Goal: Information Seeking & Learning: Compare options

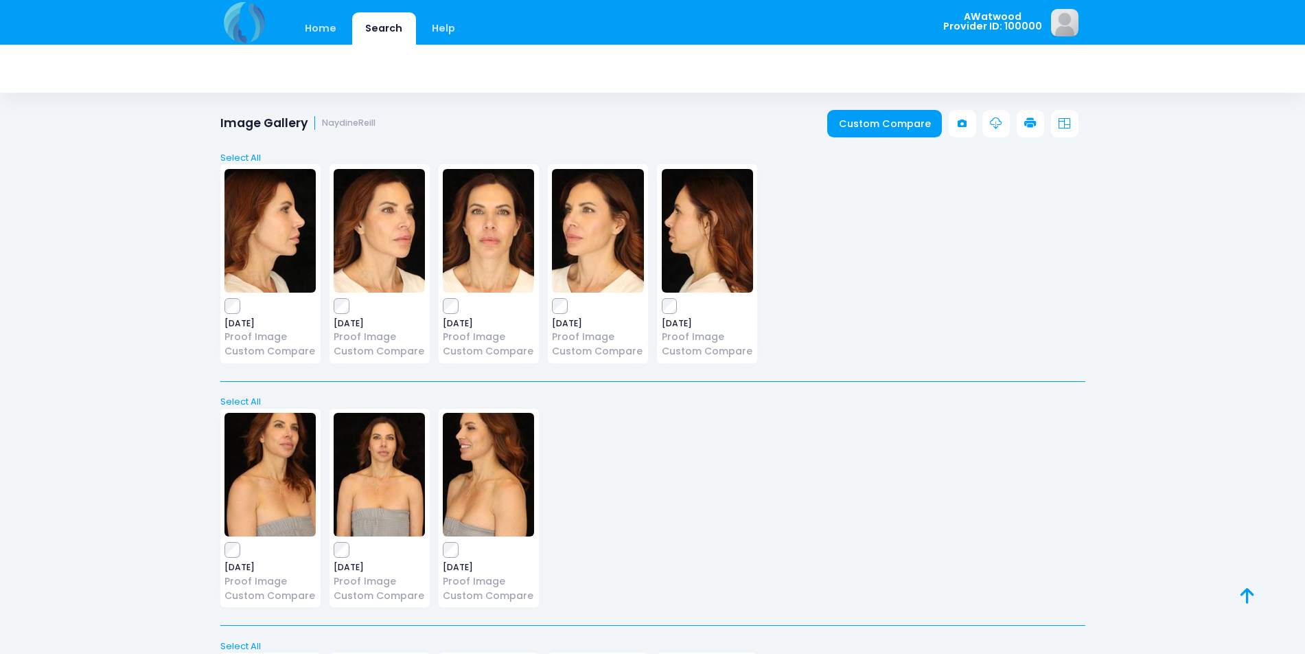
scroll to position [1737, 0]
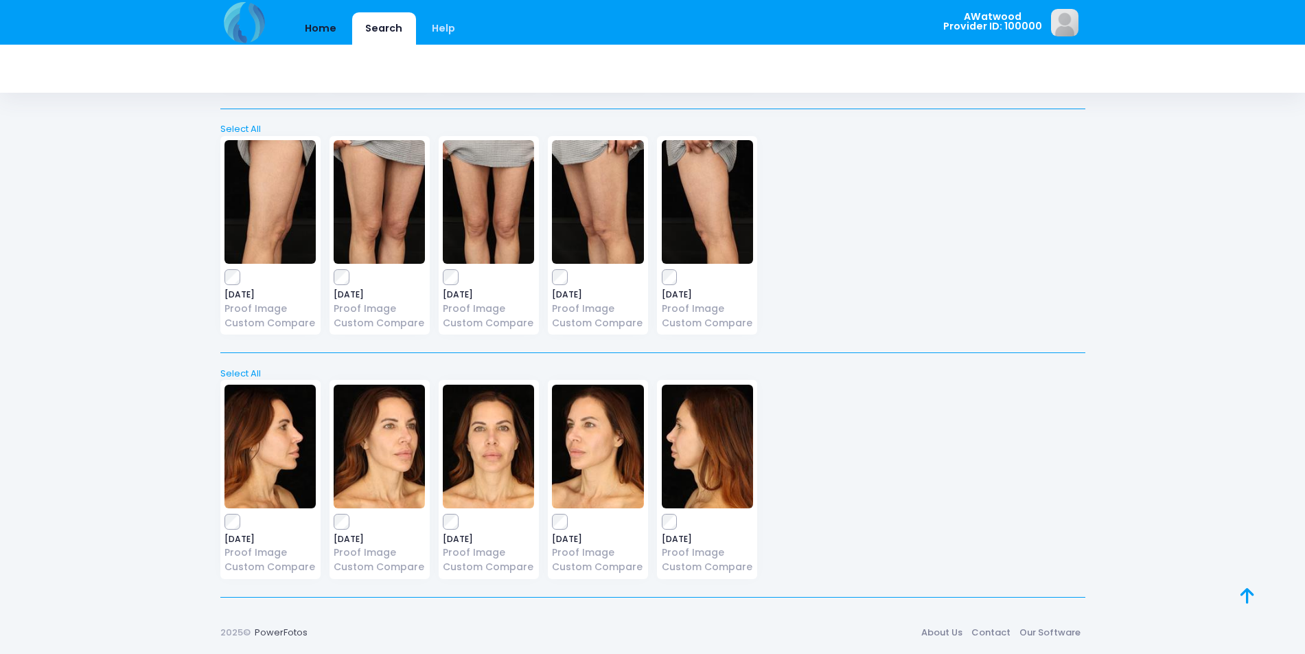
click at [308, 27] on link "Home" at bounding box center [321, 28] width 58 height 32
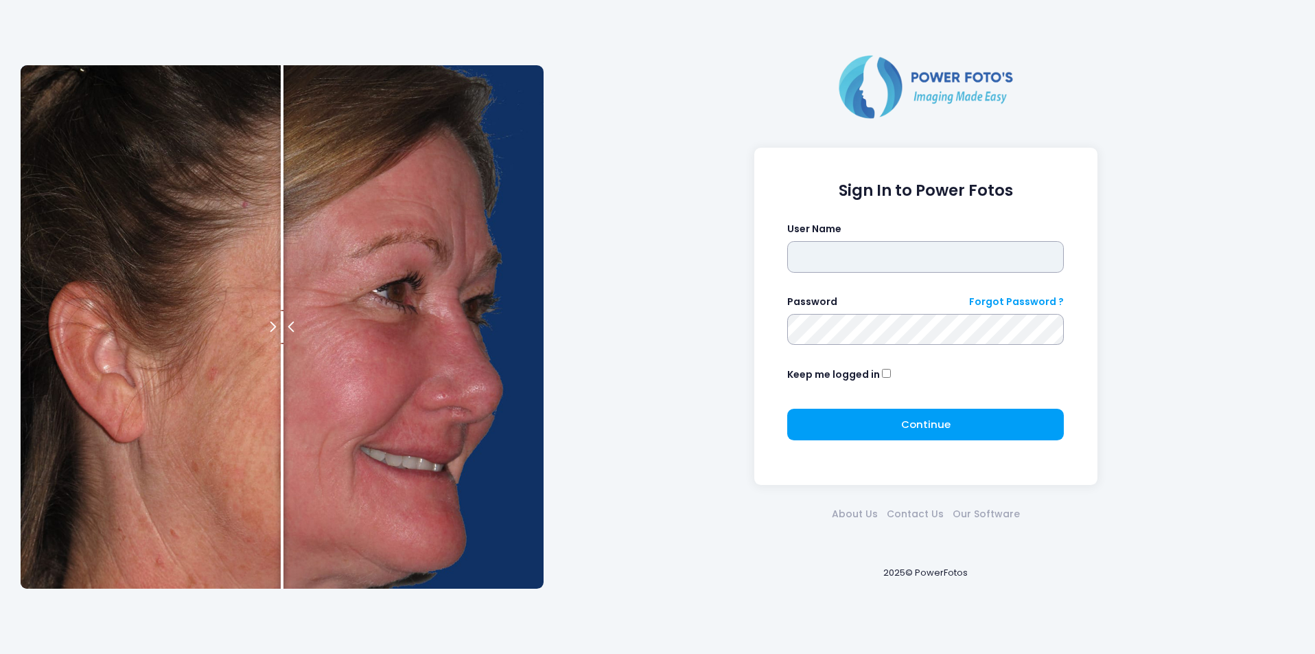
click at [800, 251] on input "text" at bounding box center [925, 257] width 277 height 32
type input "********"
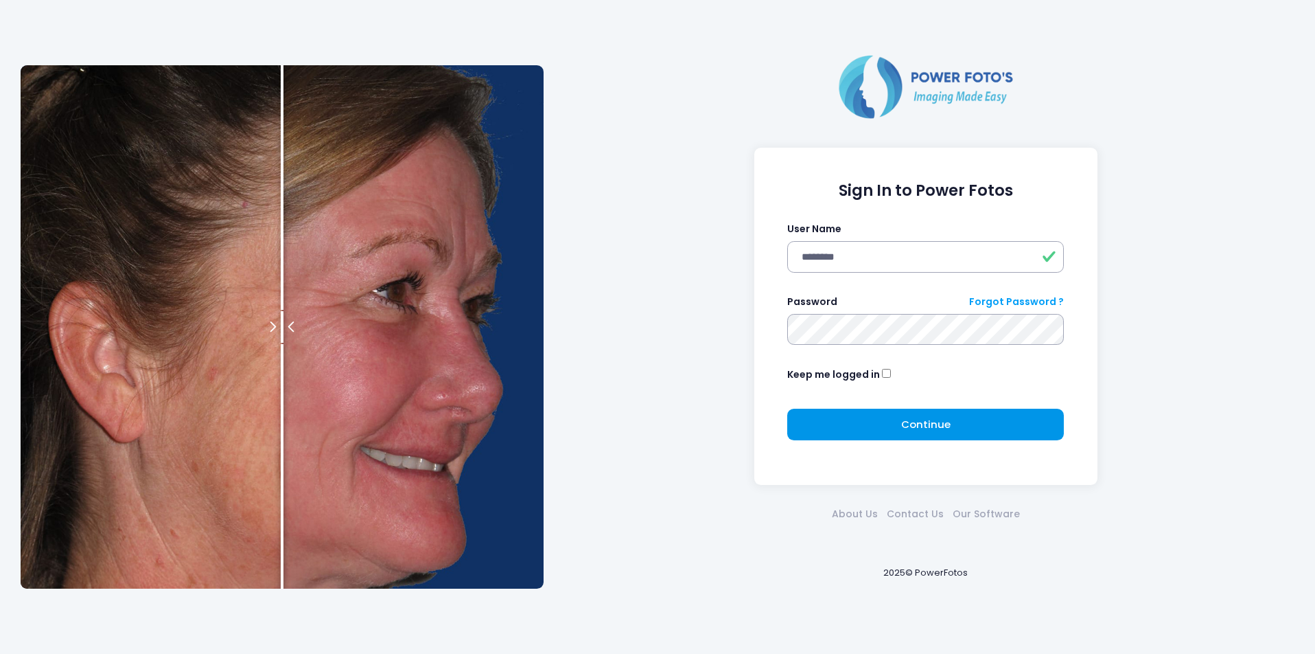
click at [914, 427] on span "Continue" at bounding box center [925, 424] width 49 height 14
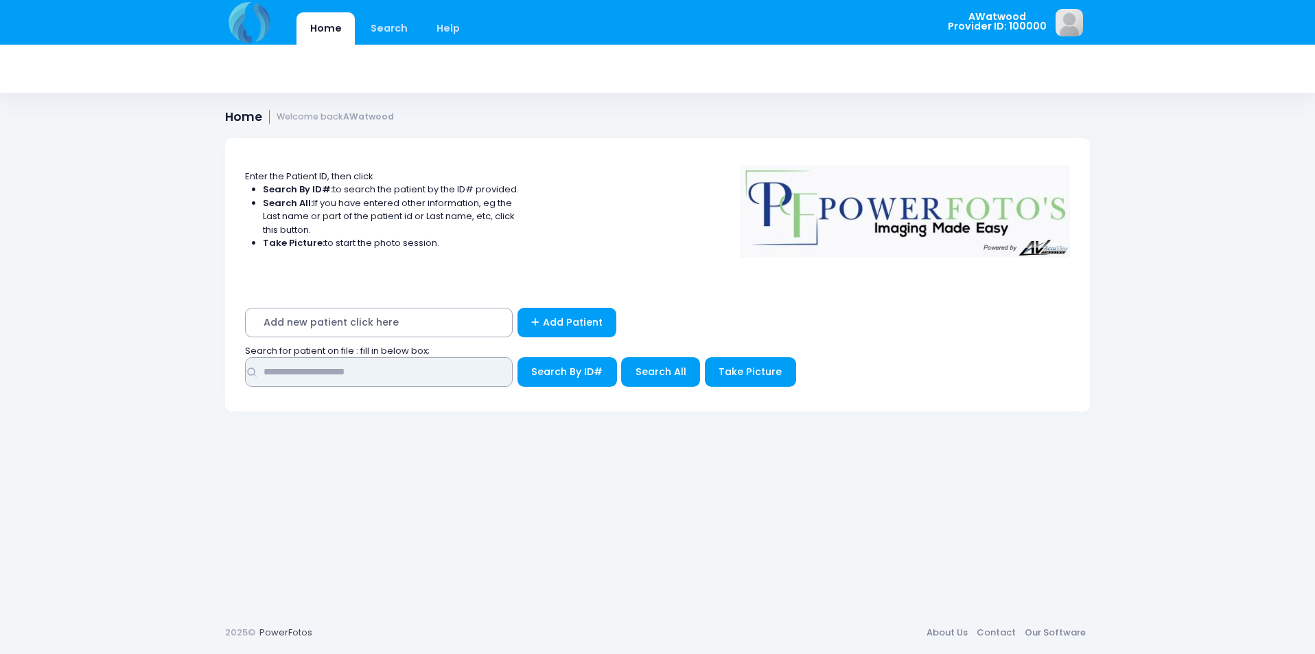
click at [273, 376] on input "text" at bounding box center [379, 372] width 268 height 30
type input "******"
click at [681, 378] on button "Search All" at bounding box center [660, 372] width 79 height 30
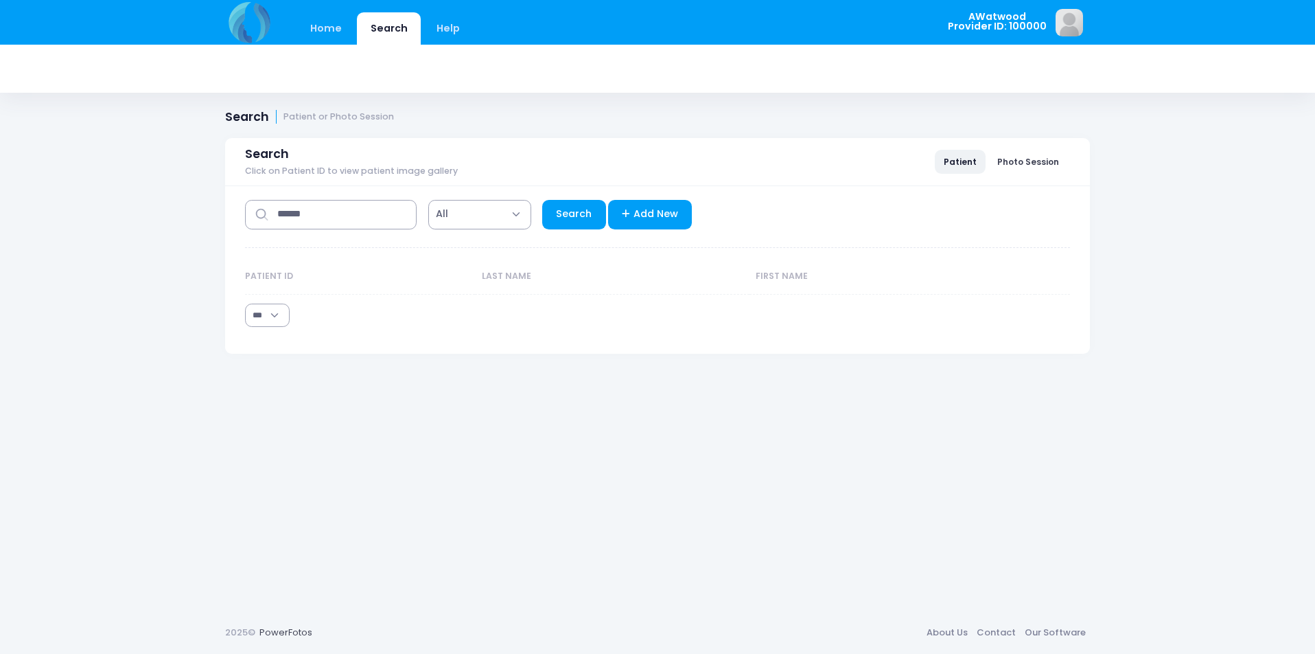
select select "***"
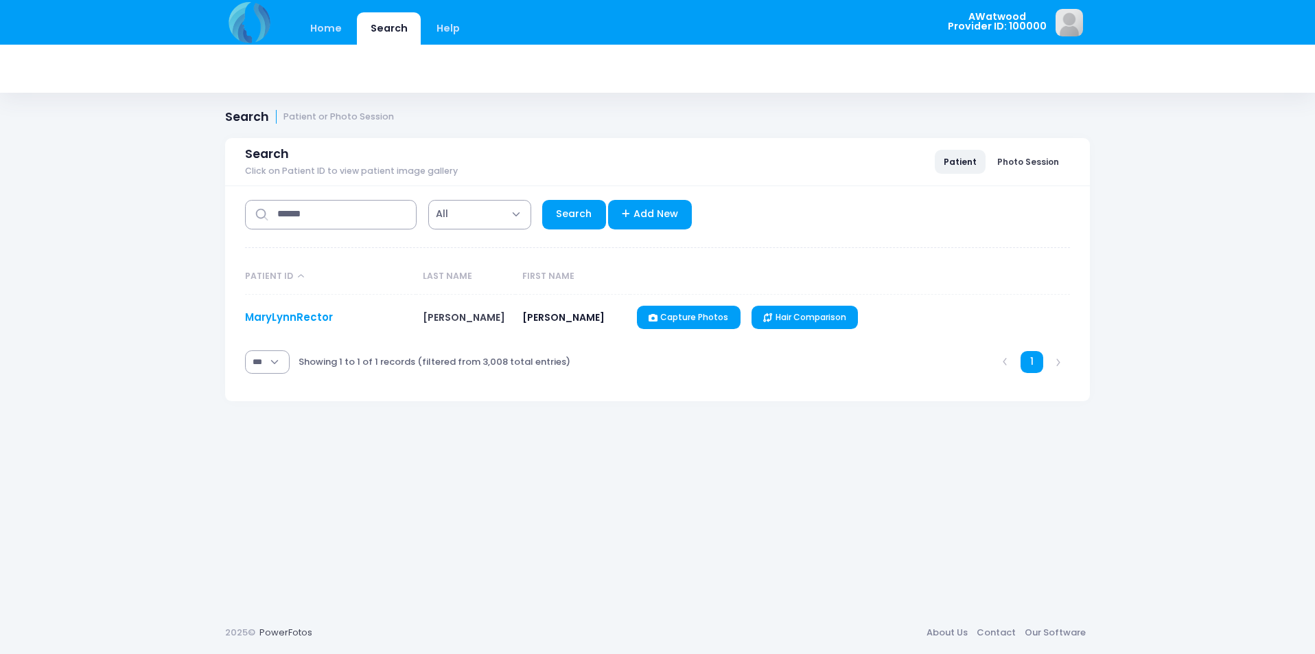
click at [316, 315] on link "MaryLynnRector" at bounding box center [289, 317] width 88 height 14
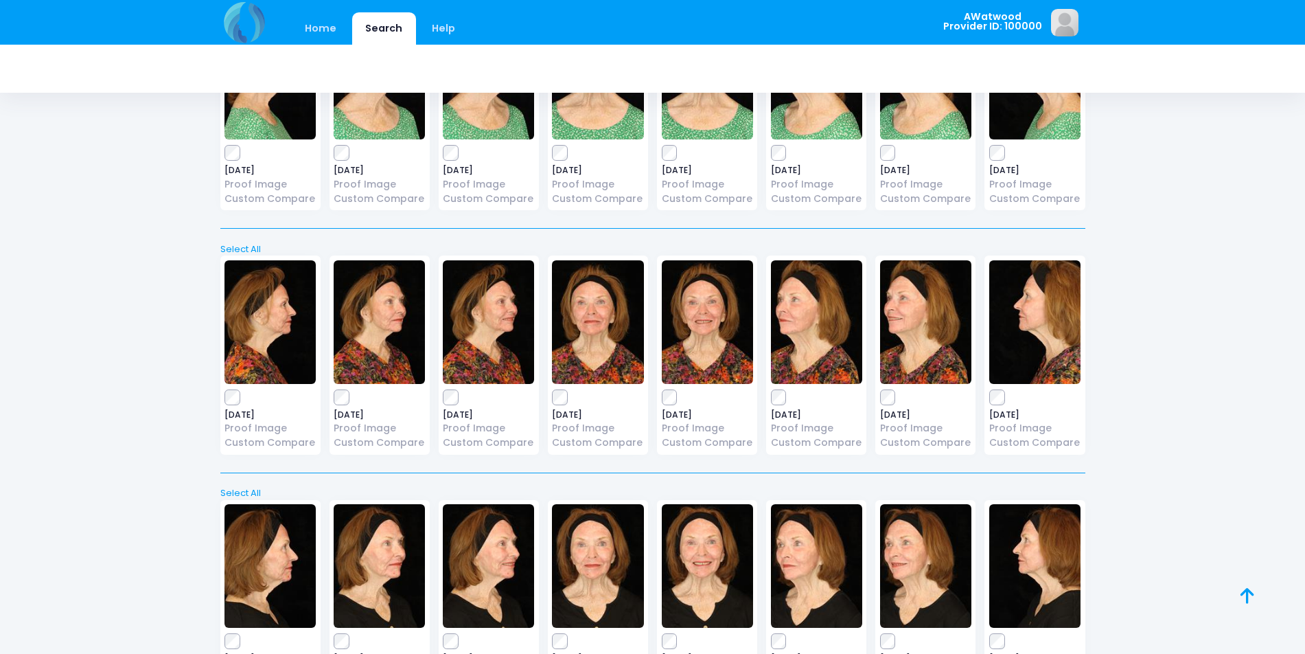
scroll to position [1493, 0]
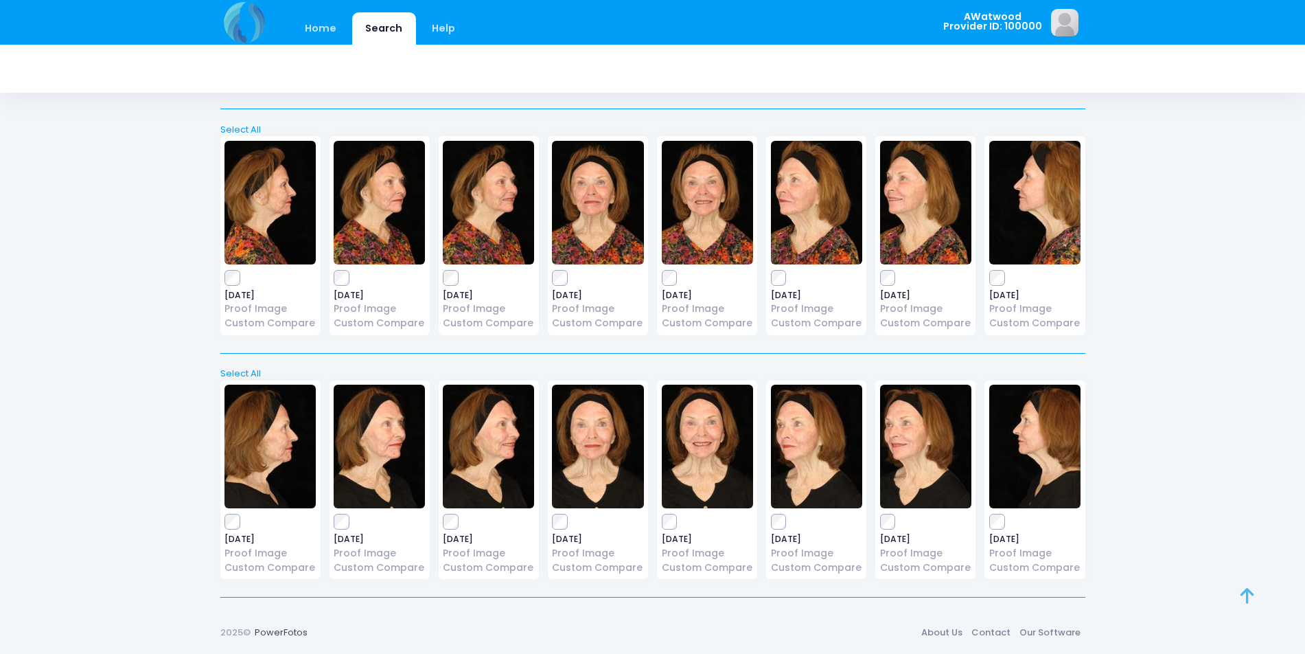
click at [1254, 595] on icon at bounding box center [1248, 595] width 14 height 1
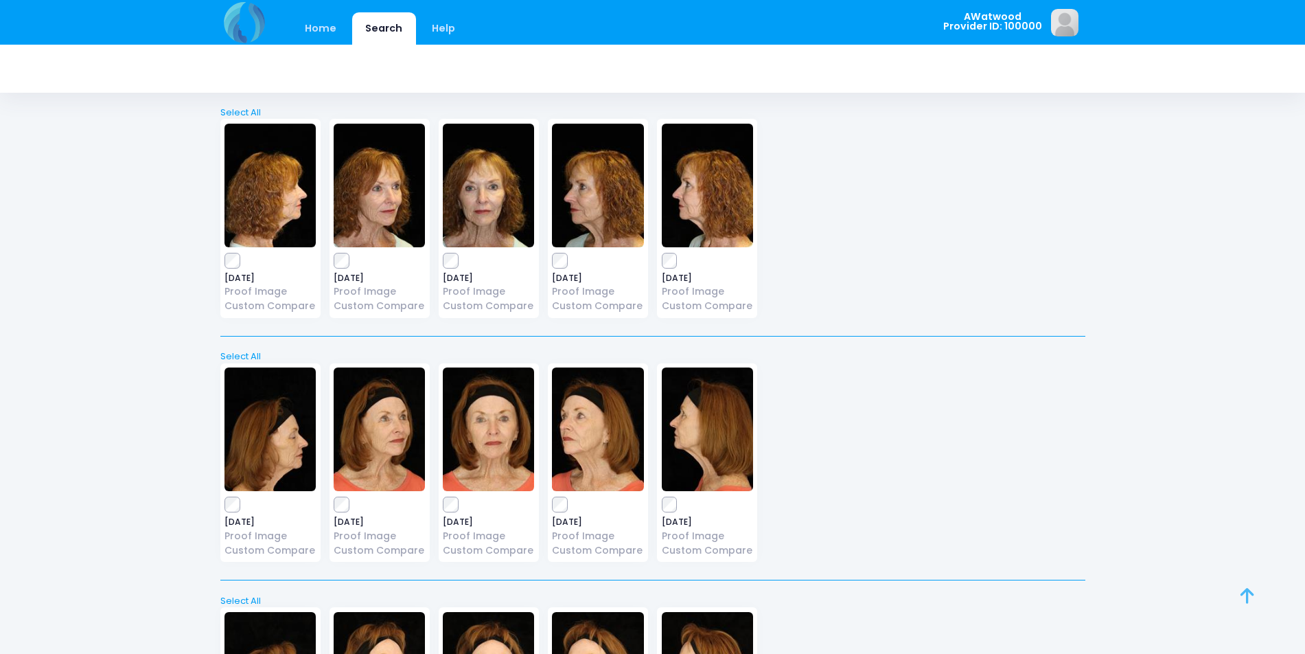
scroll to position [0, 0]
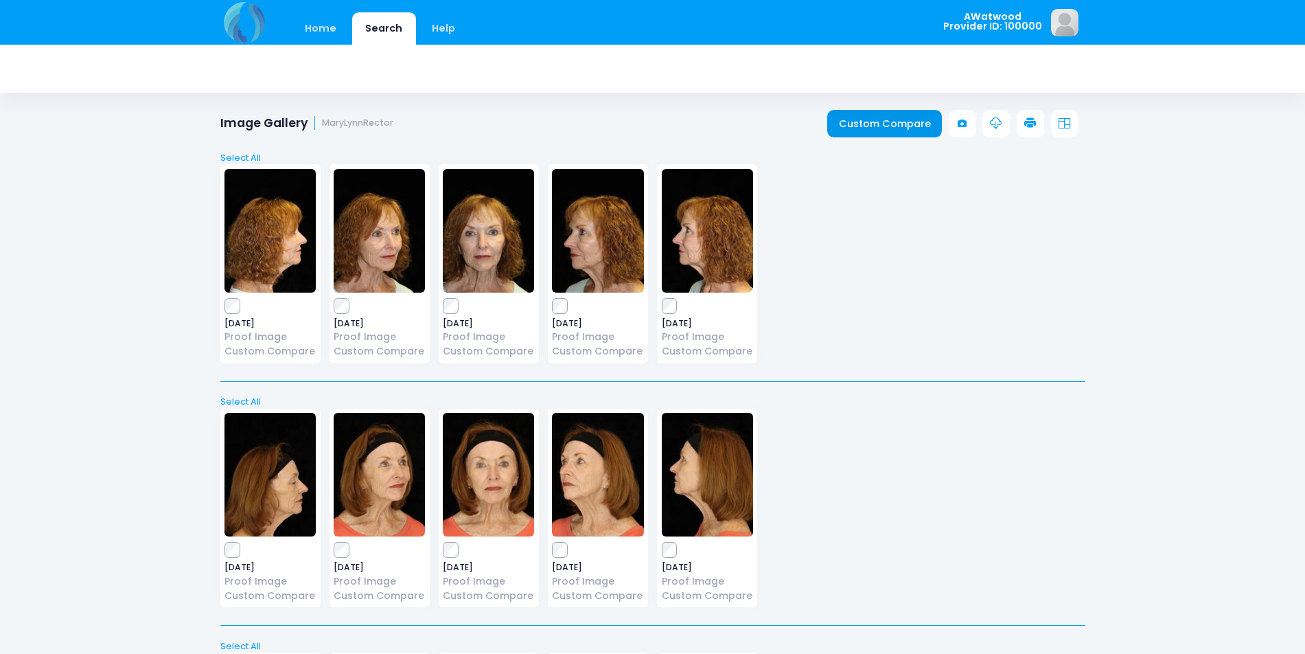
click at [886, 126] on link "Custom Compare" at bounding box center [884, 123] width 115 height 27
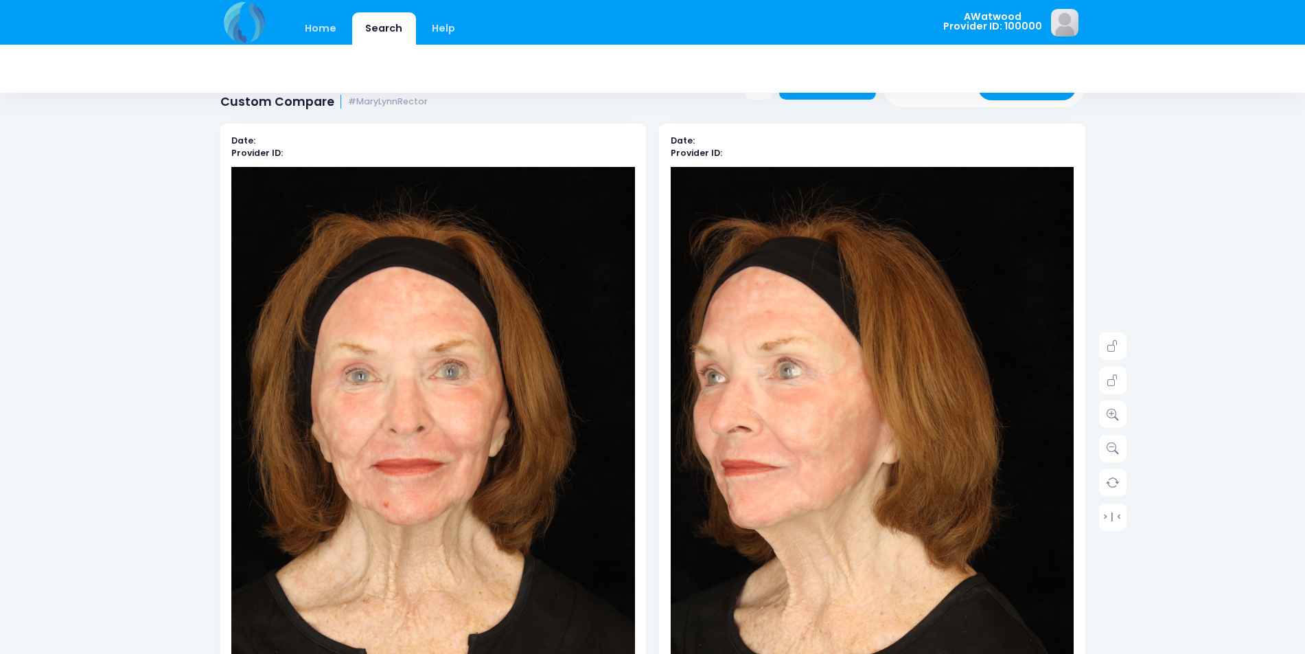
scroll to position [69, 0]
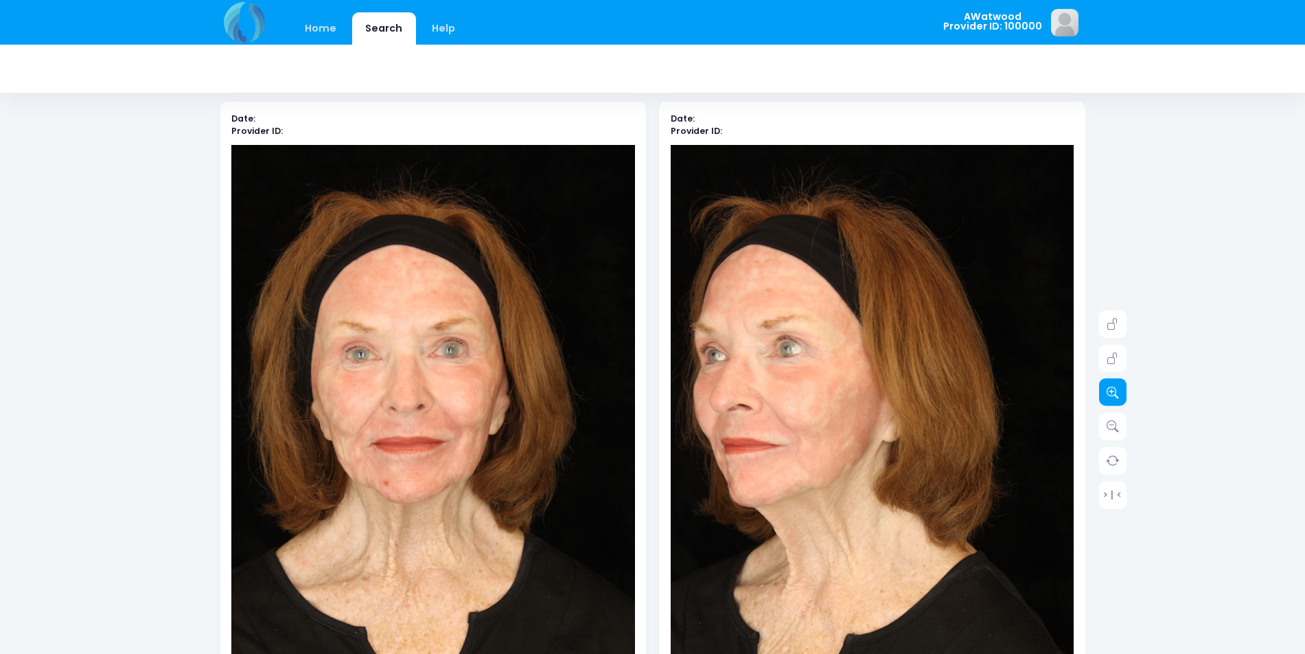
click at [1112, 394] on icon at bounding box center [1113, 392] width 12 height 12
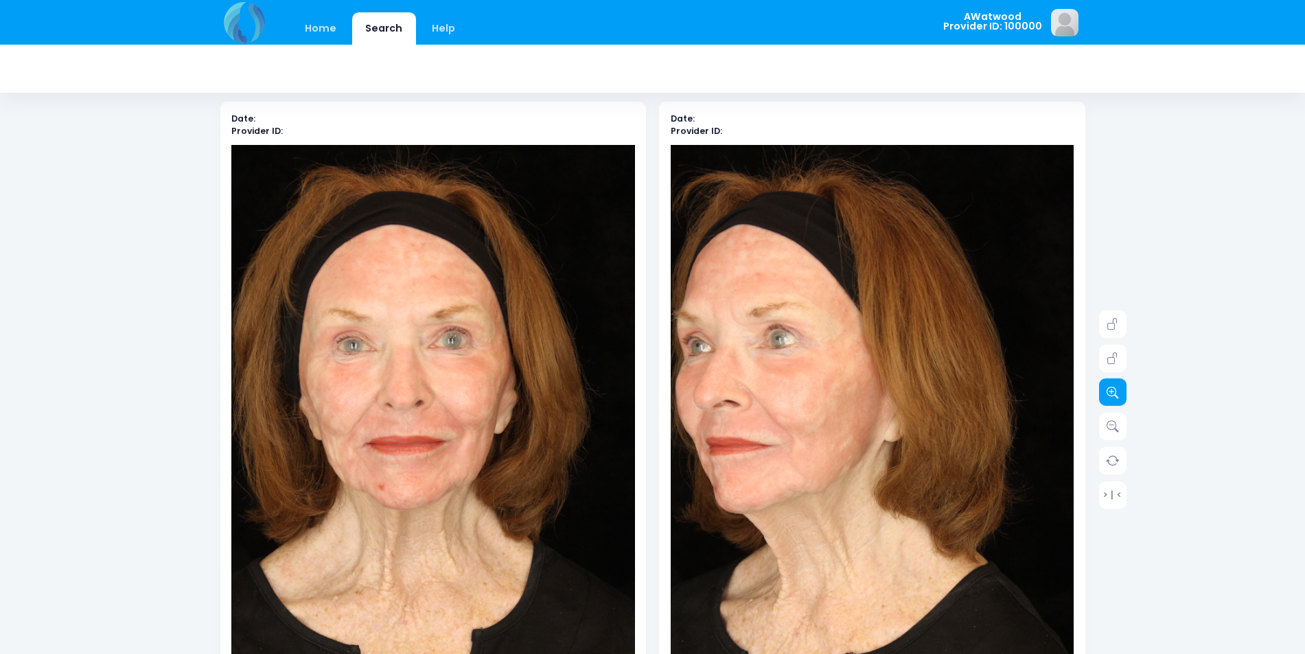
click at [1112, 394] on icon at bounding box center [1113, 392] width 12 height 12
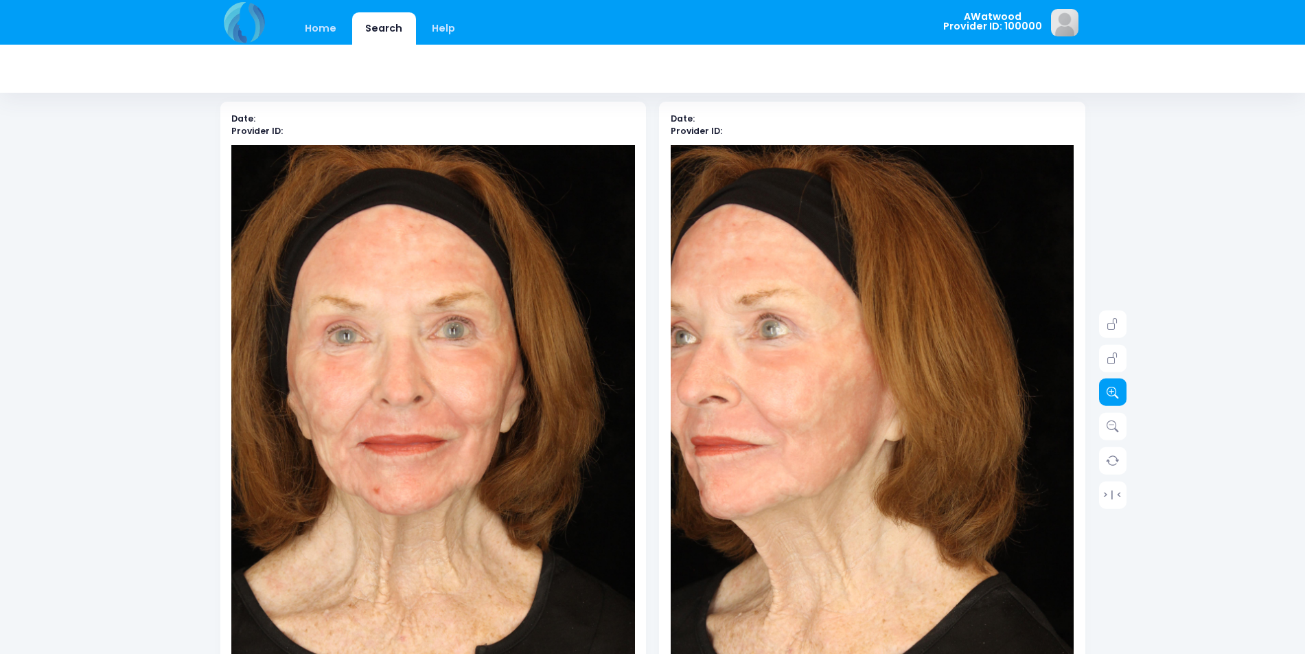
click at [1112, 394] on icon at bounding box center [1113, 392] width 12 height 12
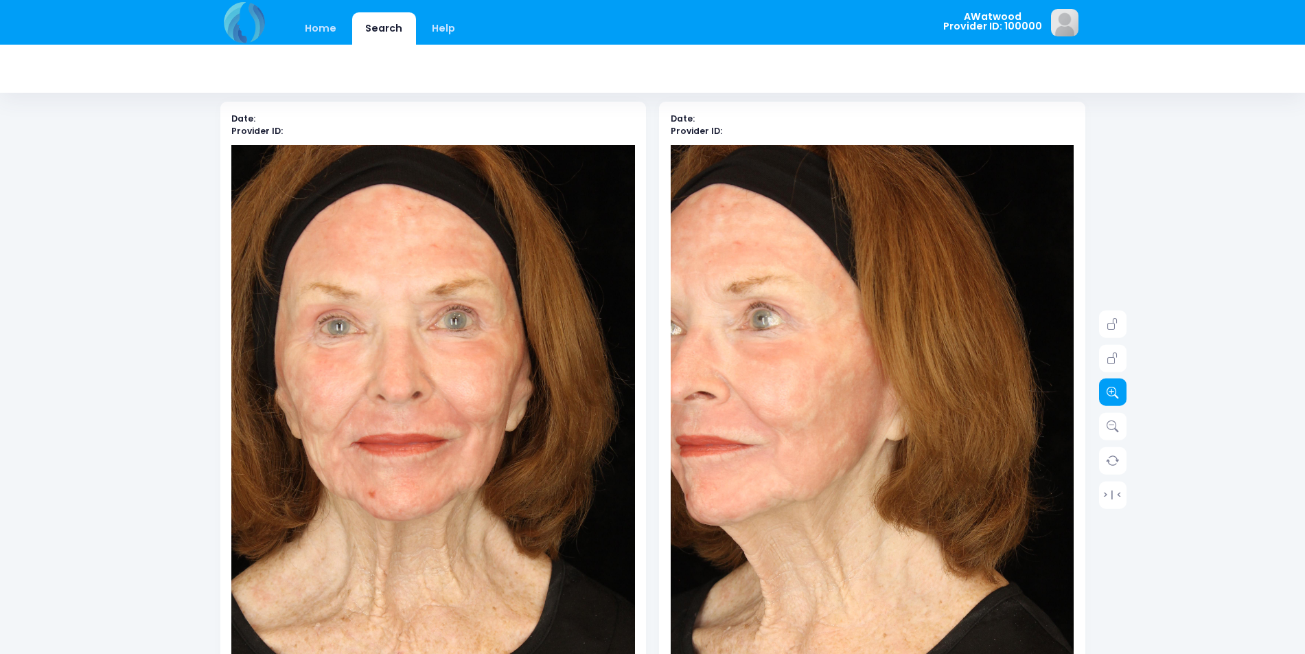
click at [1112, 393] on icon at bounding box center [1113, 392] width 12 height 12
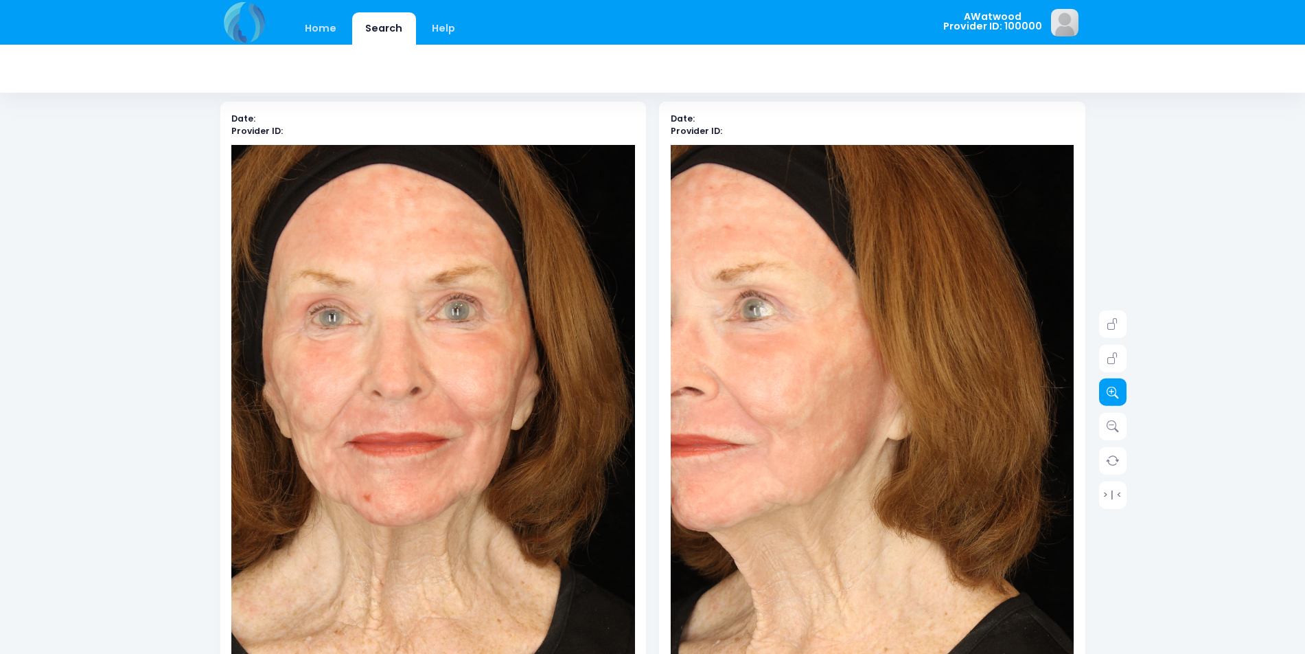
click at [1112, 393] on icon at bounding box center [1113, 392] width 12 height 12
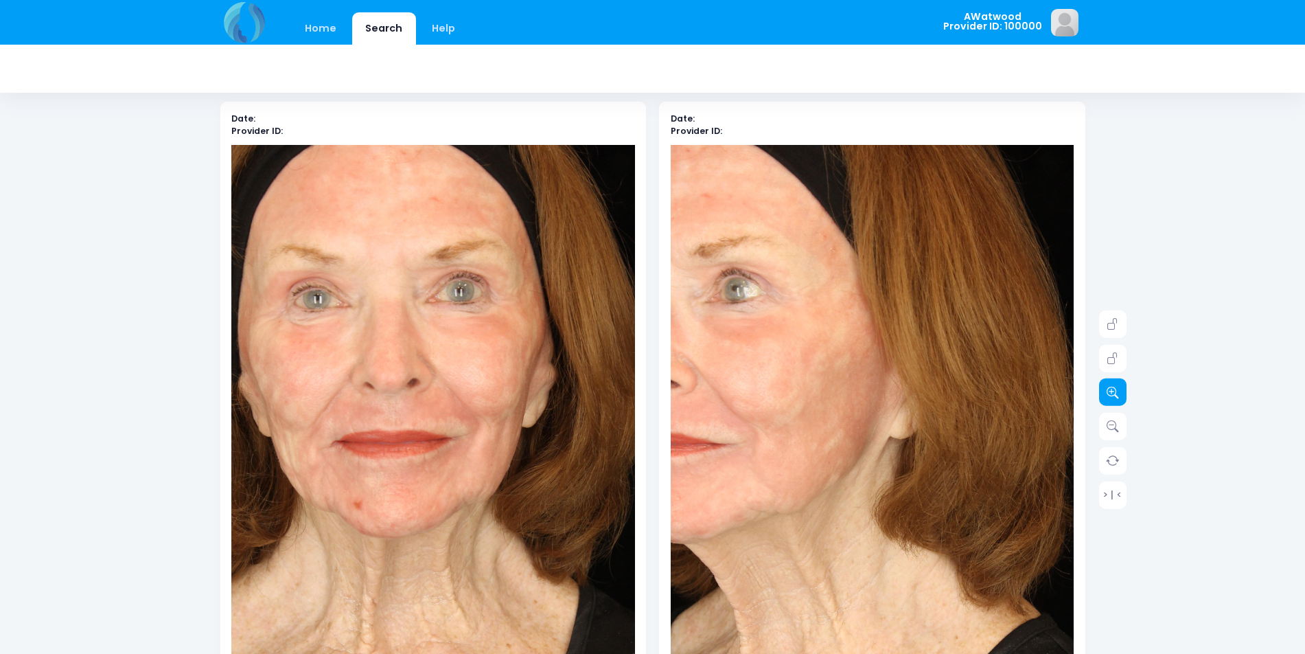
click at [1112, 393] on icon at bounding box center [1113, 392] width 12 height 12
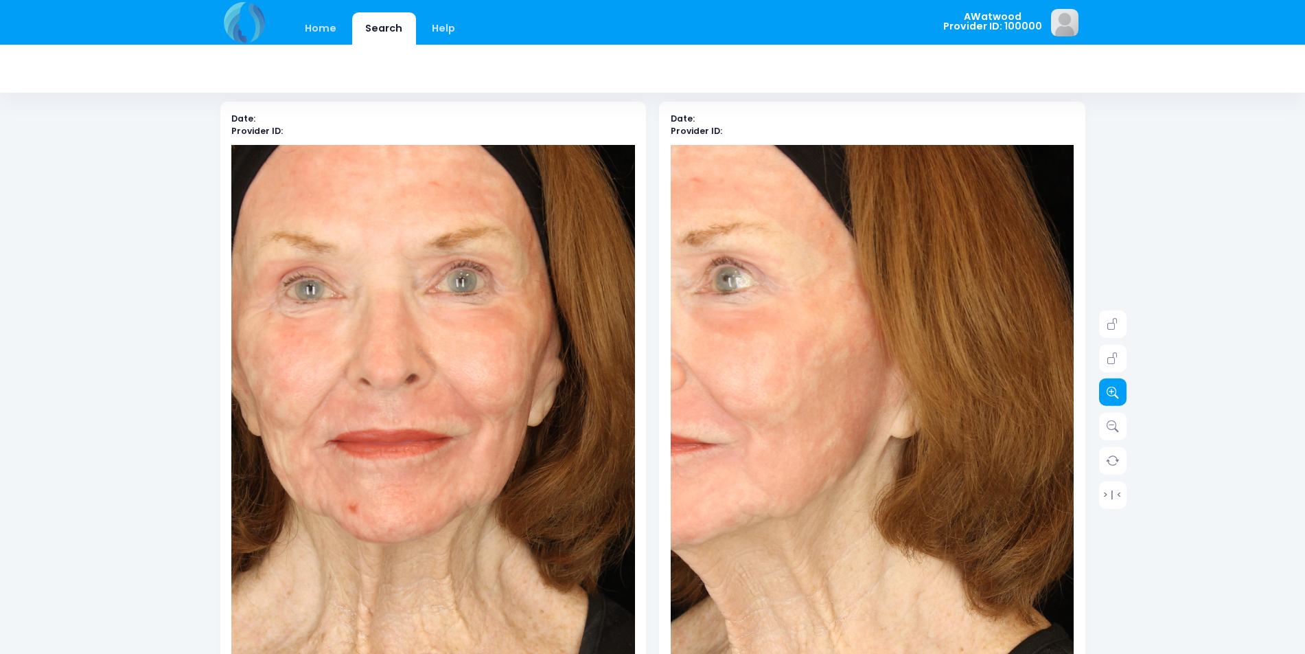
click at [1112, 393] on icon at bounding box center [1113, 392] width 12 height 12
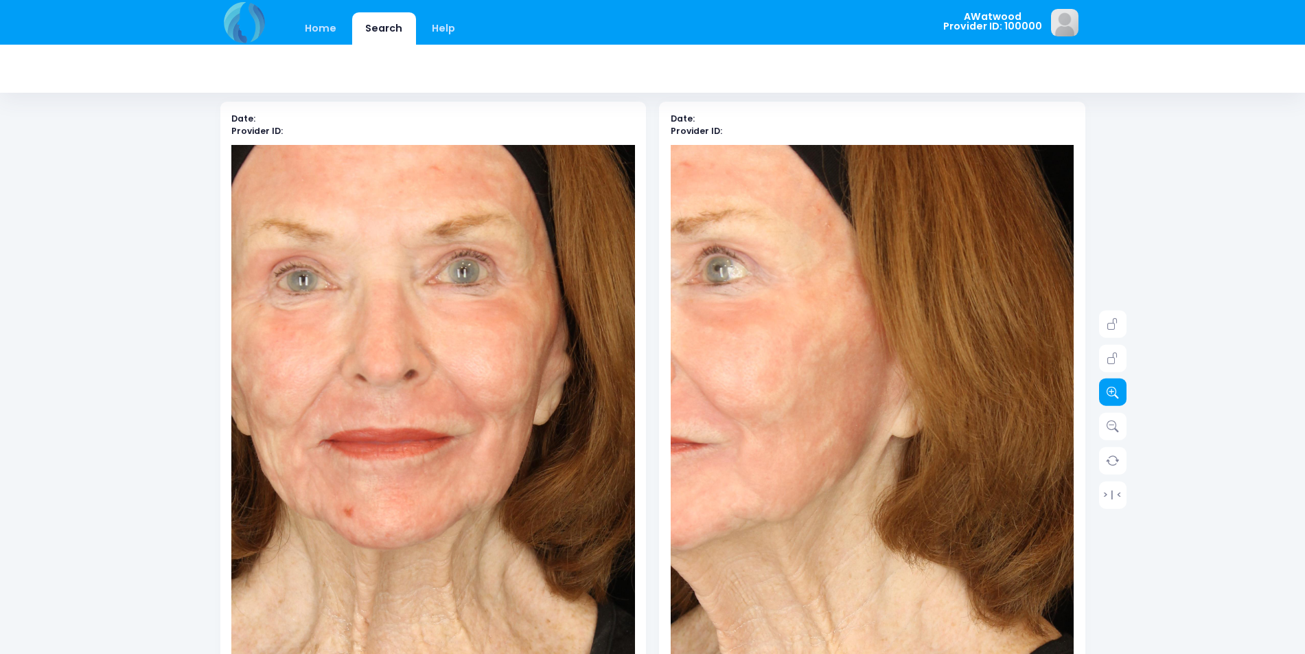
click at [1112, 393] on icon at bounding box center [1113, 392] width 12 height 12
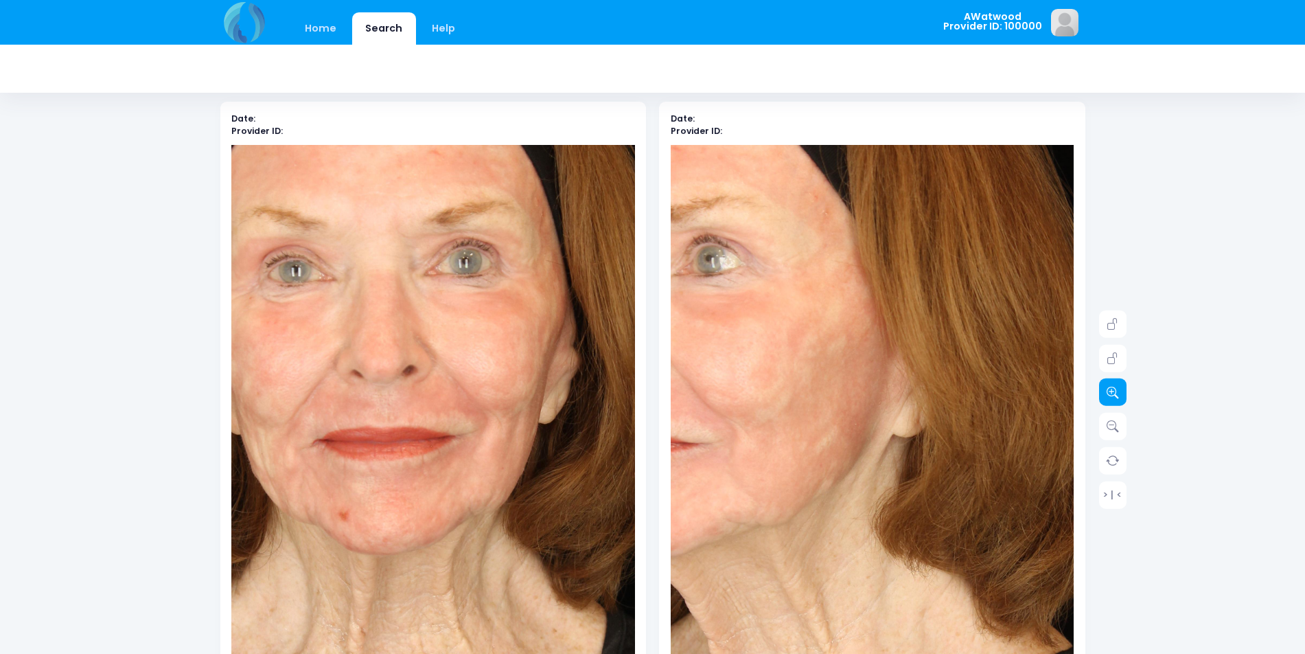
click at [1112, 393] on icon at bounding box center [1113, 392] width 12 height 12
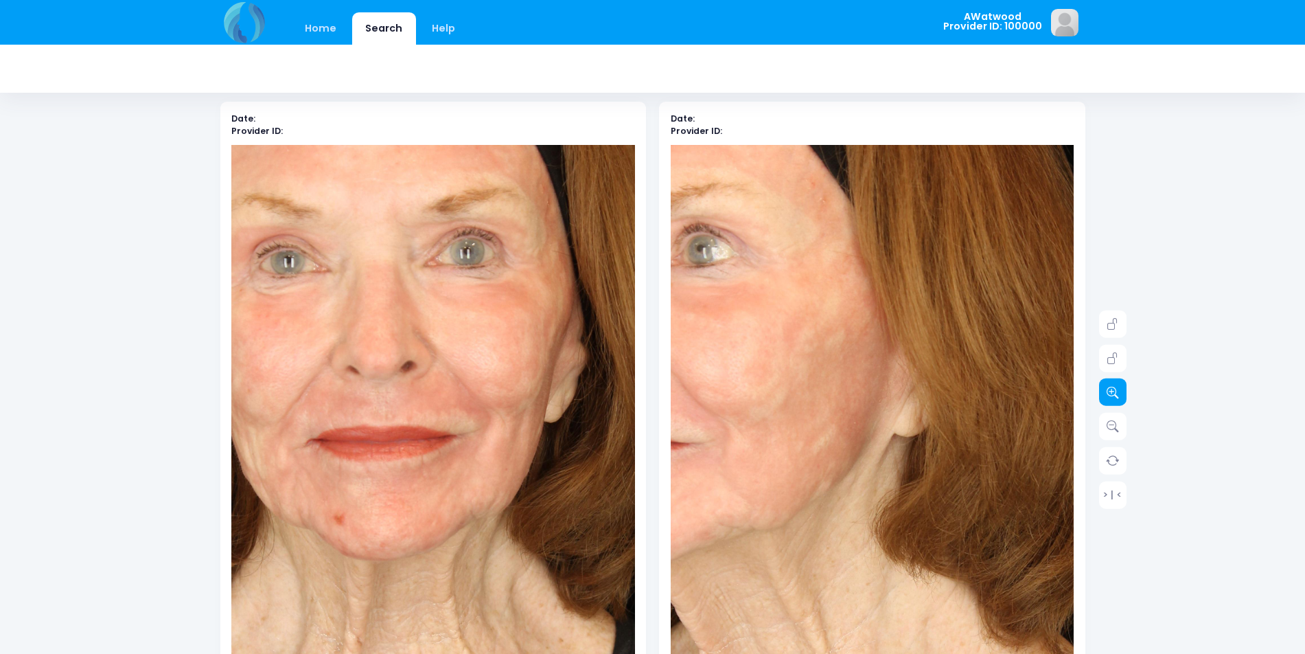
click at [1112, 393] on icon at bounding box center [1113, 392] width 12 height 12
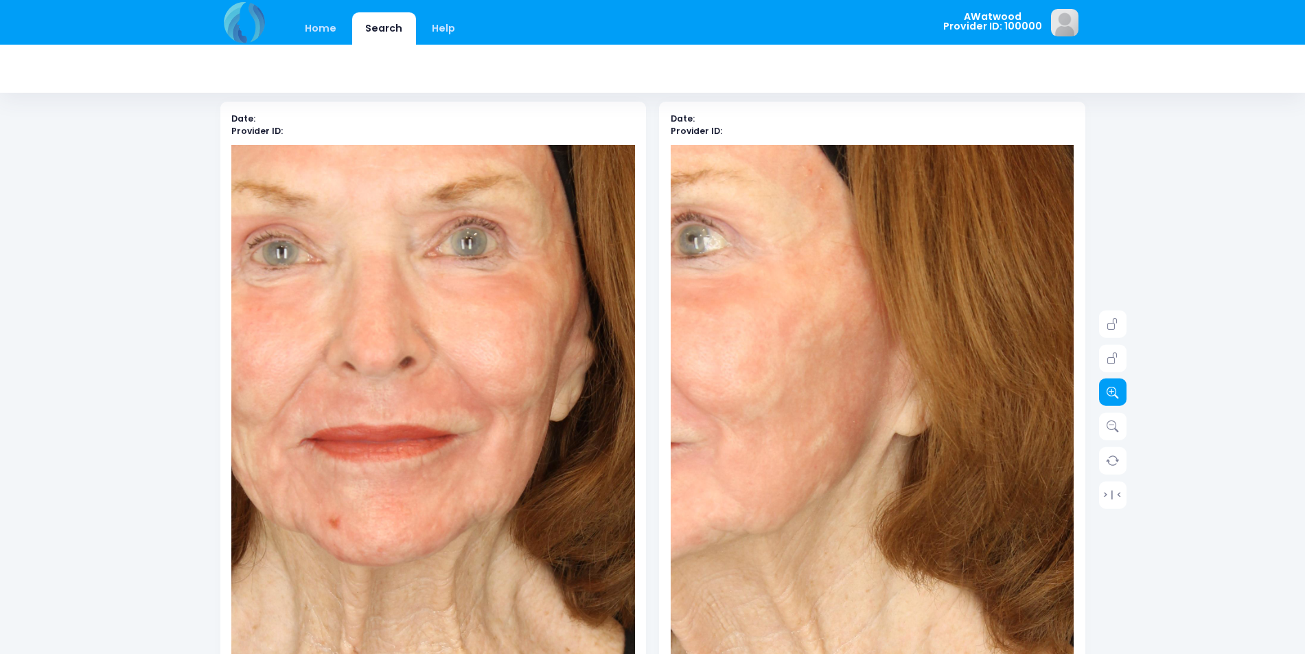
click at [1112, 393] on icon at bounding box center [1113, 392] width 12 height 12
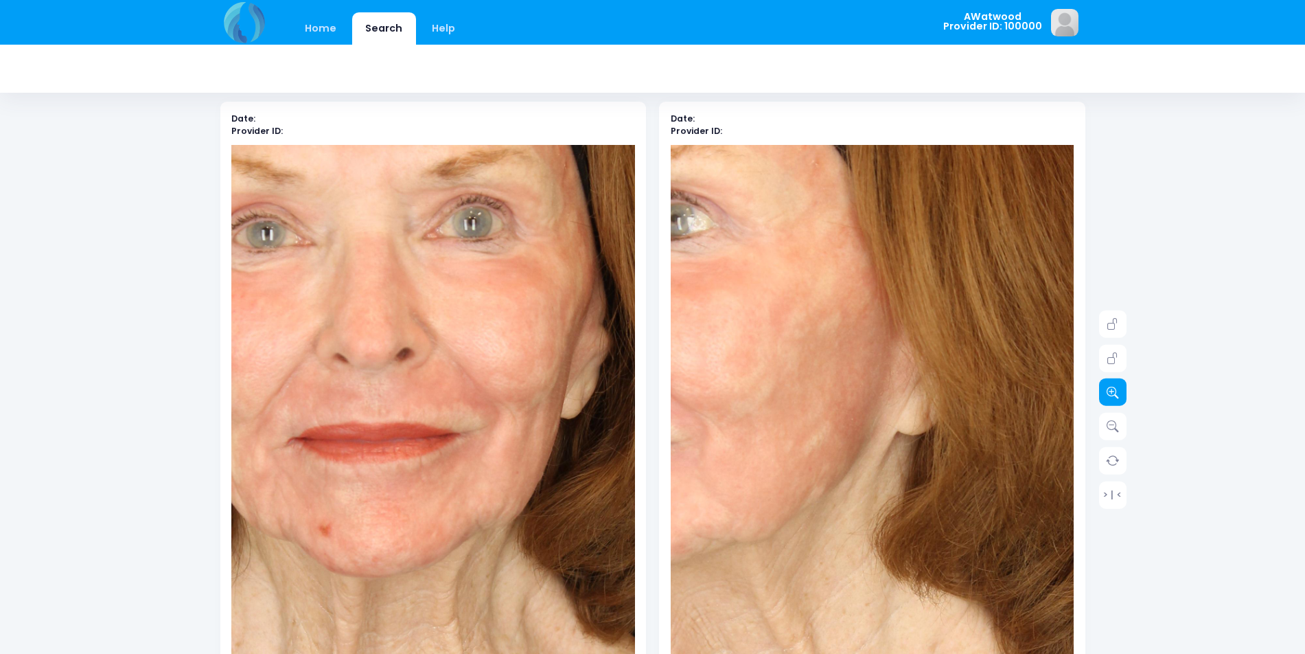
click at [1112, 393] on icon at bounding box center [1113, 392] width 12 height 12
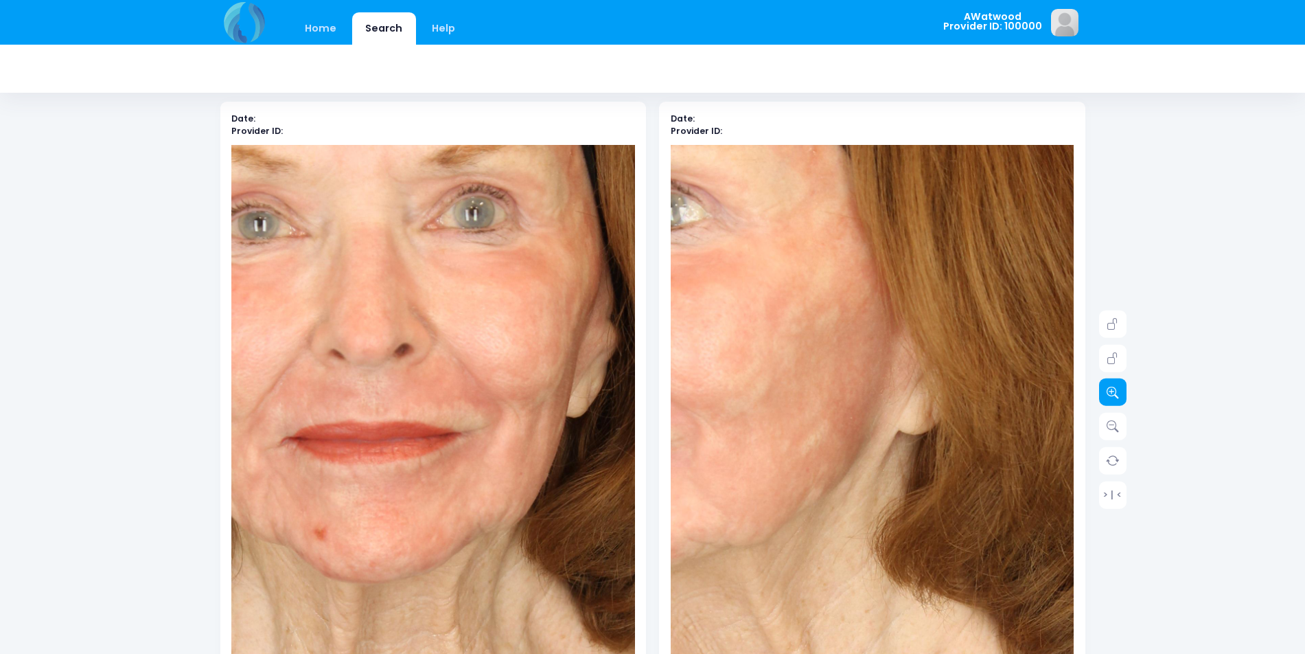
click at [1112, 393] on icon at bounding box center [1113, 392] width 12 height 12
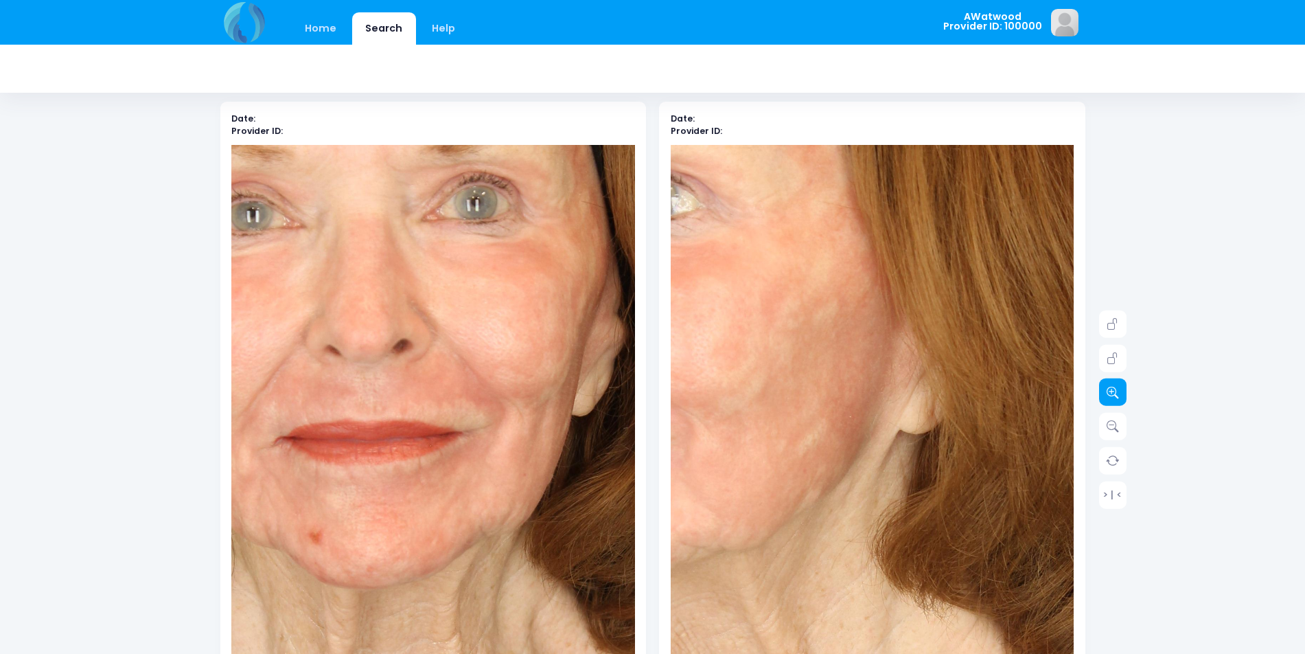
click at [1112, 393] on icon at bounding box center [1113, 392] width 12 height 12
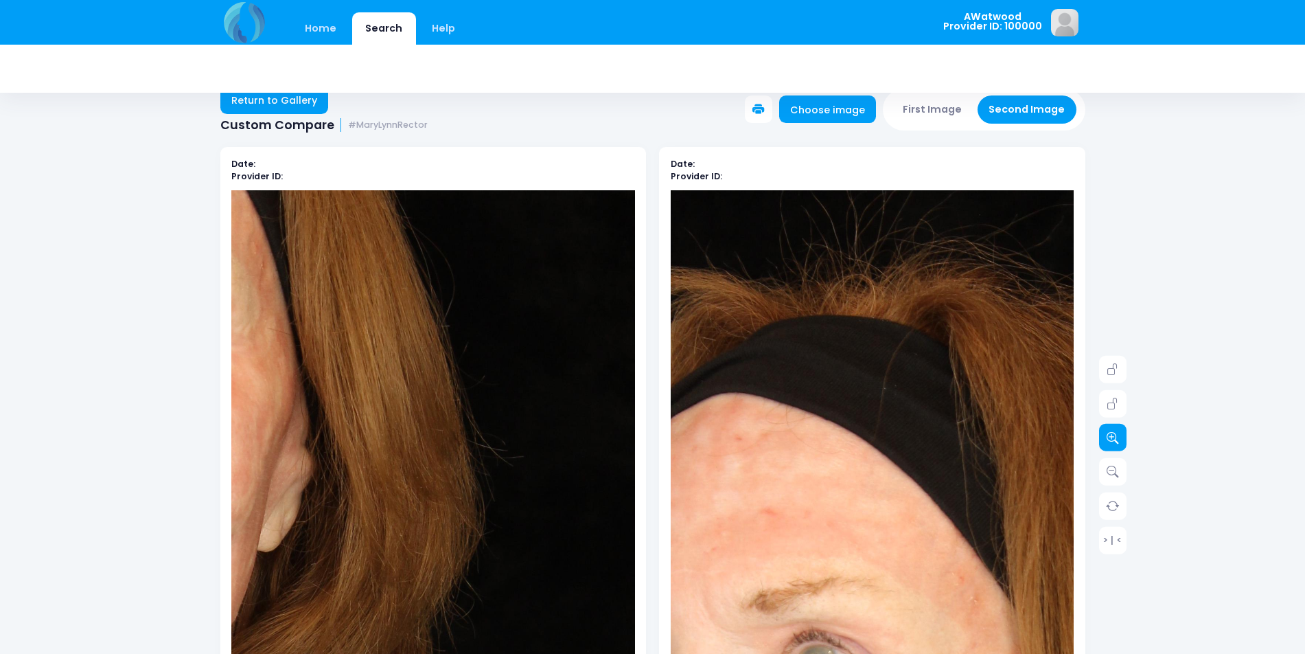
scroll to position [0, 0]
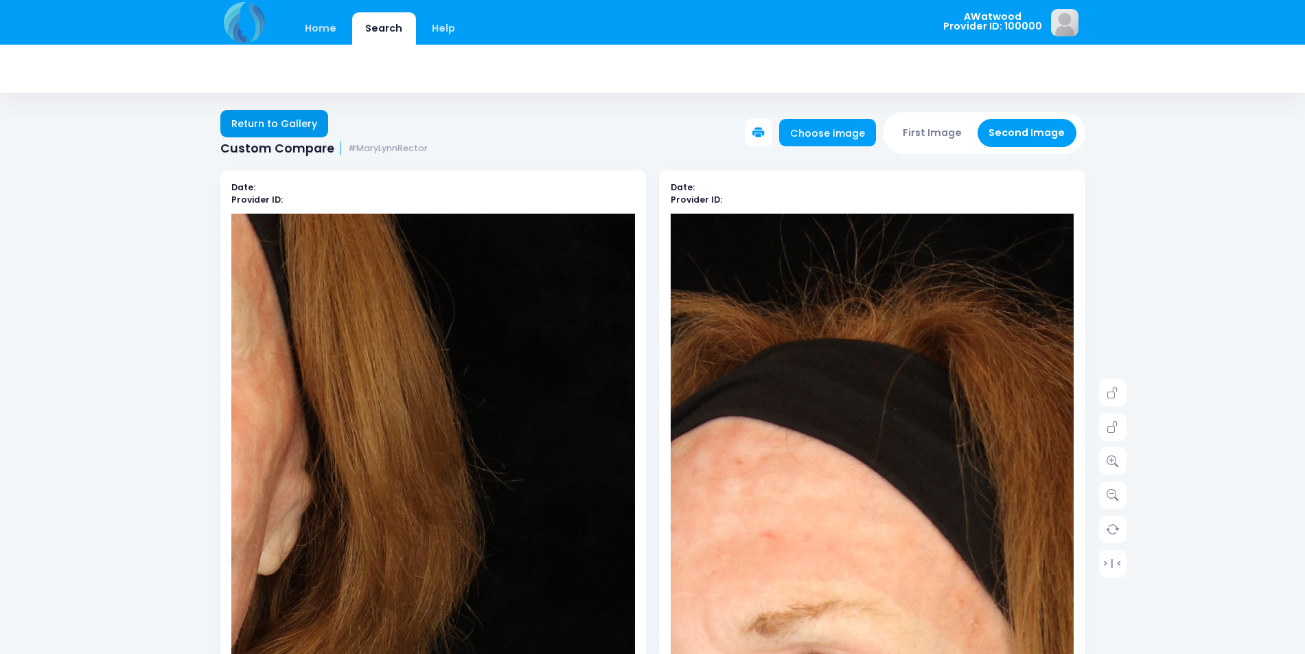
click at [242, 124] on link "Return to Gallery" at bounding box center [274, 123] width 108 height 27
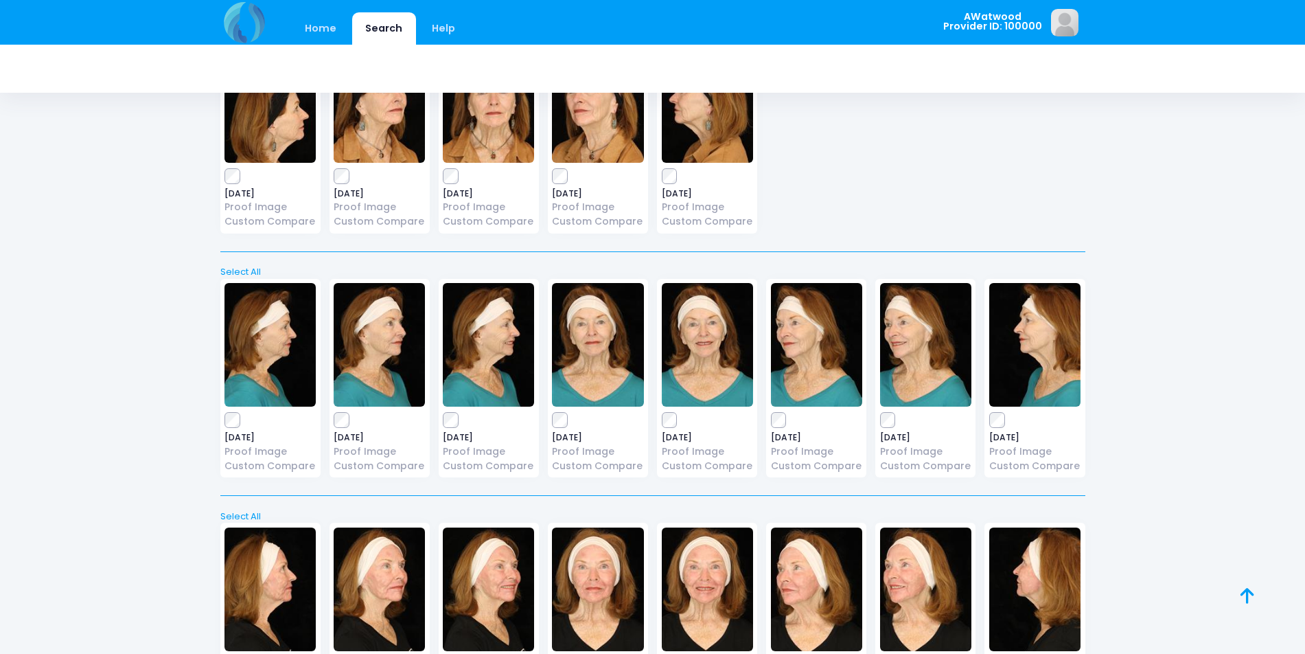
scroll to position [687, 0]
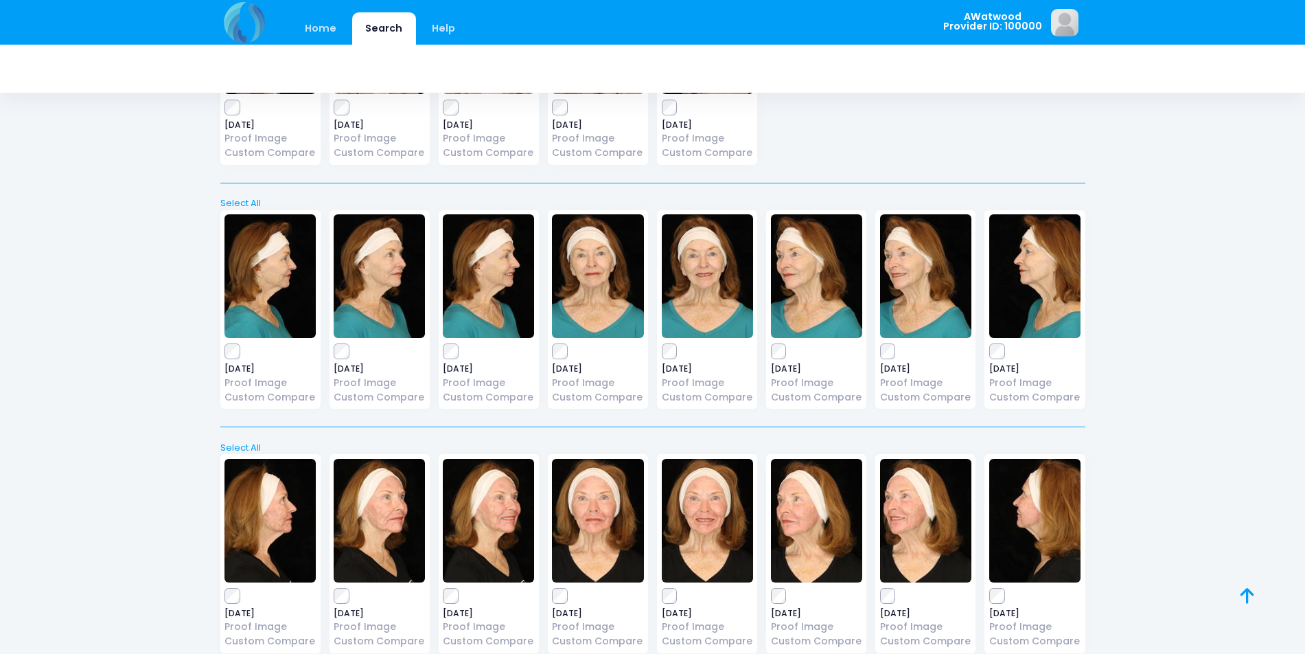
click at [597, 276] on img at bounding box center [597, 276] width 91 height 124
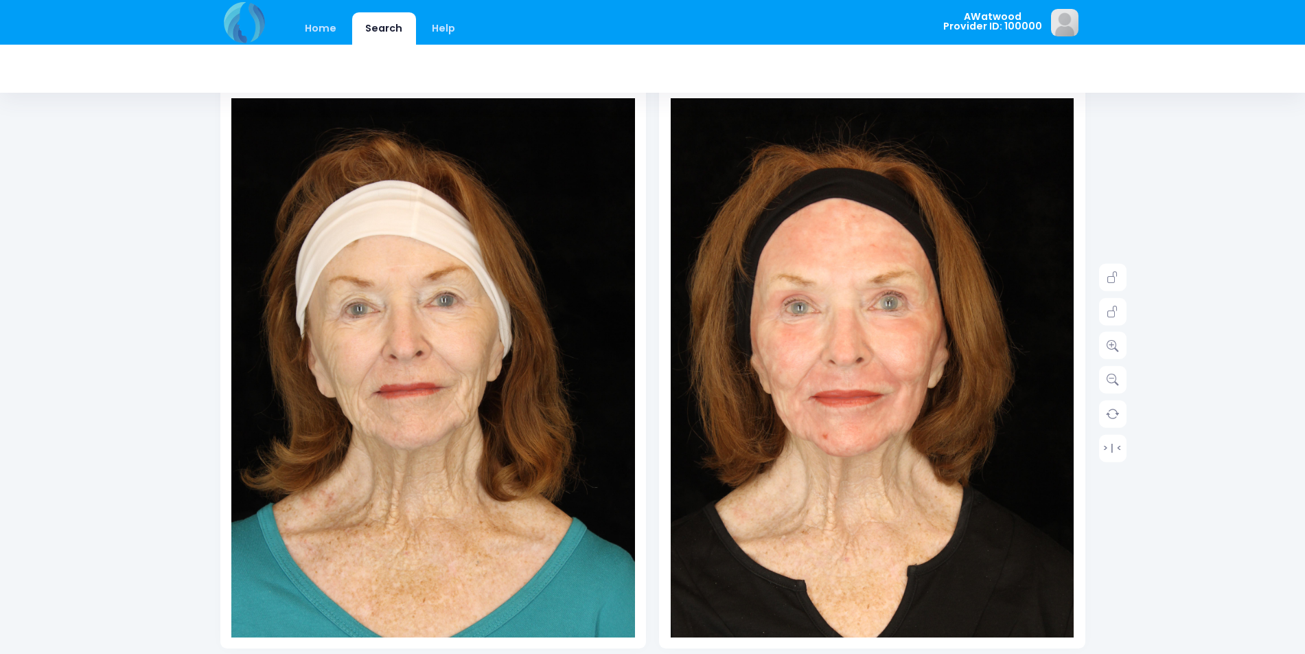
scroll to position [137, 0]
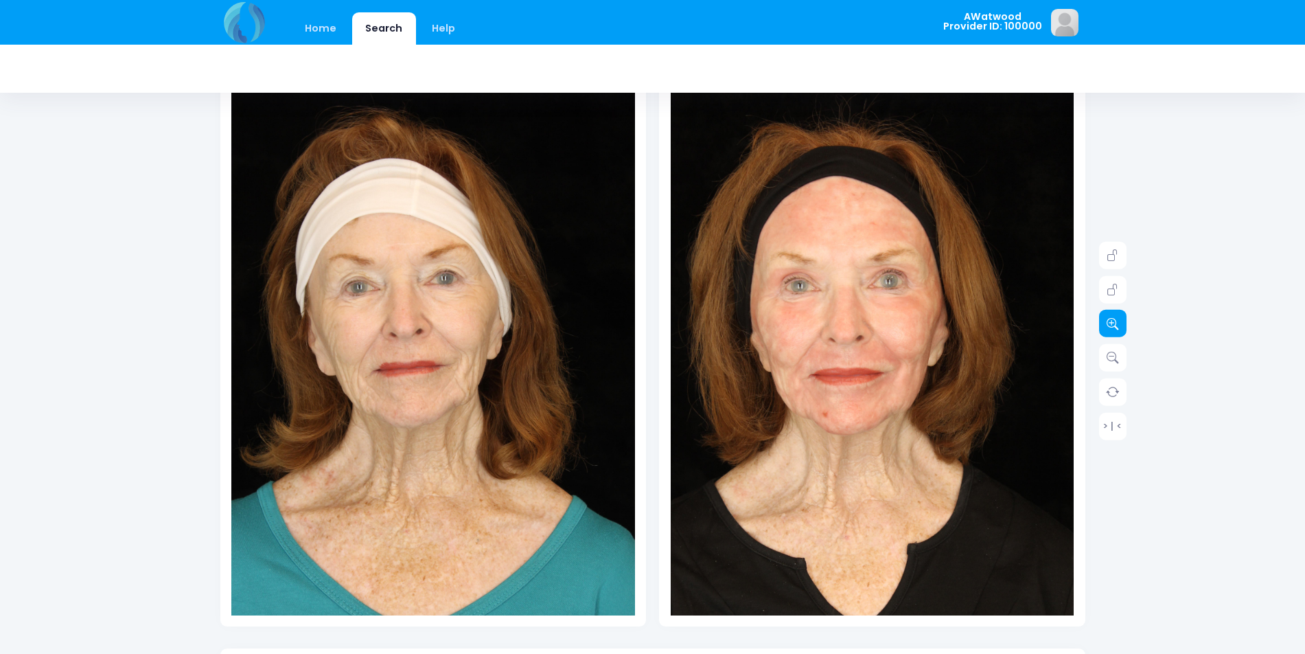
click at [1117, 315] on link at bounding box center [1112, 323] width 27 height 27
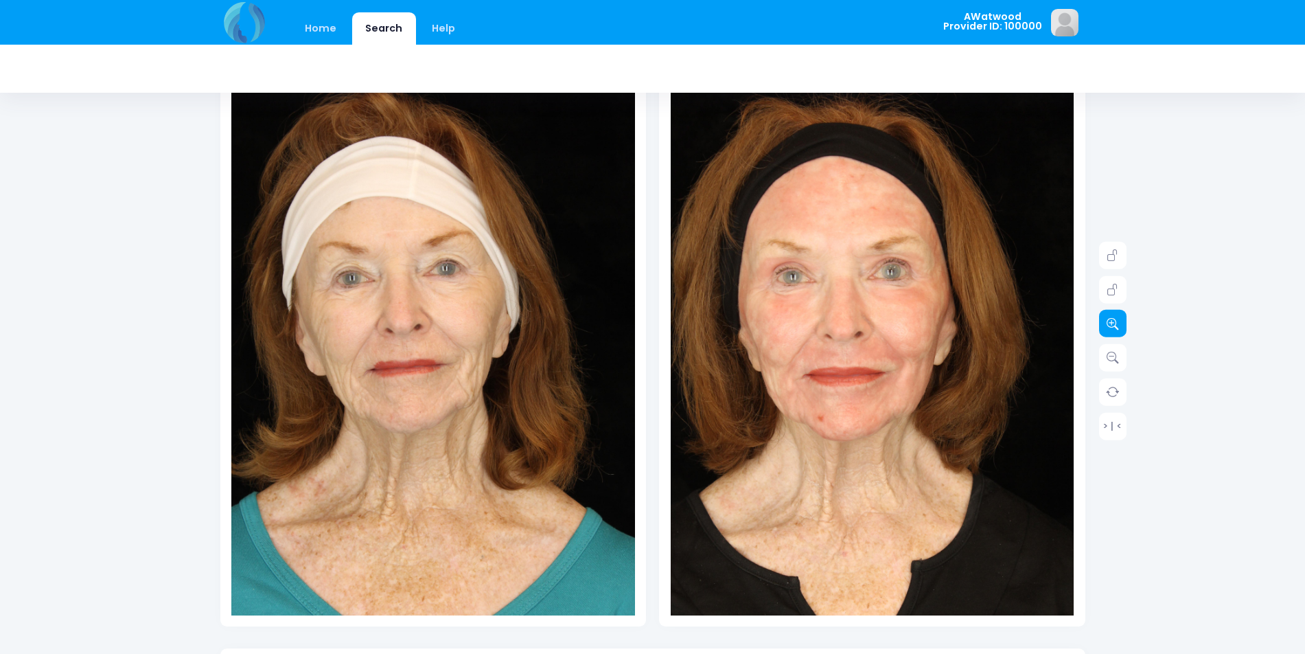
click at [1117, 315] on link at bounding box center [1112, 323] width 27 height 27
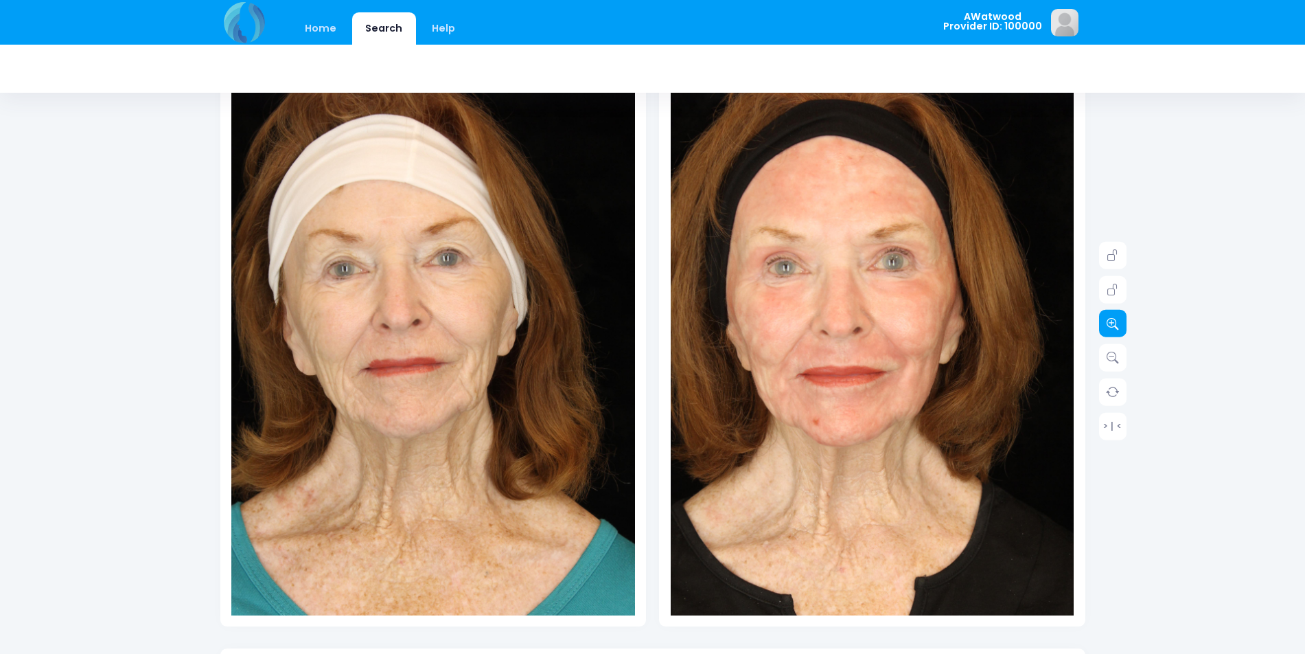
click at [1117, 315] on link at bounding box center [1112, 323] width 27 height 27
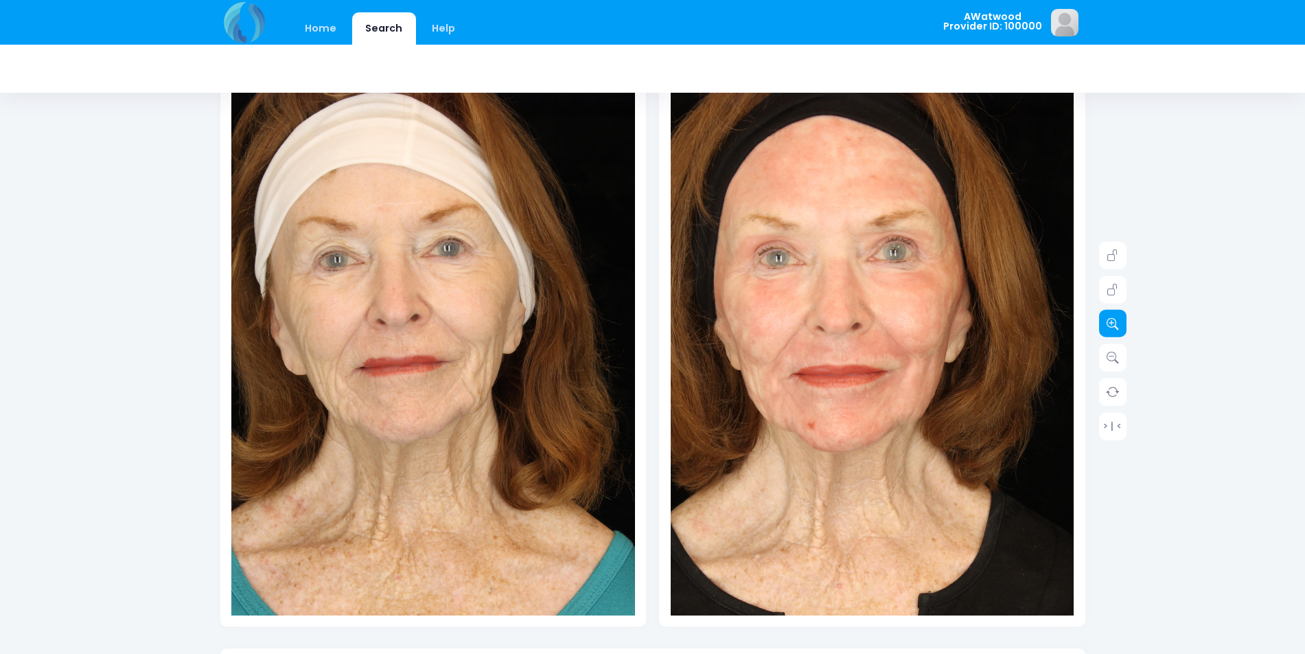
click at [1117, 315] on link at bounding box center [1112, 323] width 27 height 27
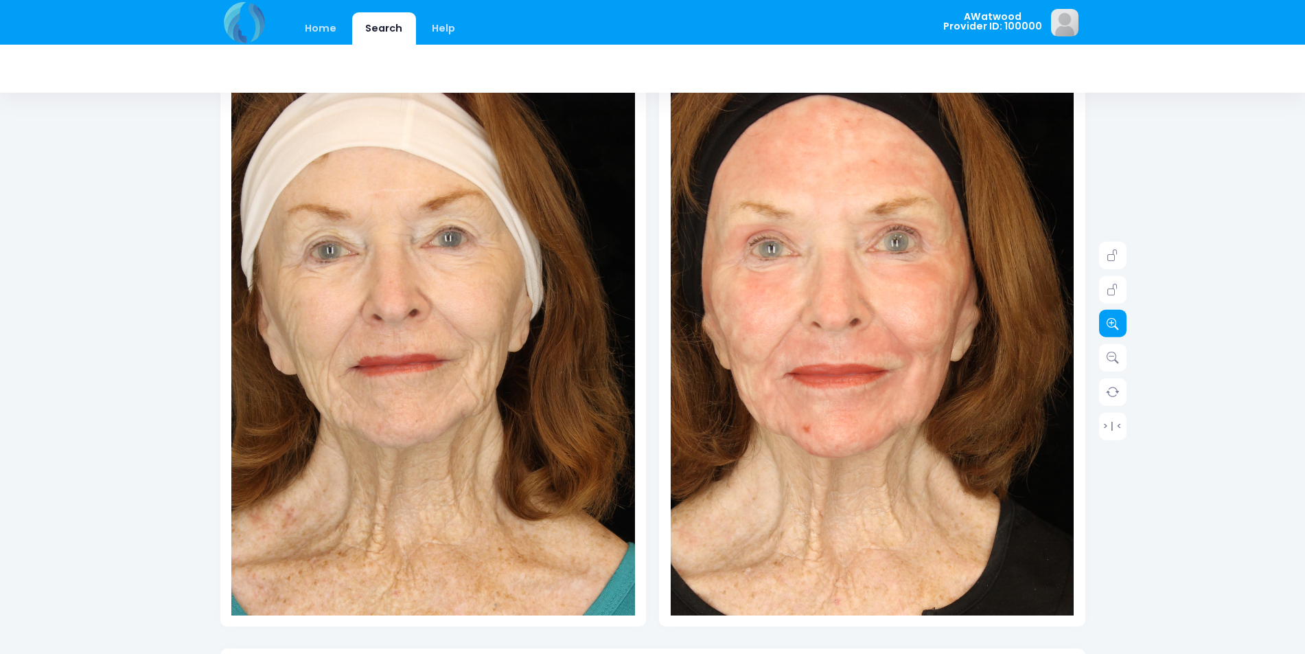
click at [1117, 315] on link at bounding box center [1112, 323] width 27 height 27
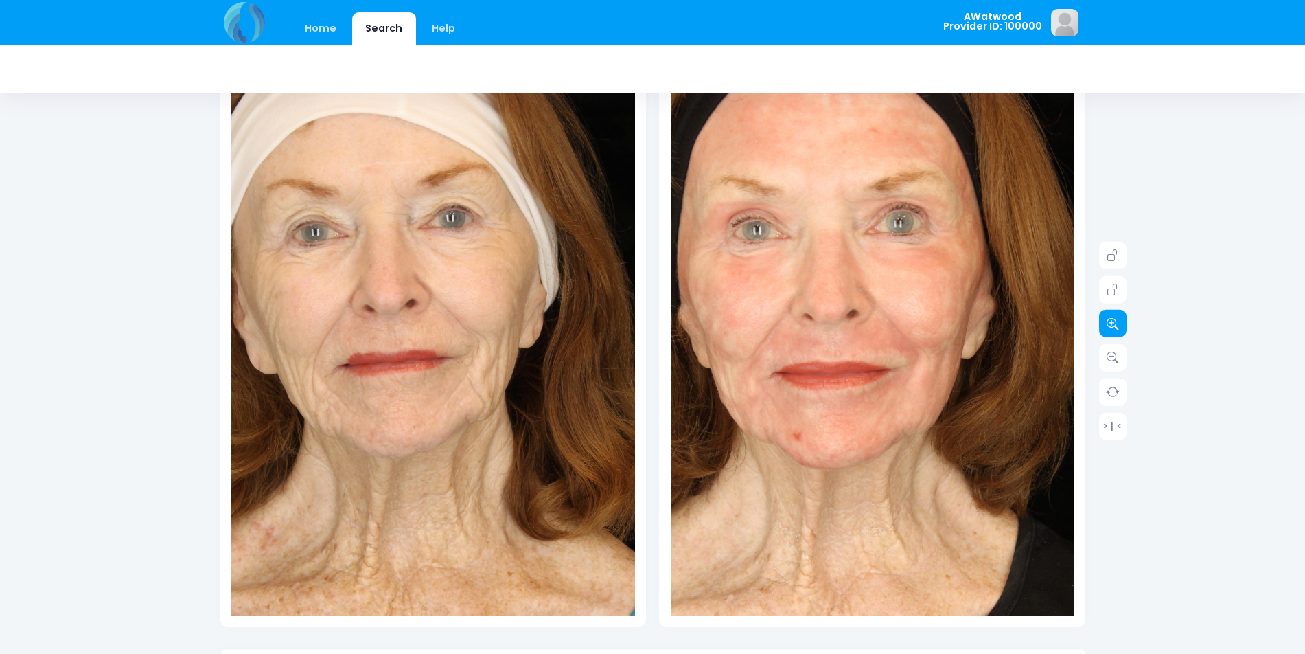
click at [1117, 315] on link at bounding box center [1112, 323] width 27 height 27
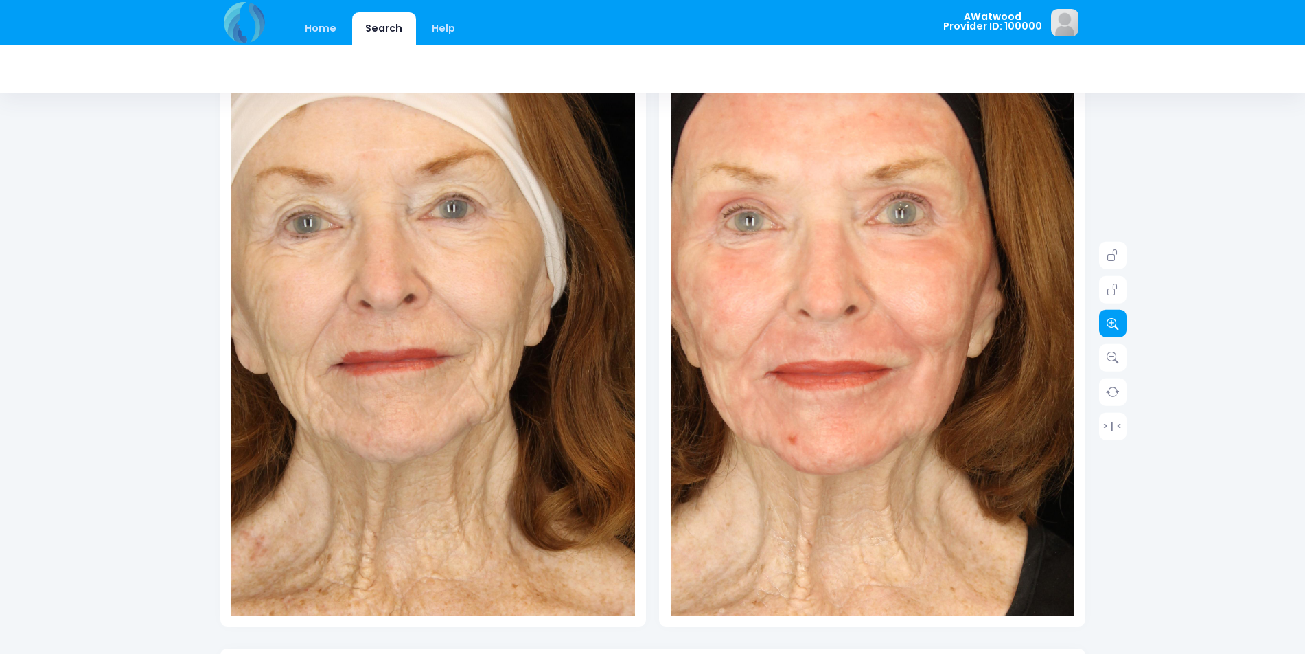
click at [1117, 315] on link at bounding box center [1112, 323] width 27 height 27
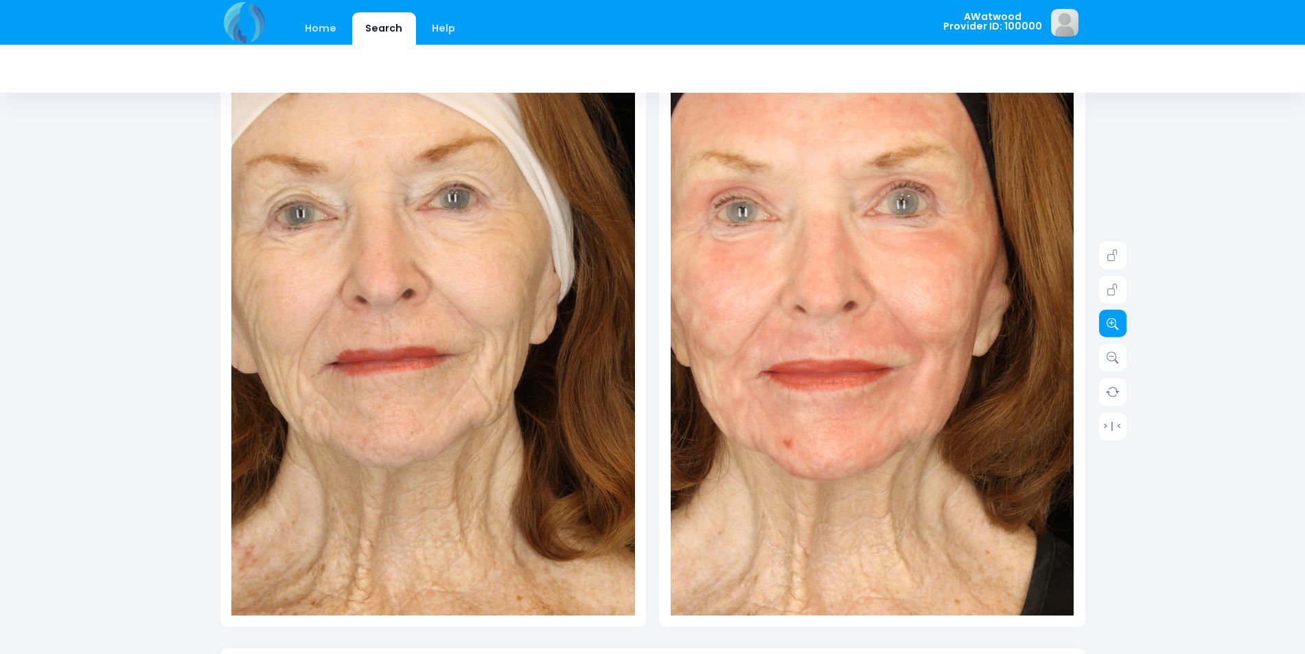
click at [1117, 315] on link at bounding box center [1112, 323] width 27 height 27
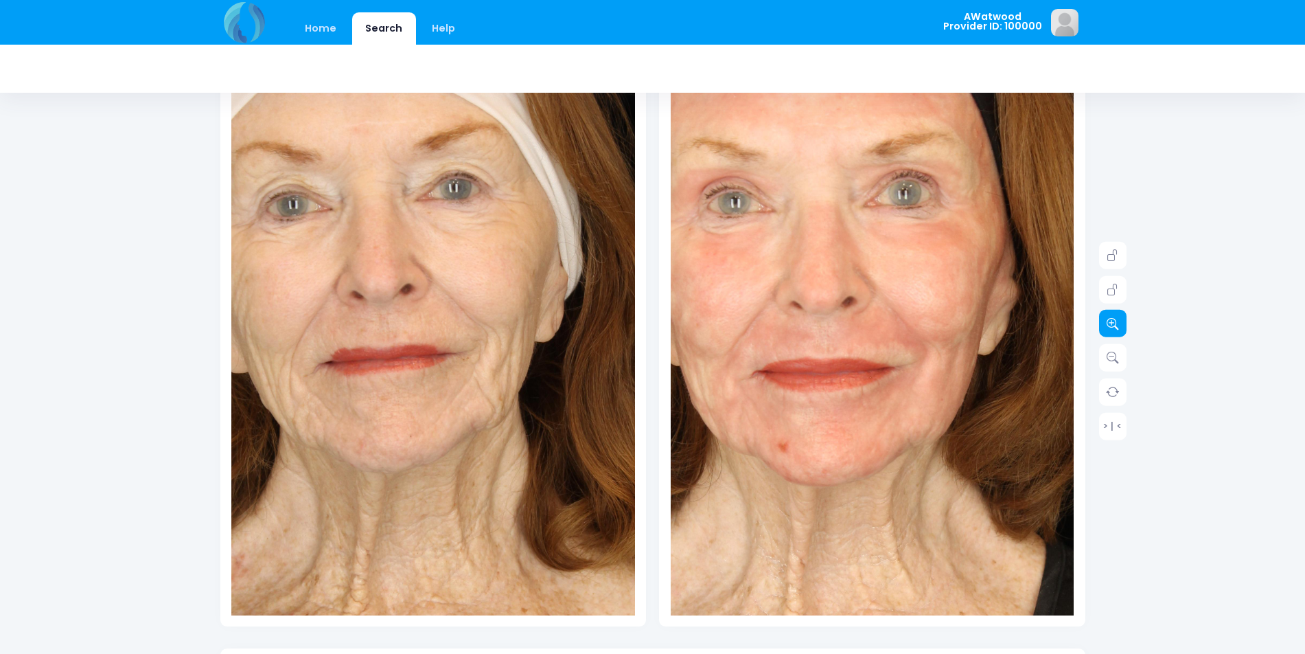
click at [1117, 315] on link at bounding box center [1112, 323] width 27 height 27
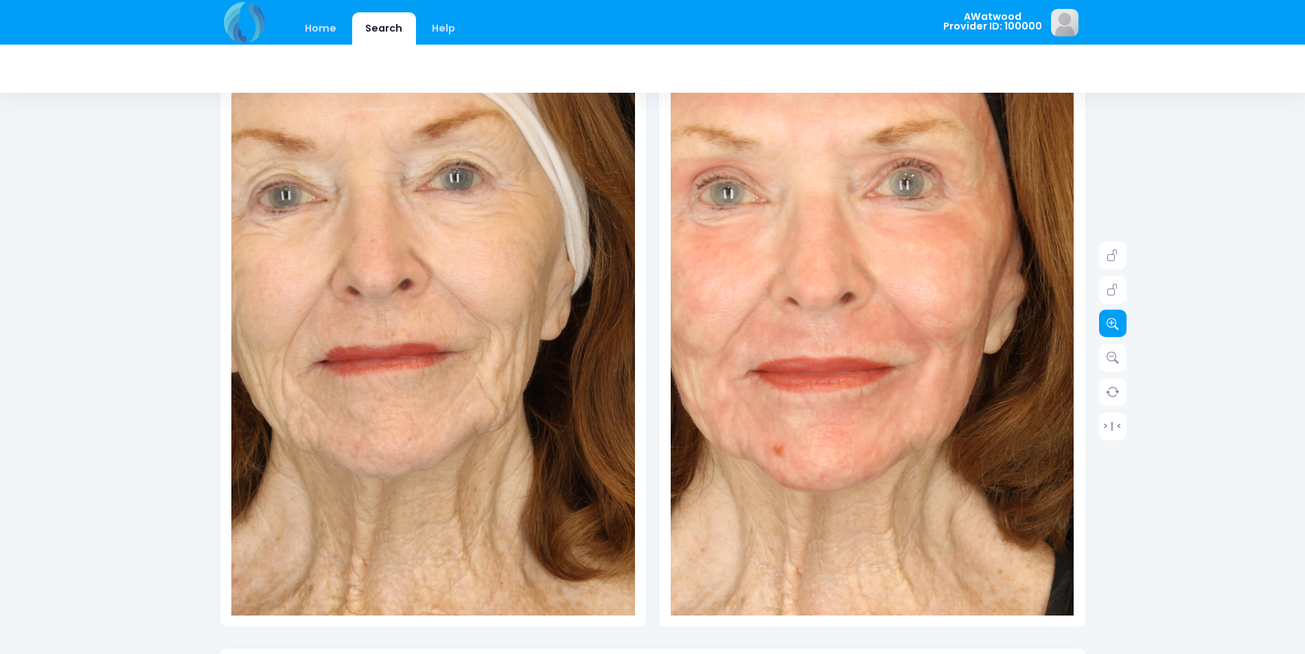
click at [1117, 315] on link at bounding box center [1112, 323] width 27 height 27
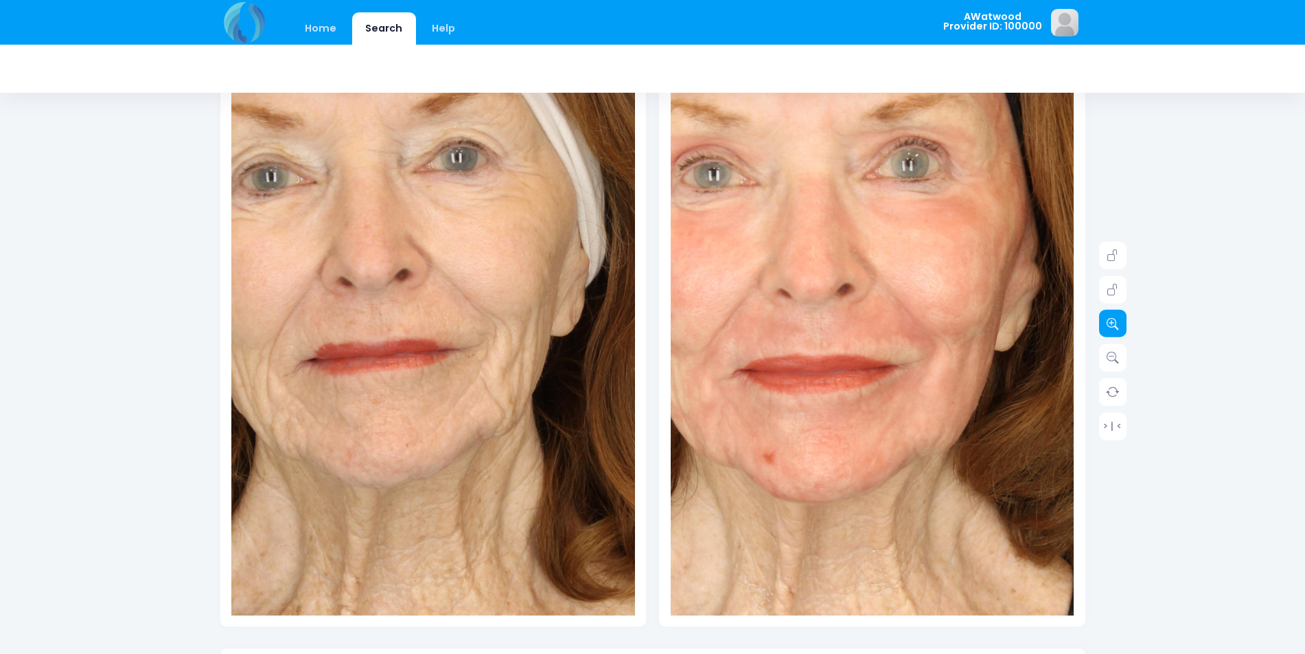
click at [1117, 315] on link at bounding box center [1112, 323] width 27 height 27
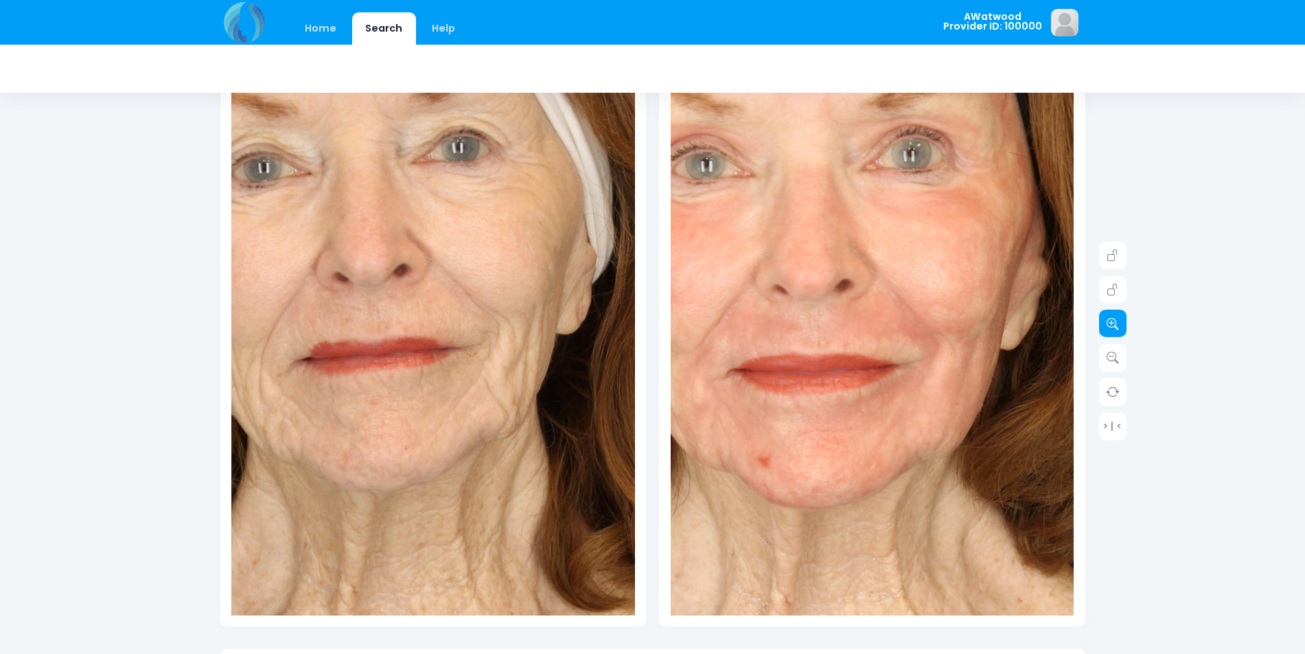
click at [1117, 316] on link at bounding box center [1112, 323] width 27 height 27
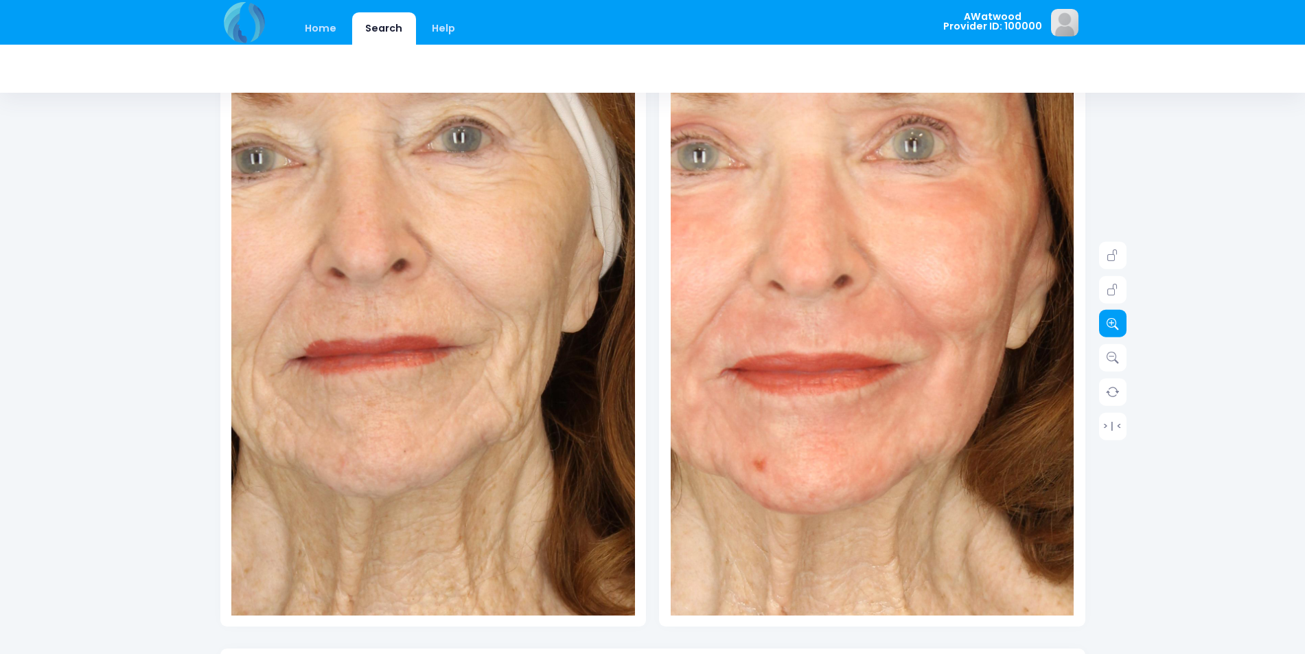
click at [1117, 316] on link at bounding box center [1112, 323] width 27 height 27
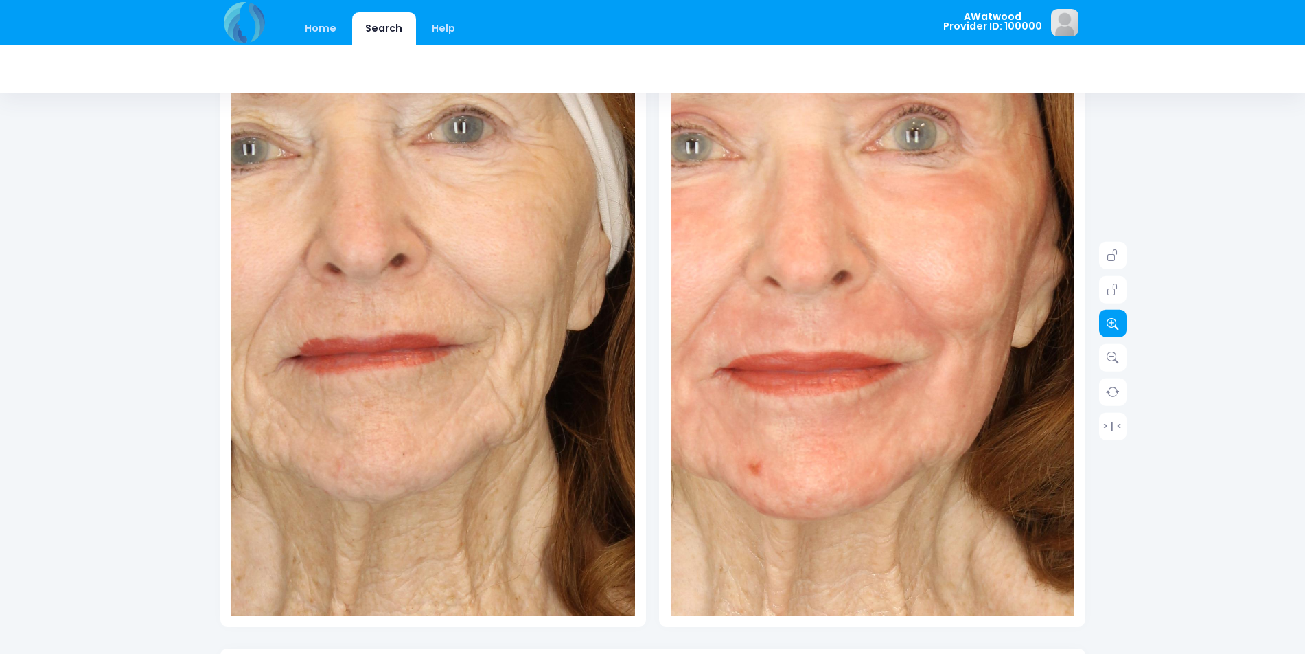
click at [1117, 316] on link at bounding box center [1112, 323] width 27 height 27
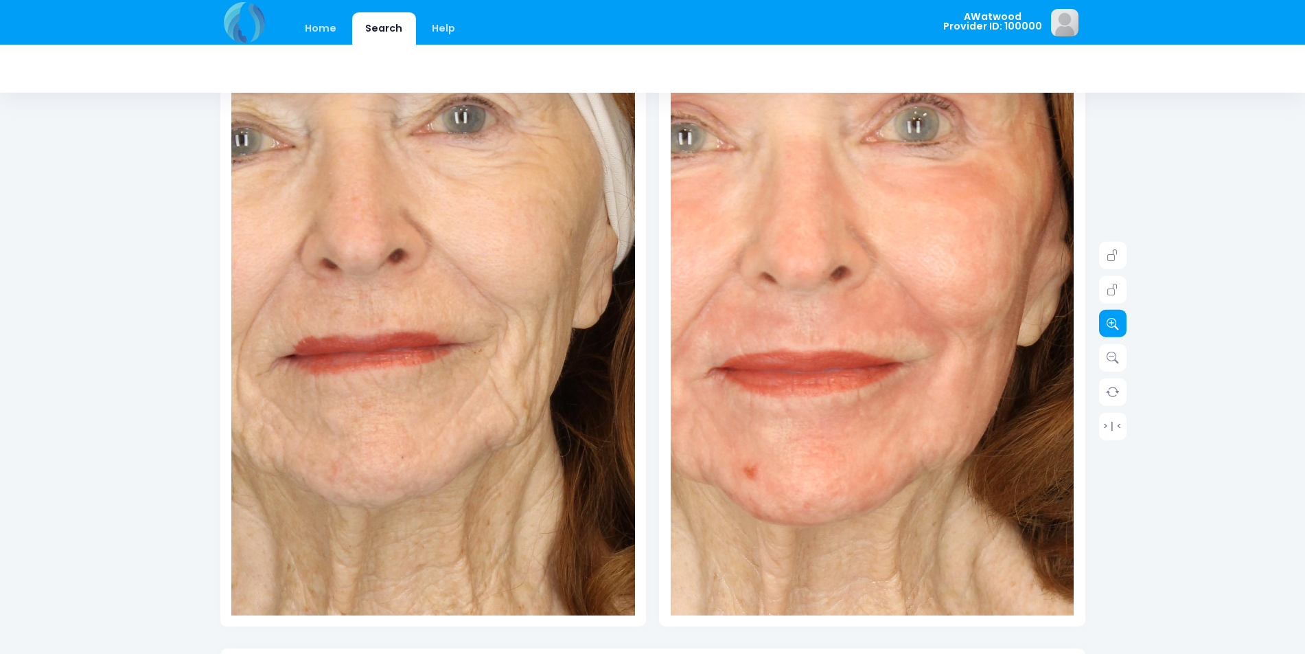
click at [1117, 316] on link at bounding box center [1112, 323] width 27 height 27
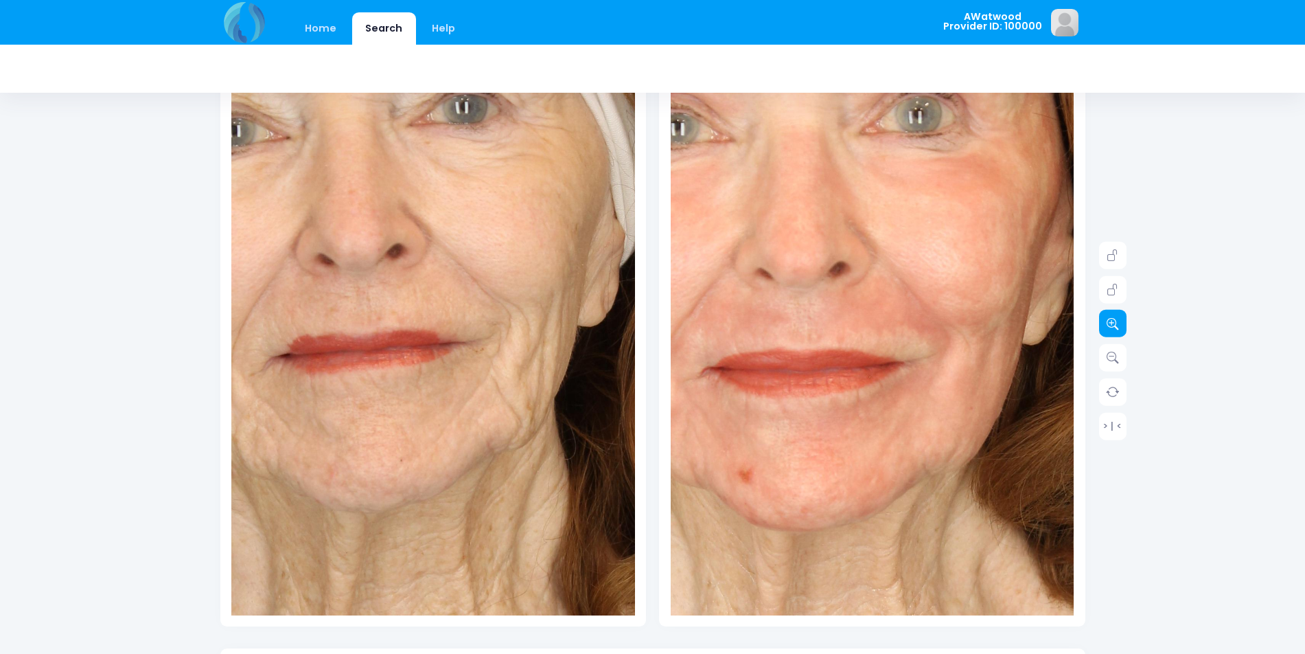
click at [1117, 317] on icon at bounding box center [1113, 323] width 12 height 12
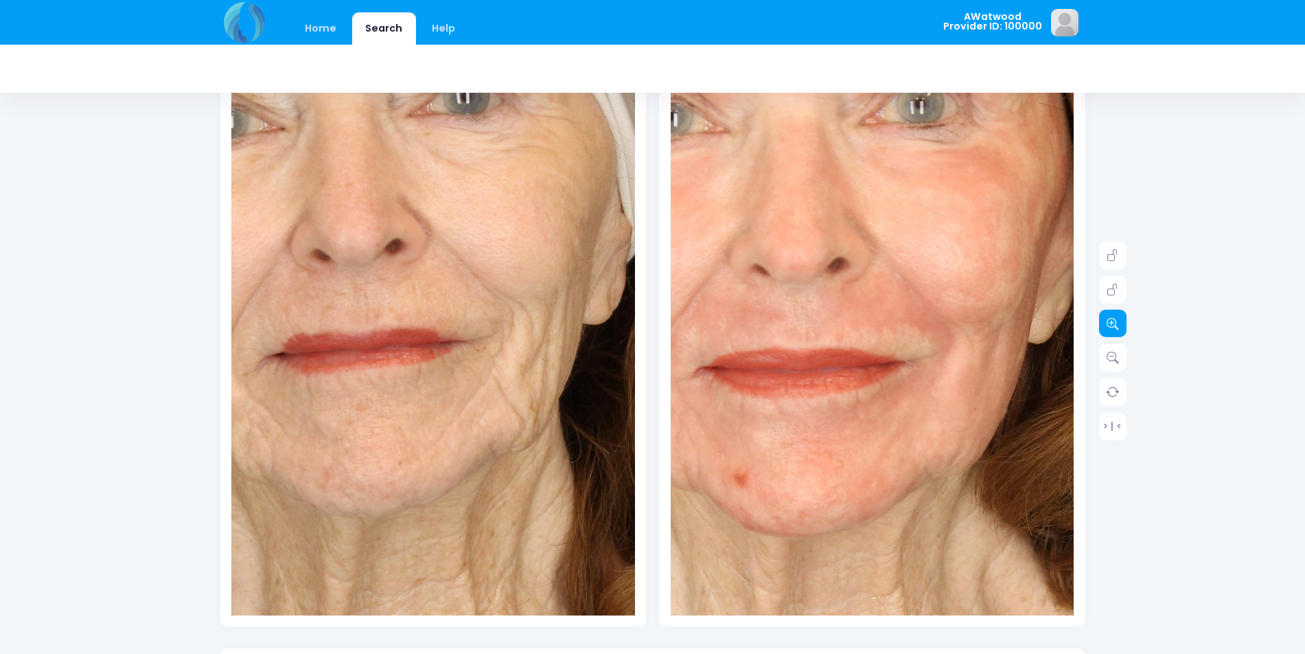
click at [1117, 317] on icon at bounding box center [1113, 323] width 12 height 12
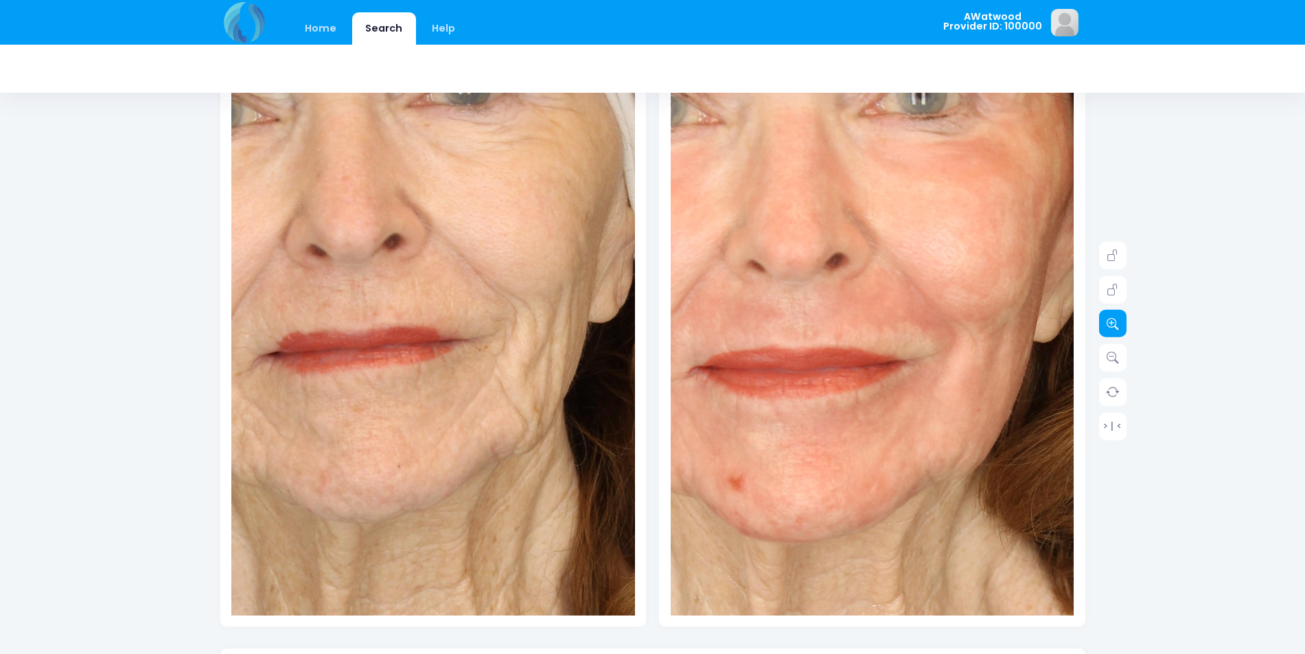
click at [1117, 317] on icon at bounding box center [1113, 323] width 12 height 12
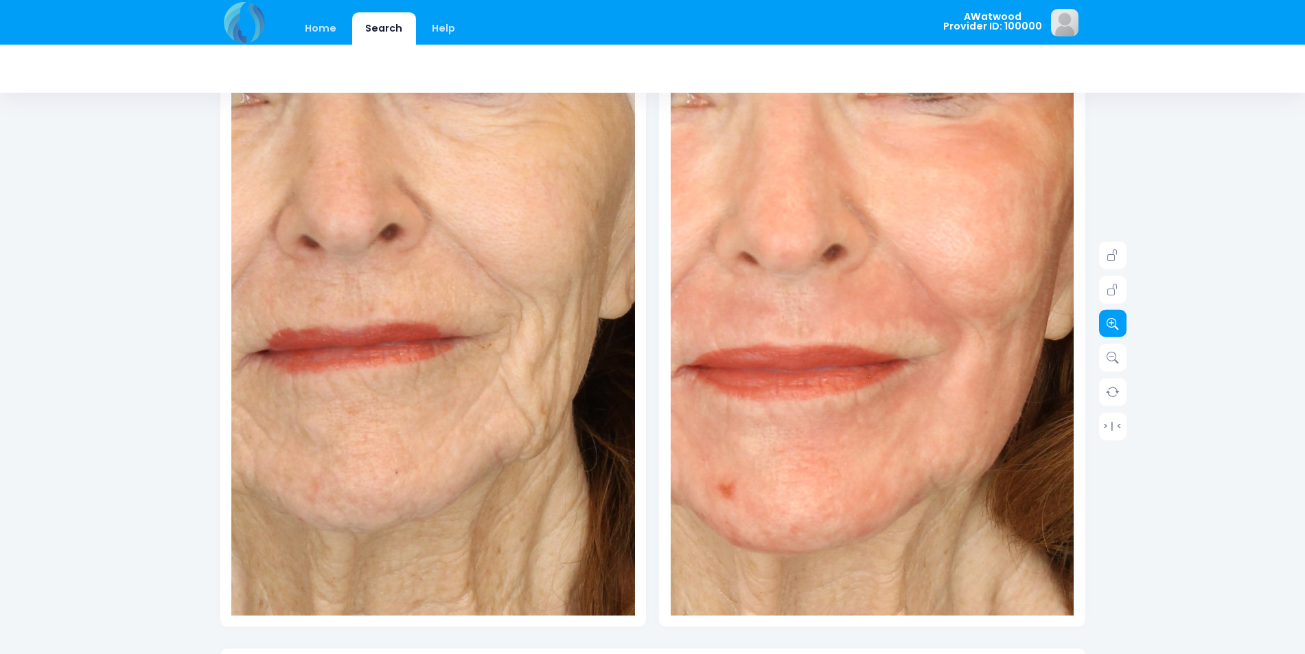
click at [1117, 317] on icon at bounding box center [1113, 323] width 12 height 12
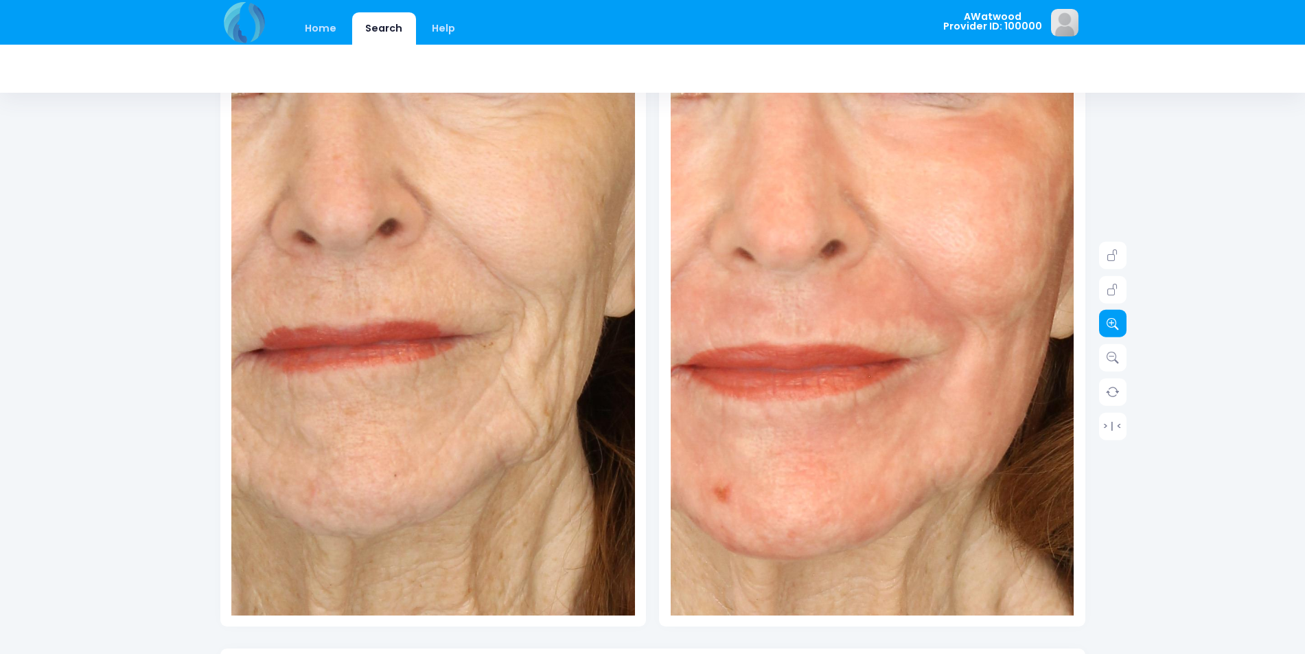
click at [1117, 317] on icon at bounding box center [1113, 323] width 12 height 12
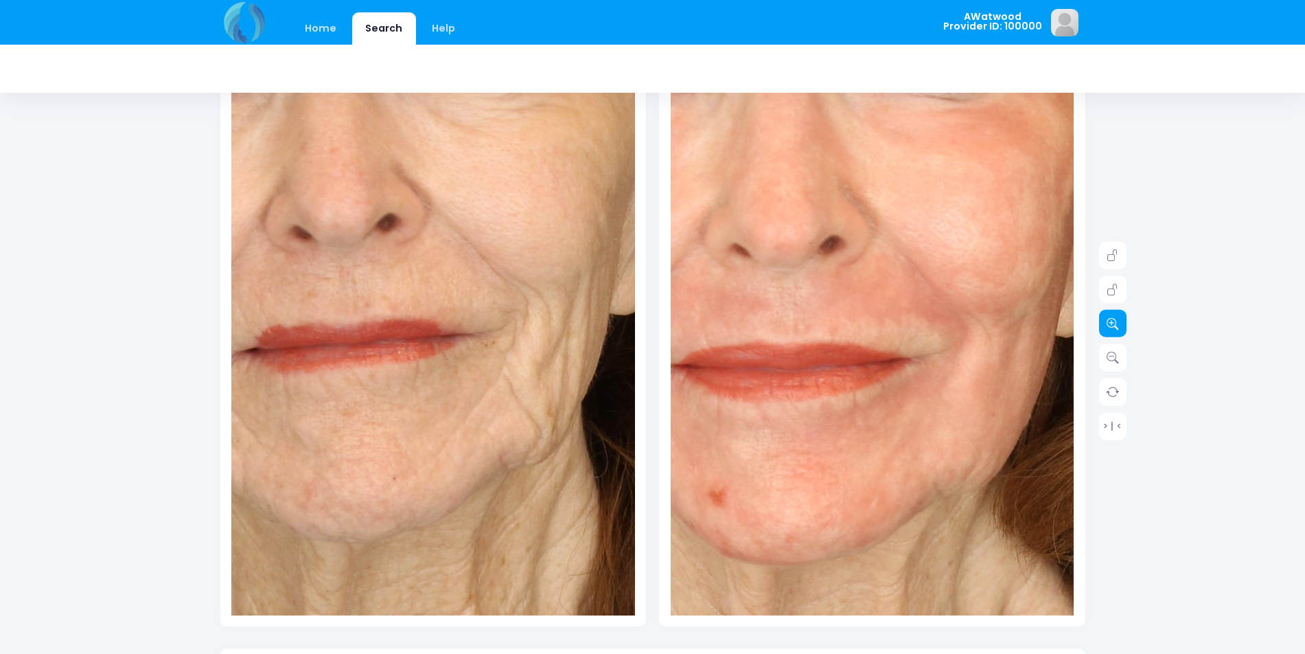
click at [1117, 317] on icon at bounding box center [1113, 323] width 12 height 12
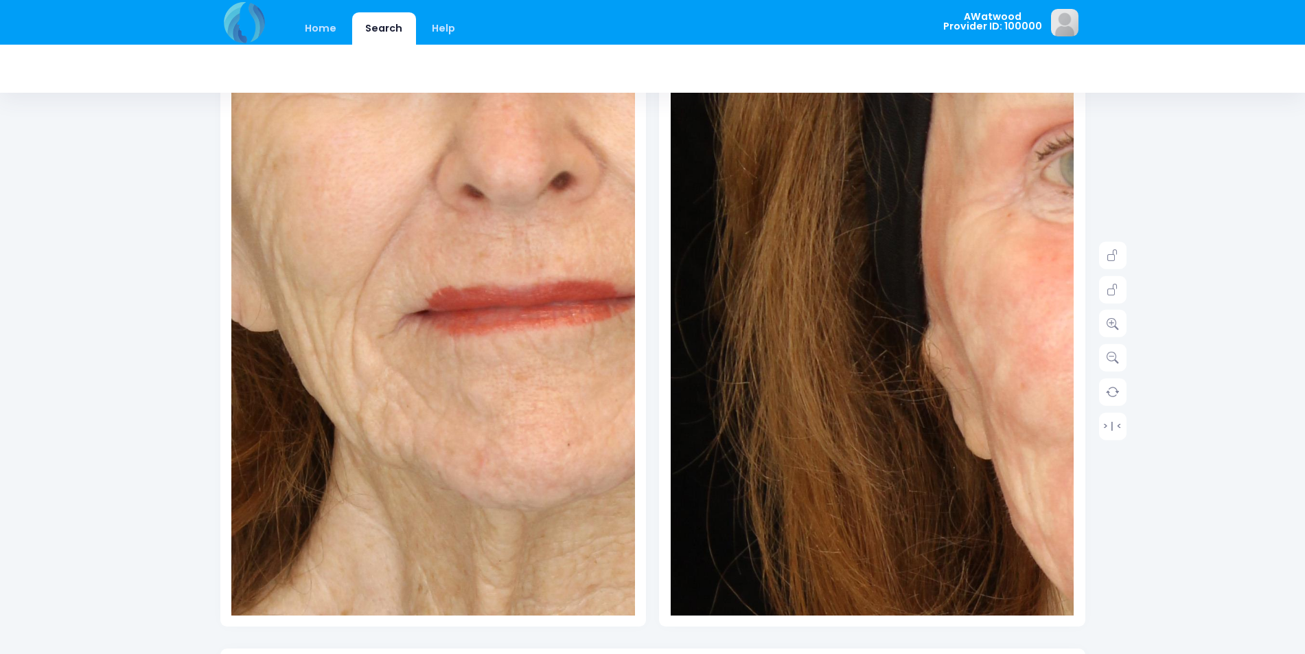
click at [360, 359] on img at bounding box center [608, 342] width 1372 height 2058
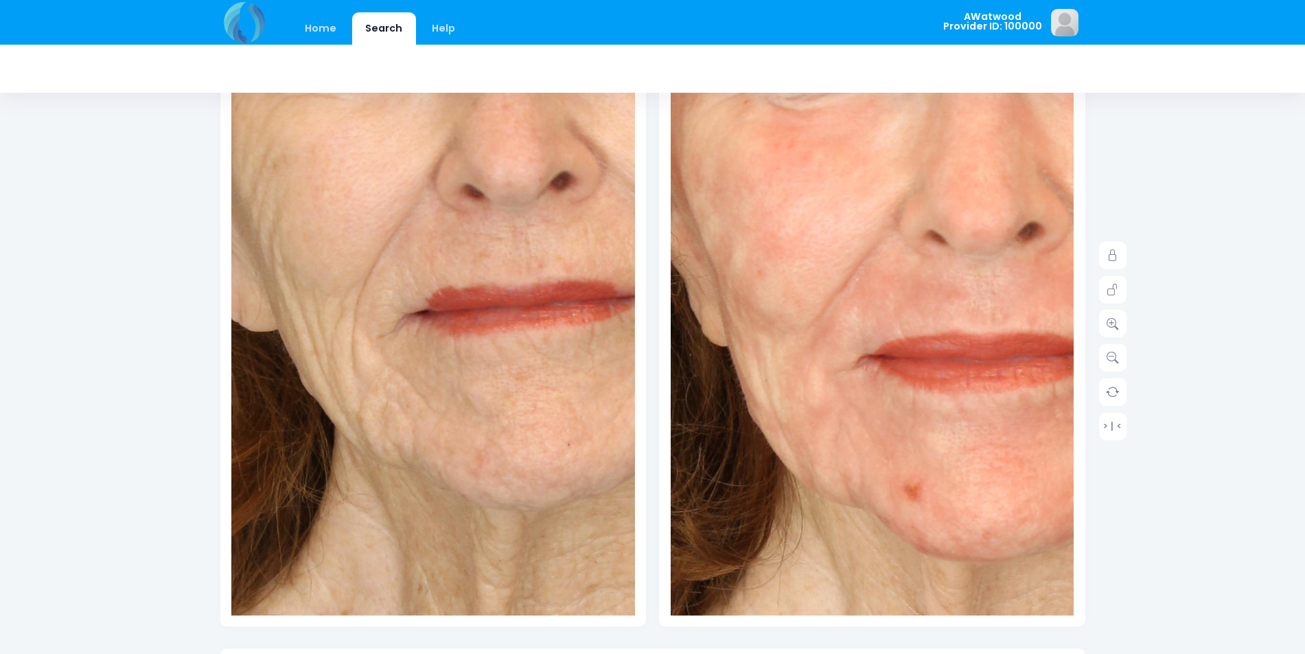
click at [789, 349] on img at bounding box center [1073, 369] width 1372 height 2058
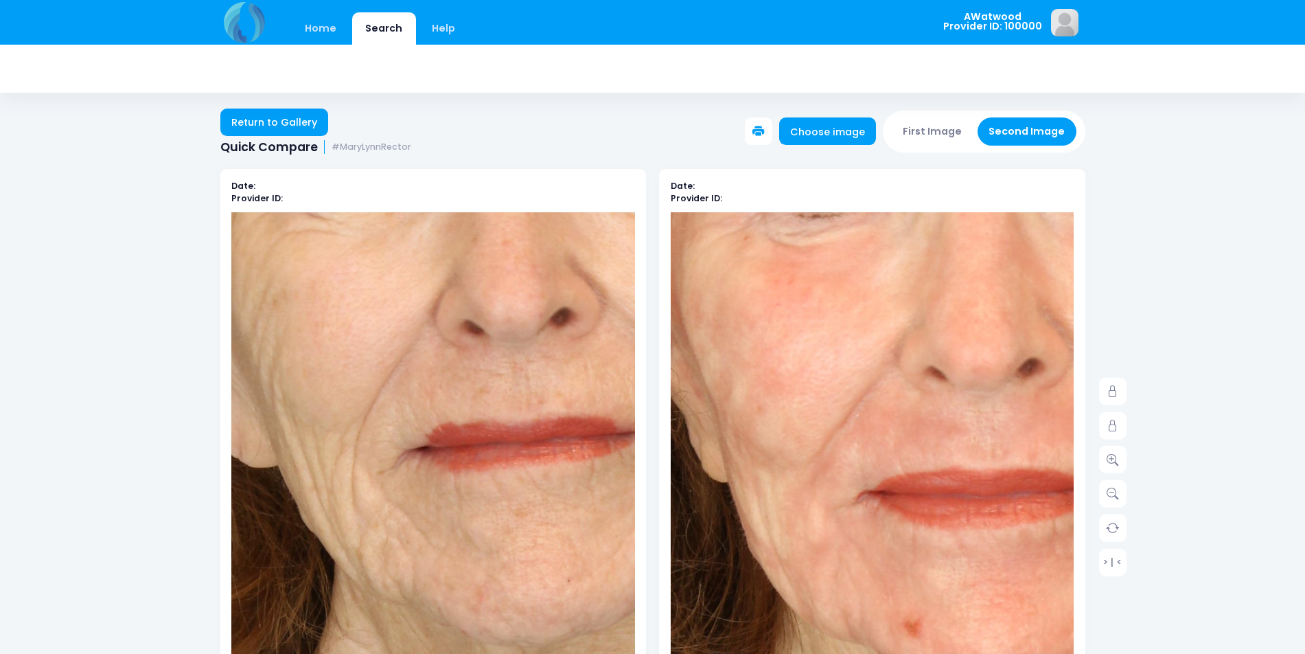
scroll to position [0, 0]
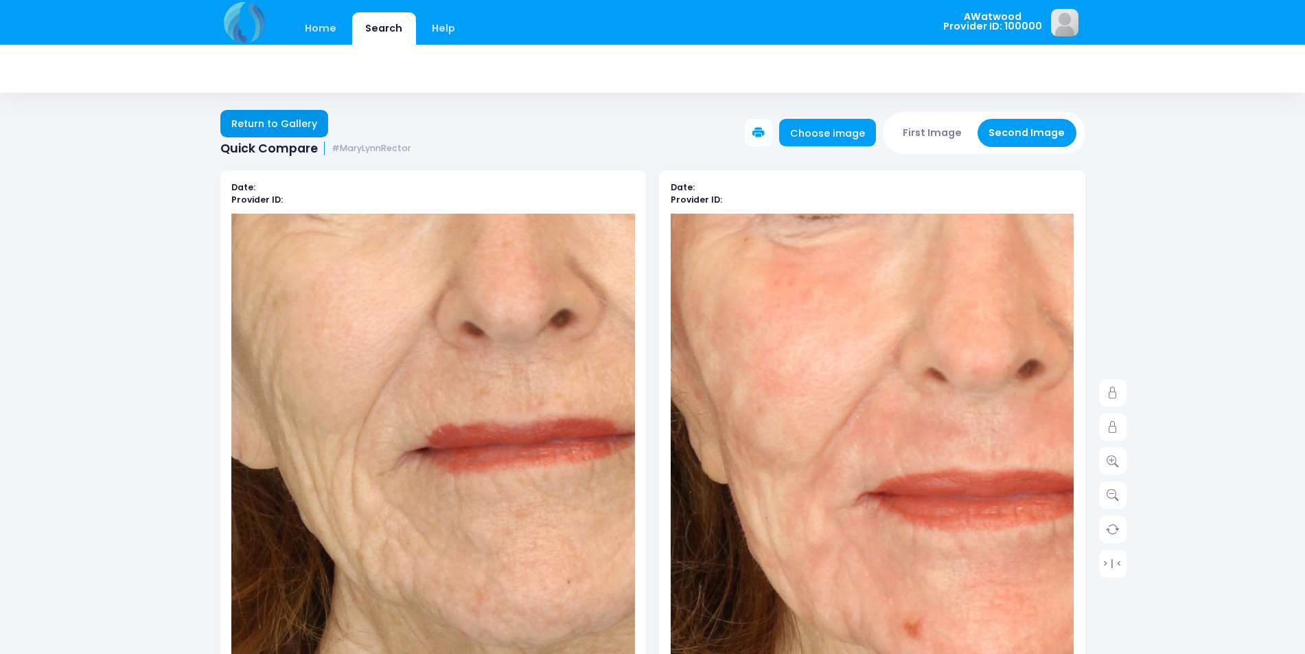
click at [251, 119] on link "Return to Gallery" at bounding box center [274, 123] width 108 height 27
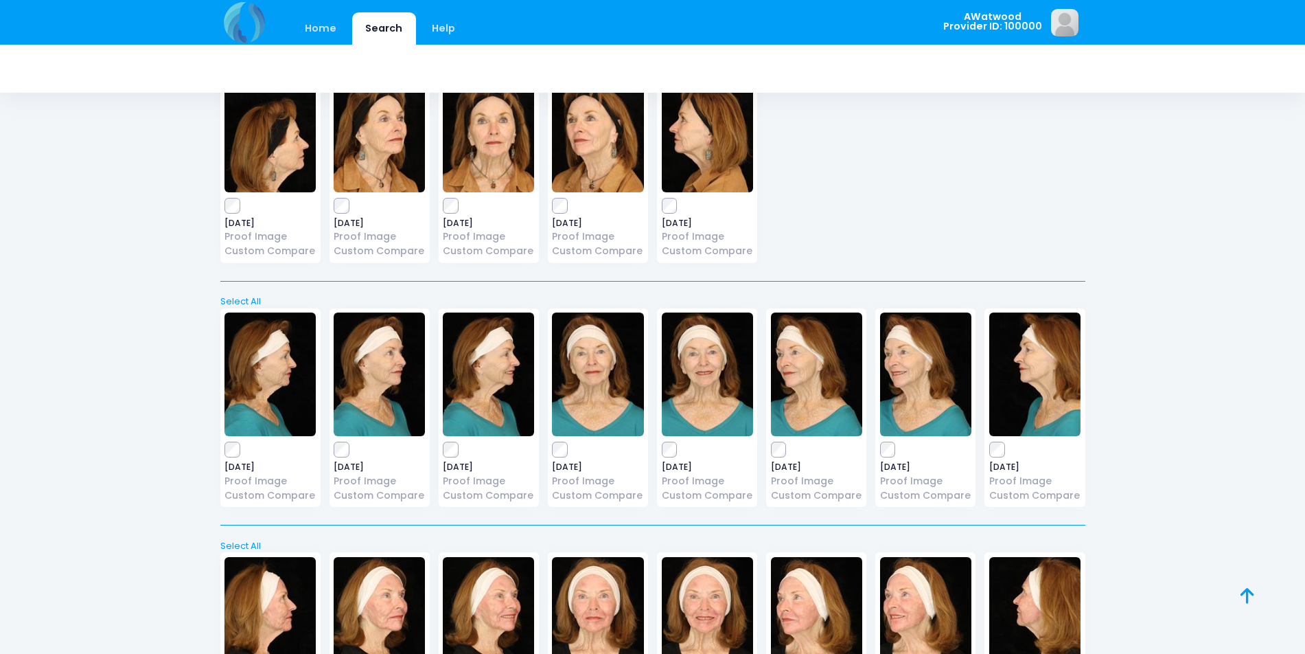
scroll to position [737, 0]
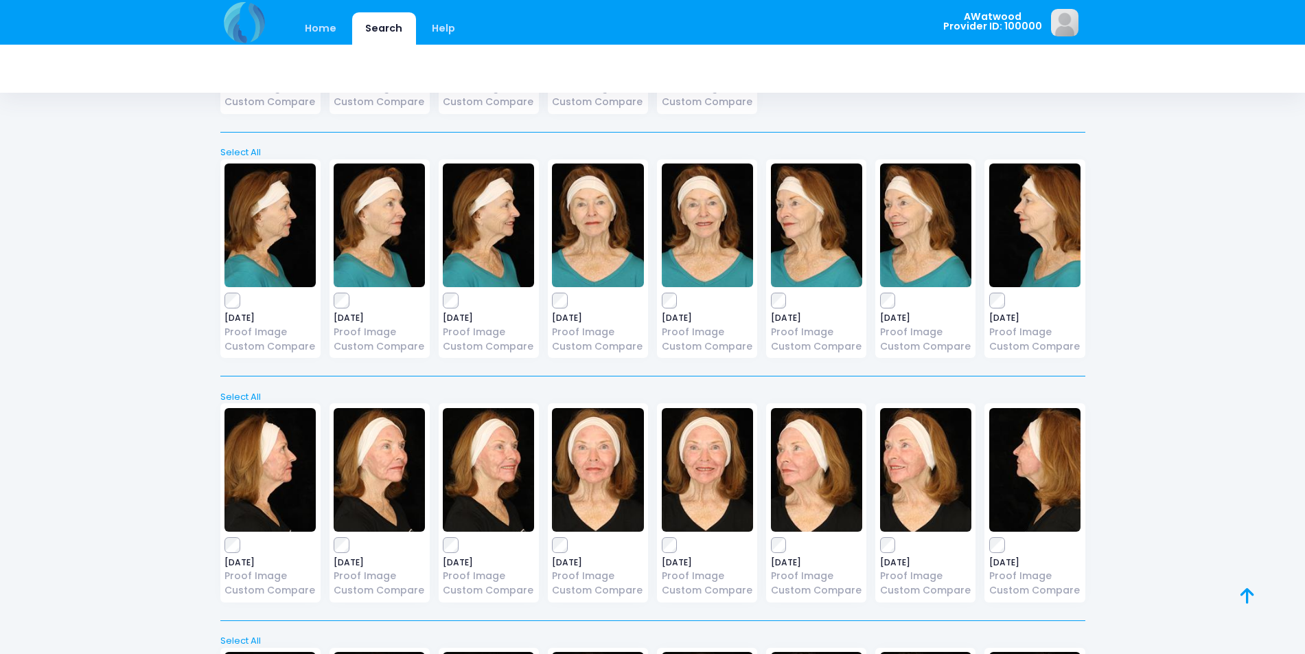
click at [595, 231] on img at bounding box center [597, 225] width 91 height 124
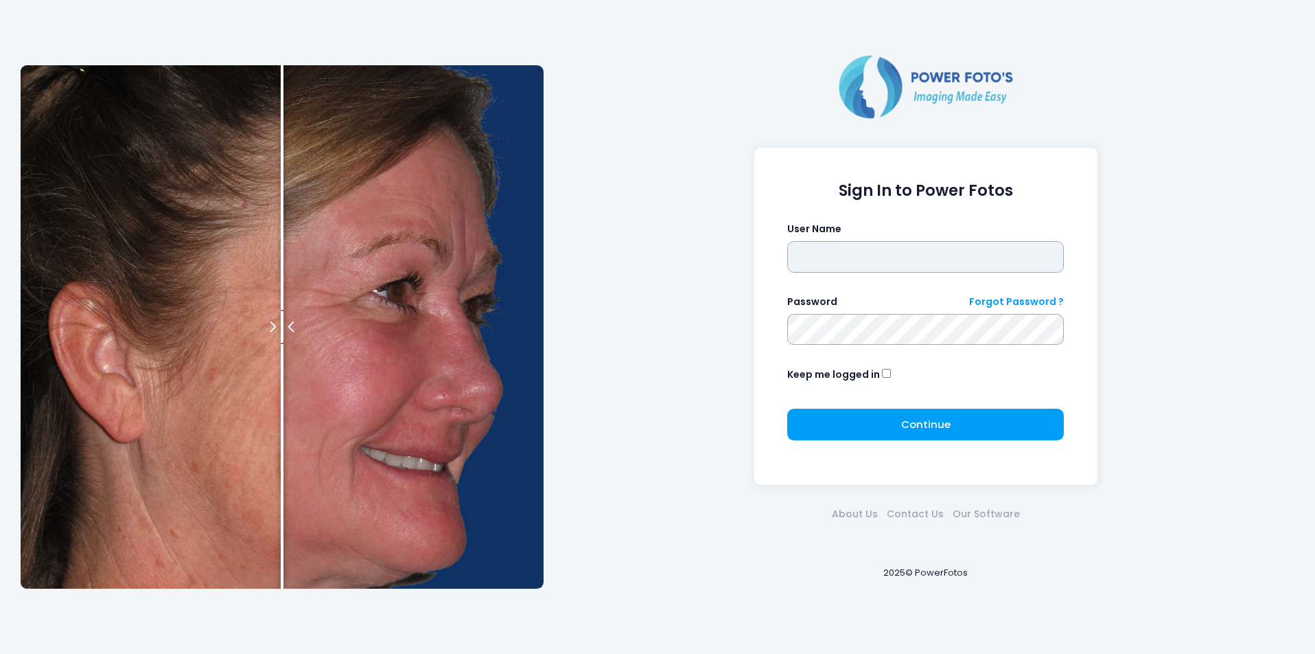
click at [809, 259] on input "text" at bounding box center [925, 257] width 277 height 32
type input "********"
click button "submit" at bounding box center [0, 0] width 0 height 0
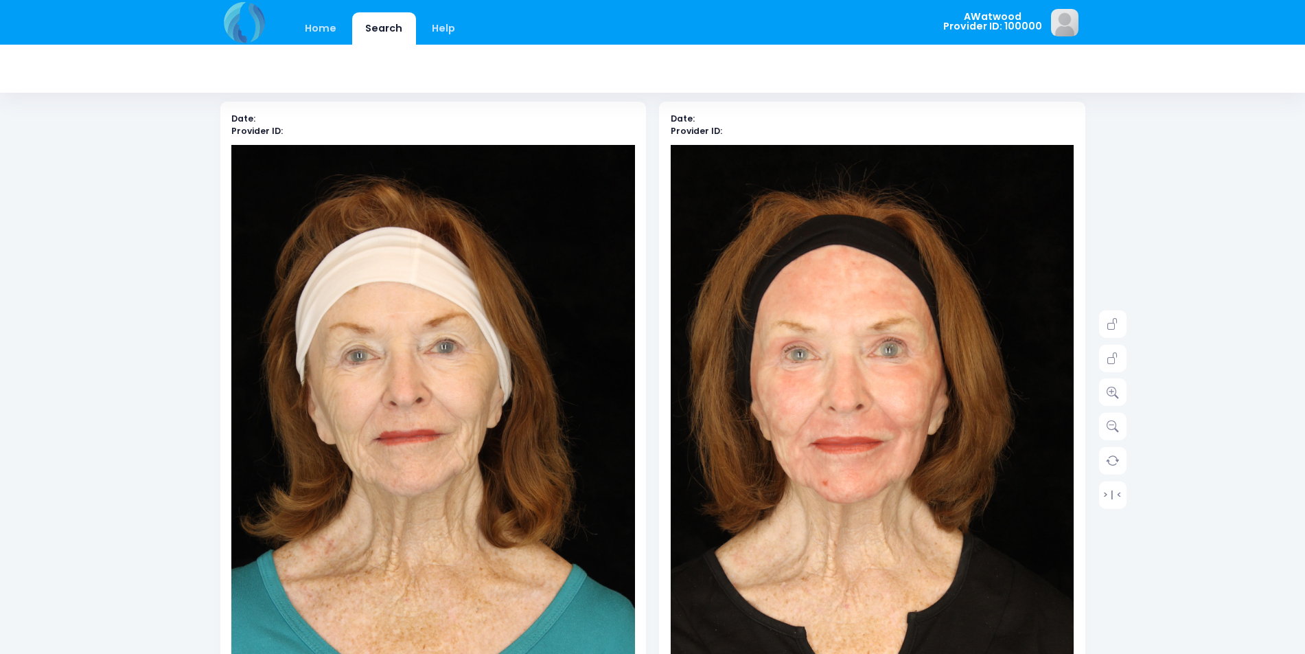
scroll to position [137, 0]
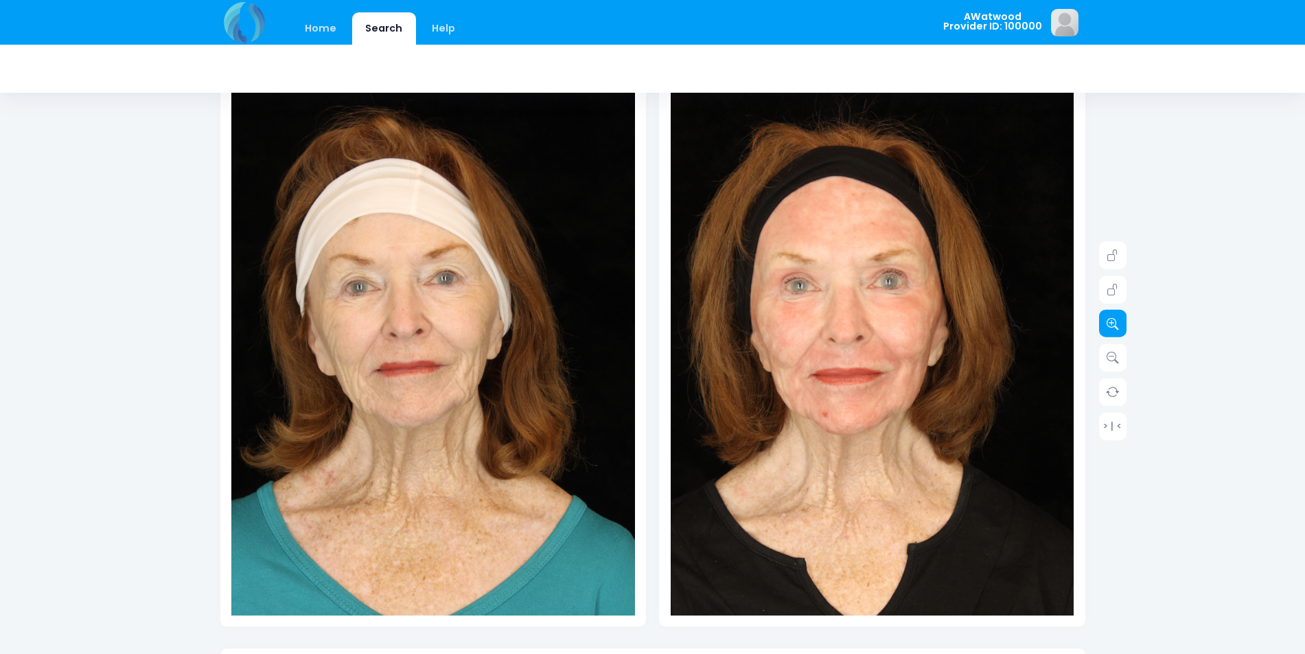
click at [1124, 319] on link at bounding box center [1112, 323] width 27 height 27
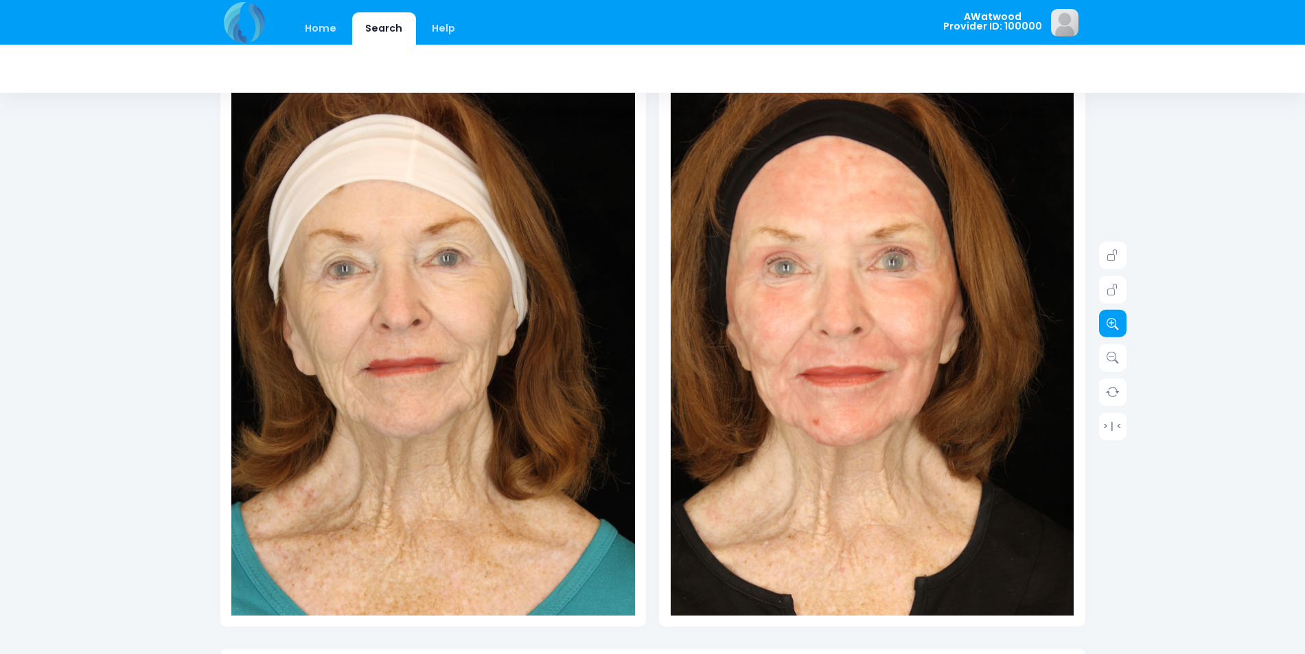
click at [1122, 320] on link at bounding box center [1112, 323] width 27 height 27
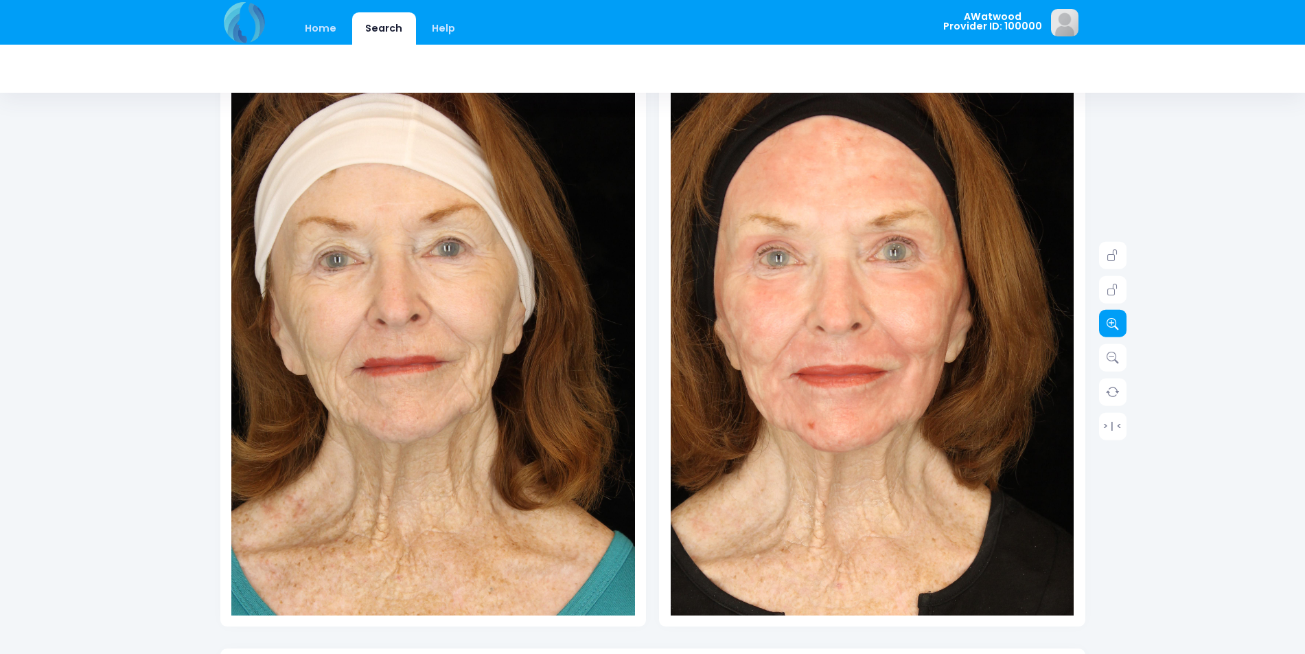
click at [1122, 321] on link at bounding box center [1112, 323] width 27 height 27
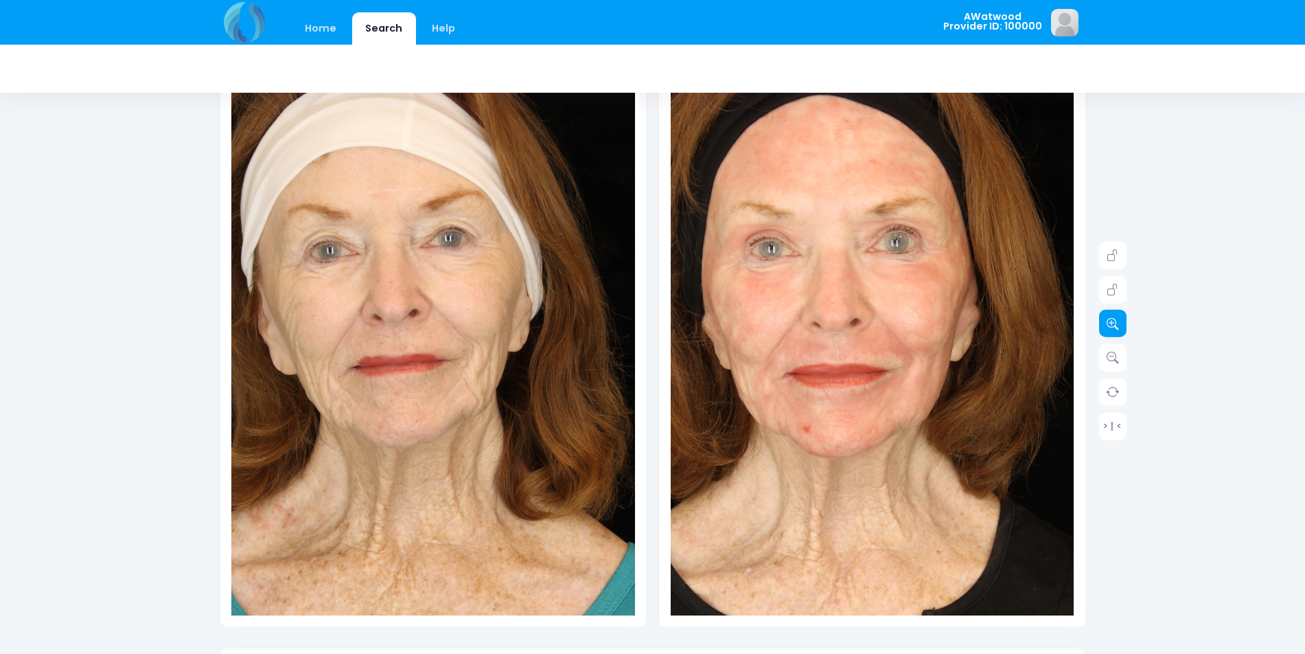
click at [1122, 321] on link at bounding box center [1112, 323] width 27 height 27
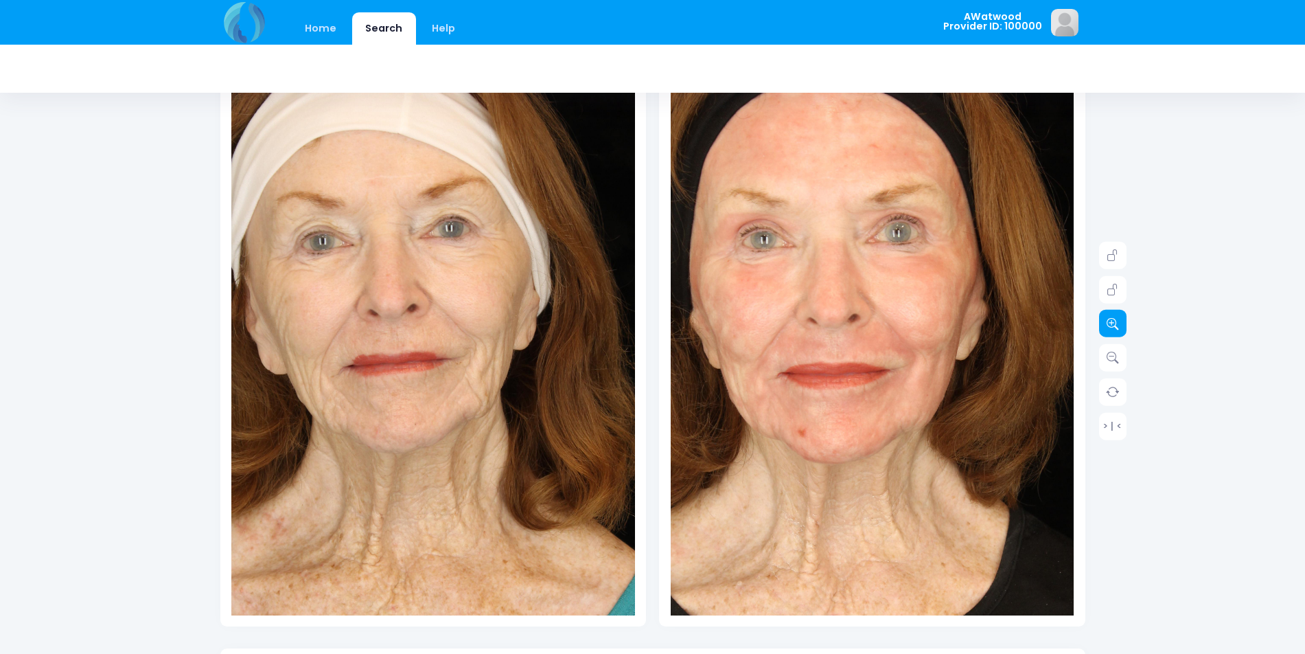
click at [1122, 321] on link at bounding box center [1112, 323] width 27 height 27
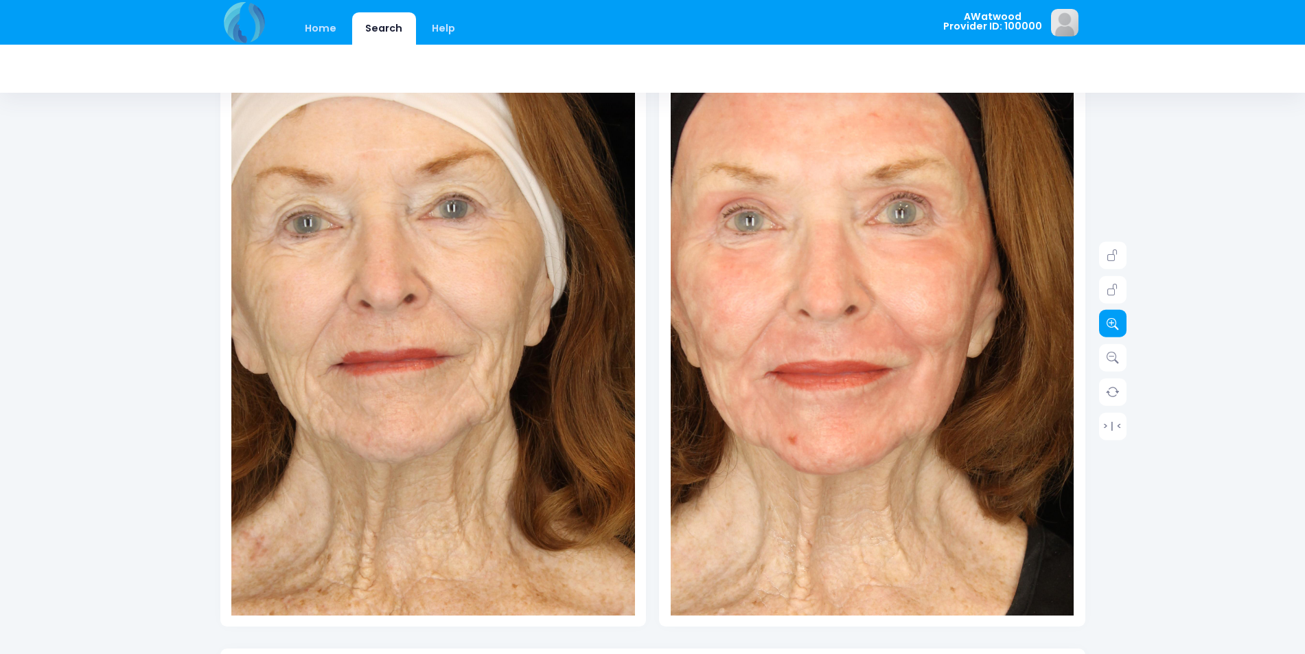
click at [1122, 321] on link at bounding box center [1112, 323] width 27 height 27
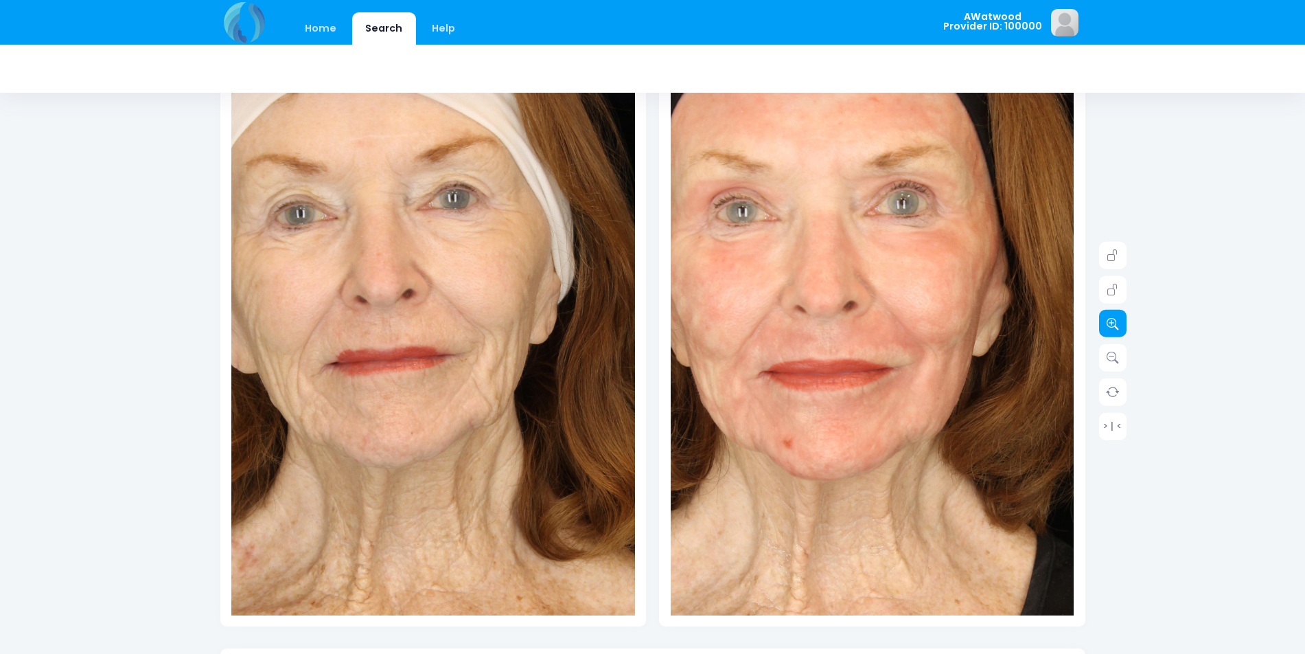
click at [1122, 321] on link at bounding box center [1112, 323] width 27 height 27
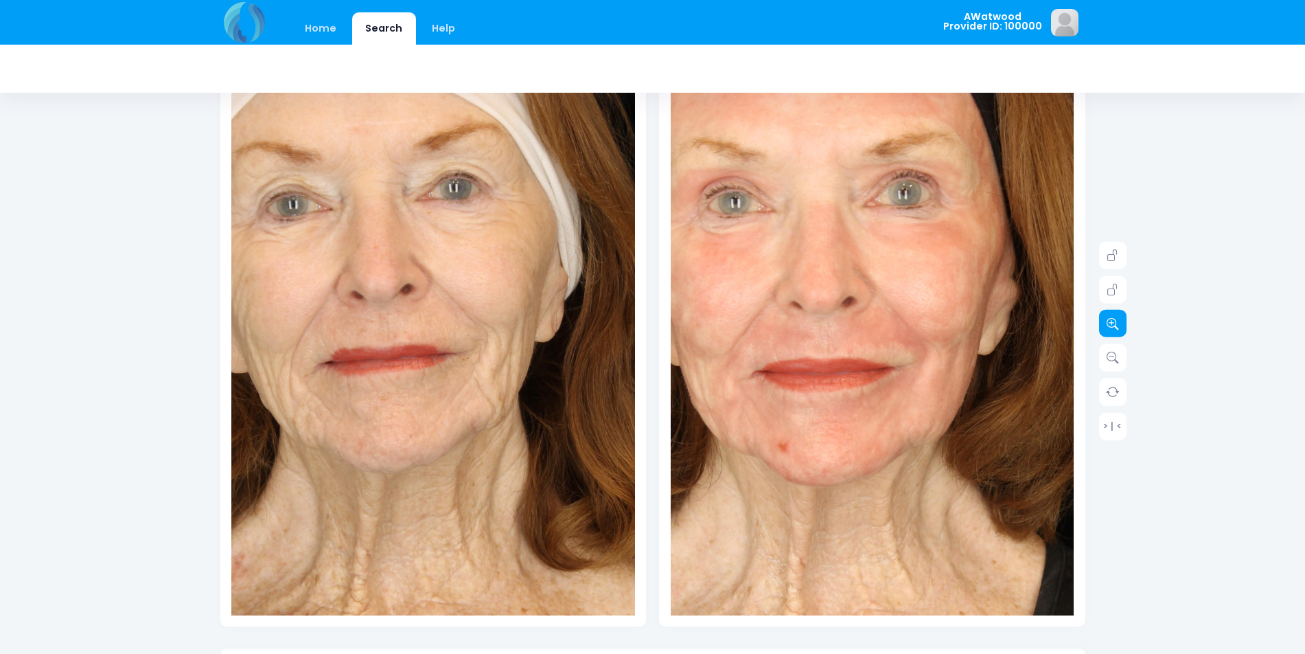
click at [1122, 321] on link at bounding box center [1112, 323] width 27 height 27
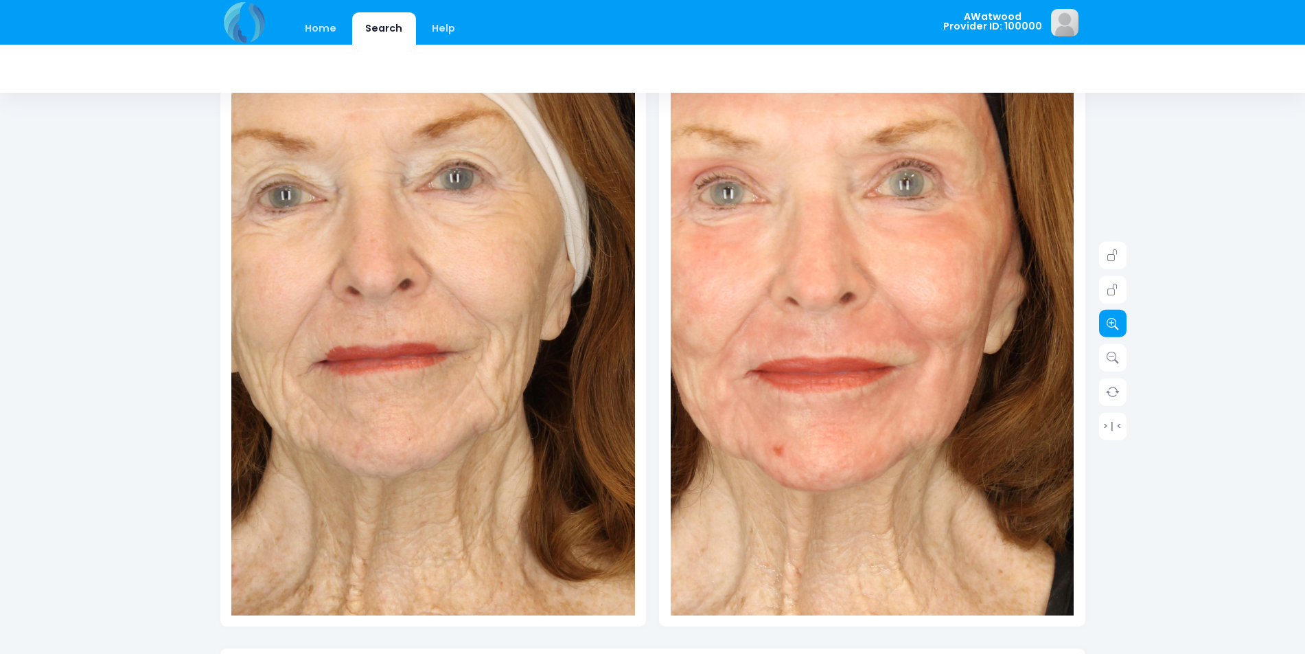
click at [1122, 321] on link at bounding box center [1112, 323] width 27 height 27
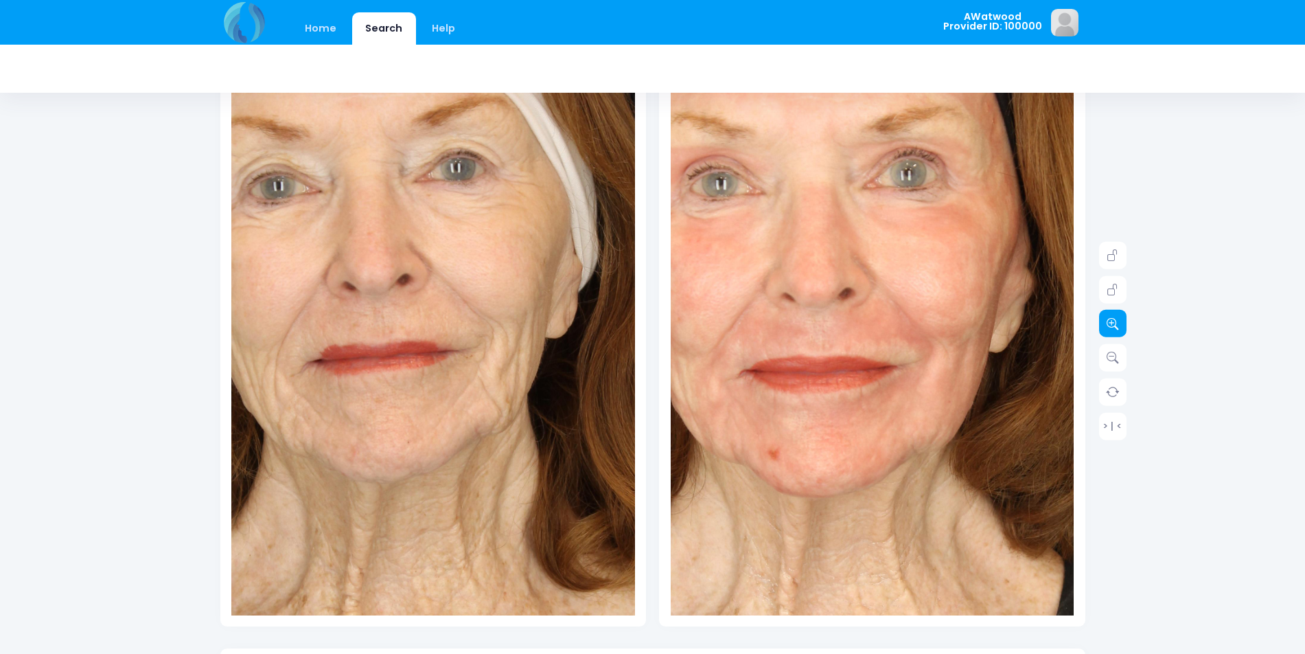
click at [1122, 321] on link at bounding box center [1112, 323] width 27 height 27
click at [1120, 321] on link at bounding box center [1112, 323] width 27 height 27
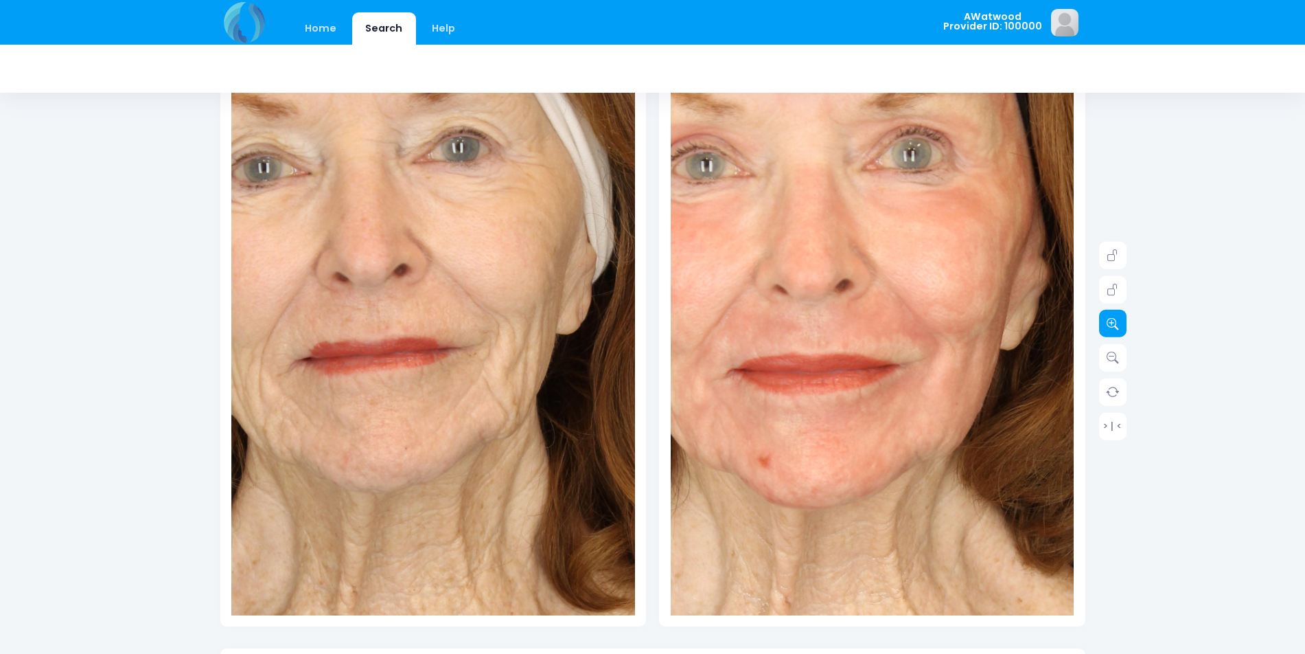
click at [1118, 321] on icon at bounding box center [1113, 323] width 12 height 12
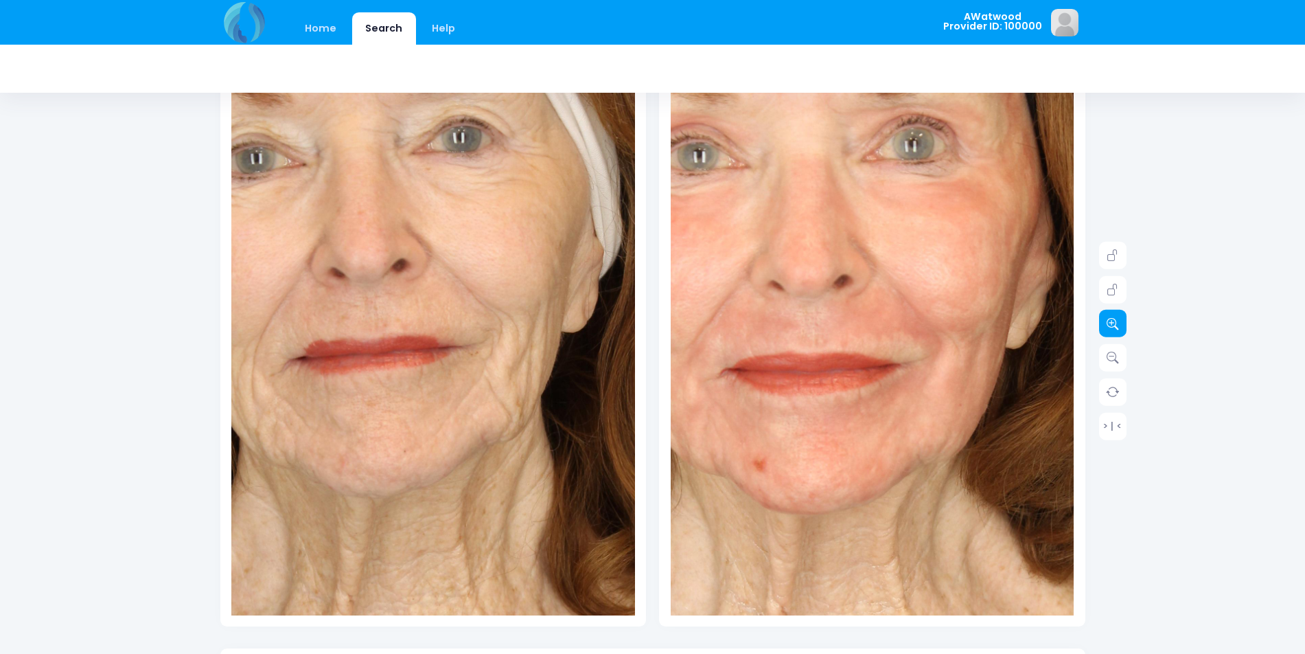
click at [1118, 321] on icon at bounding box center [1113, 323] width 12 height 12
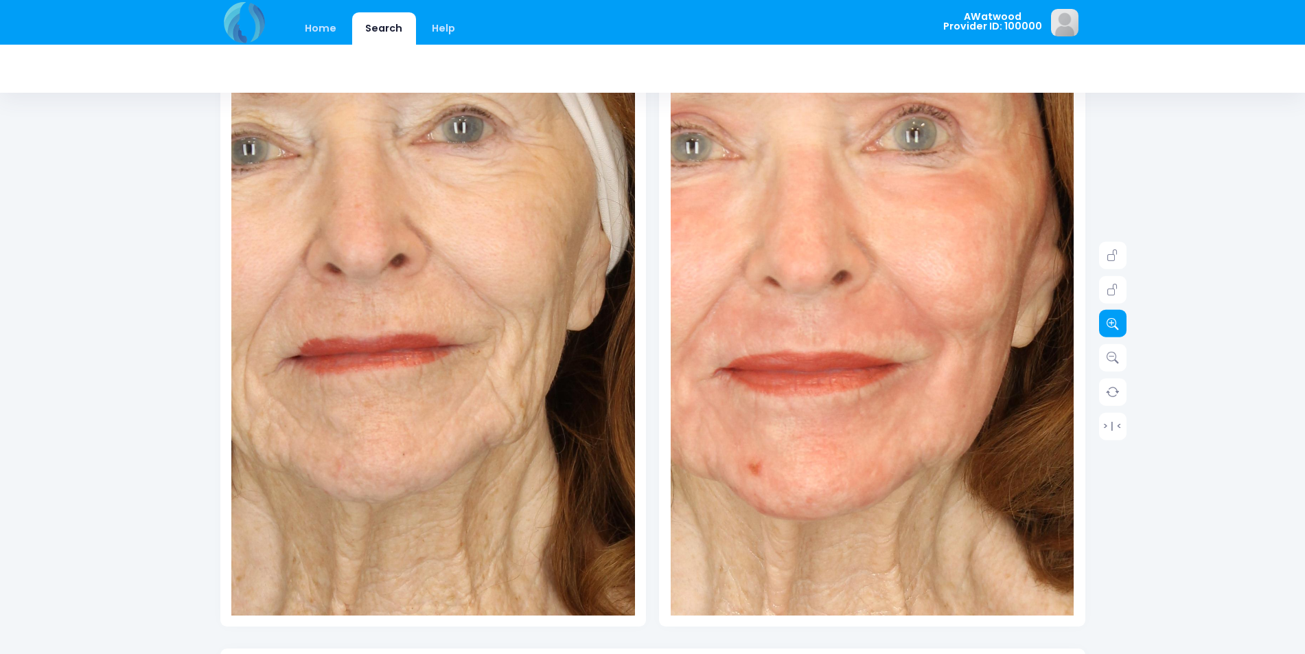
click at [1118, 321] on icon at bounding box center [1113, 323] width 12 height 12
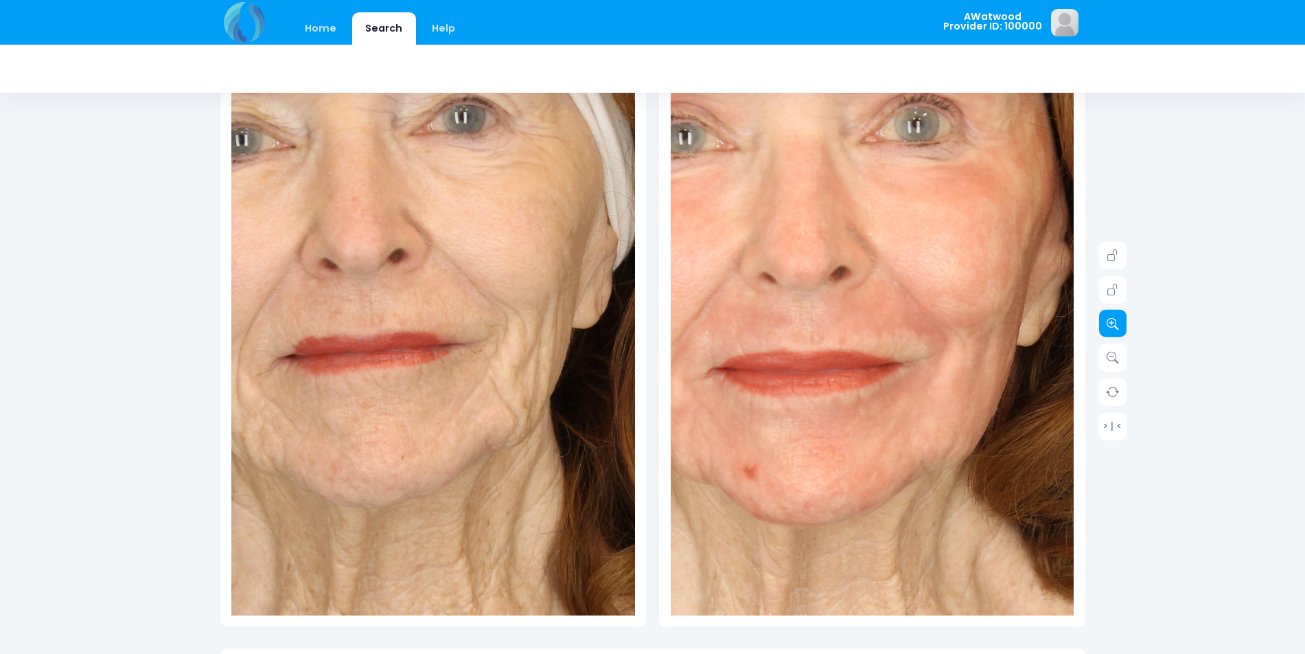
click at [1118, 321] on icon at bounding box center [1113, 323] width 12 height 12
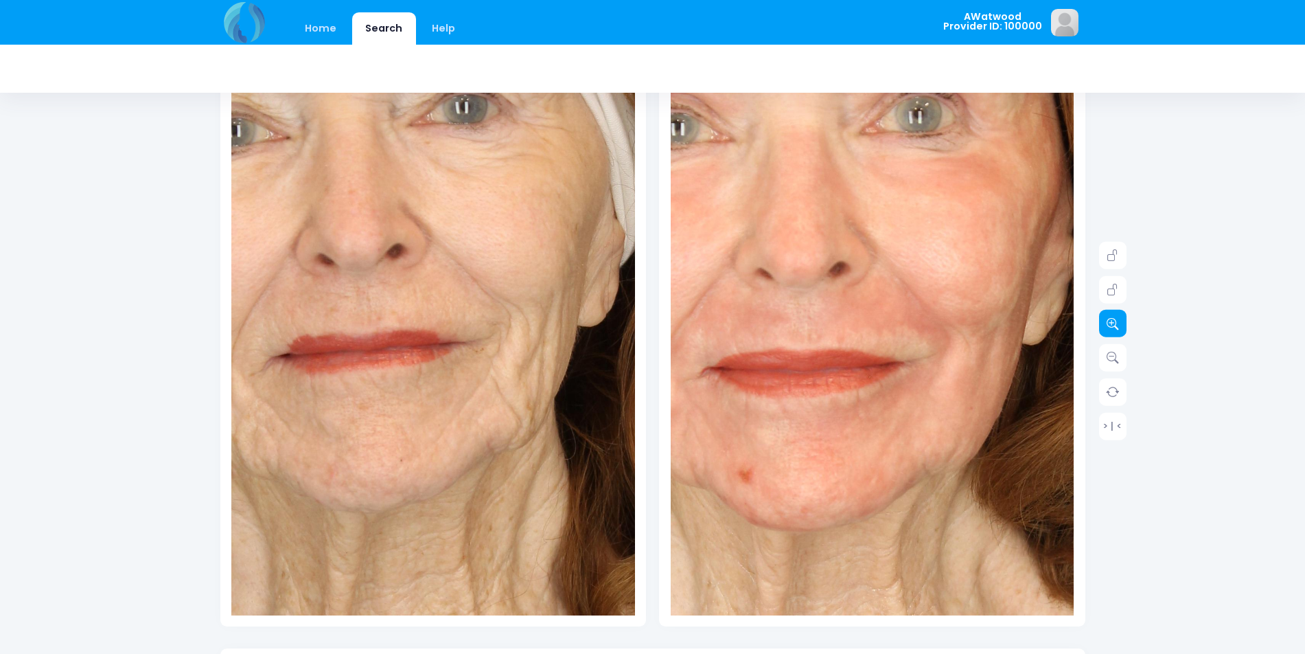
click at [1118, 321] on icon at bounding box center [1113, 323] width 12 height 12
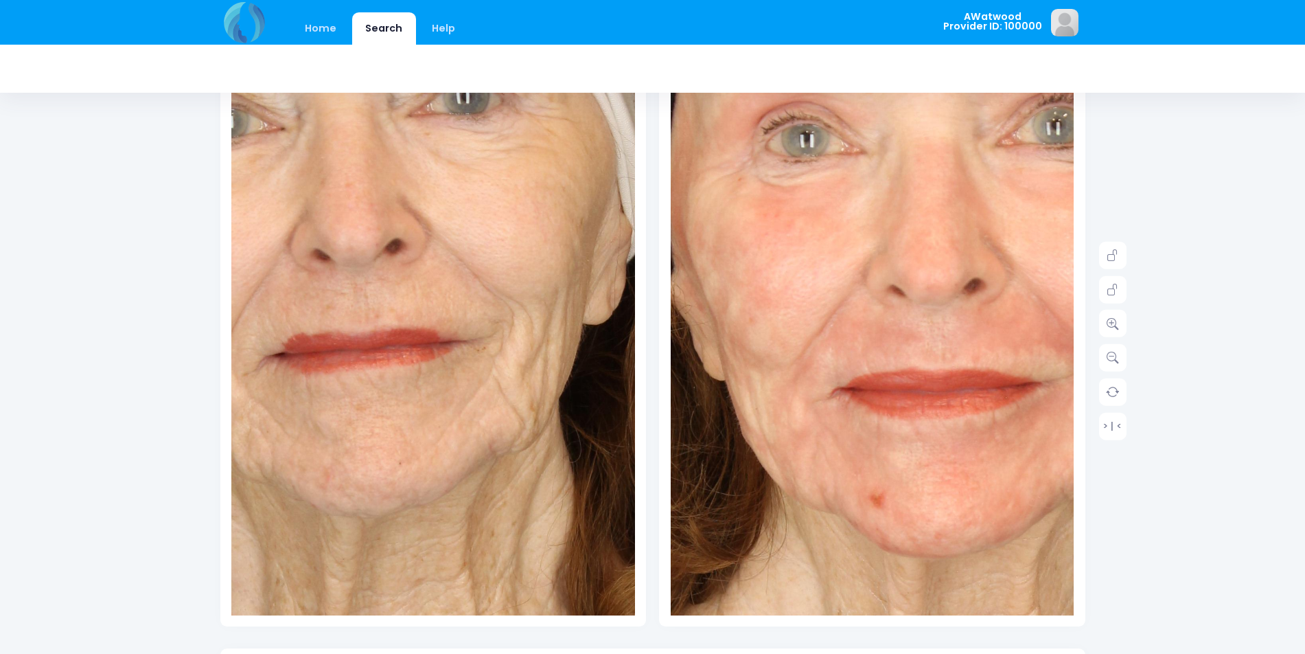
click at [796, 335] on img at bounding box center [1009, 399] width 1130 height 1695
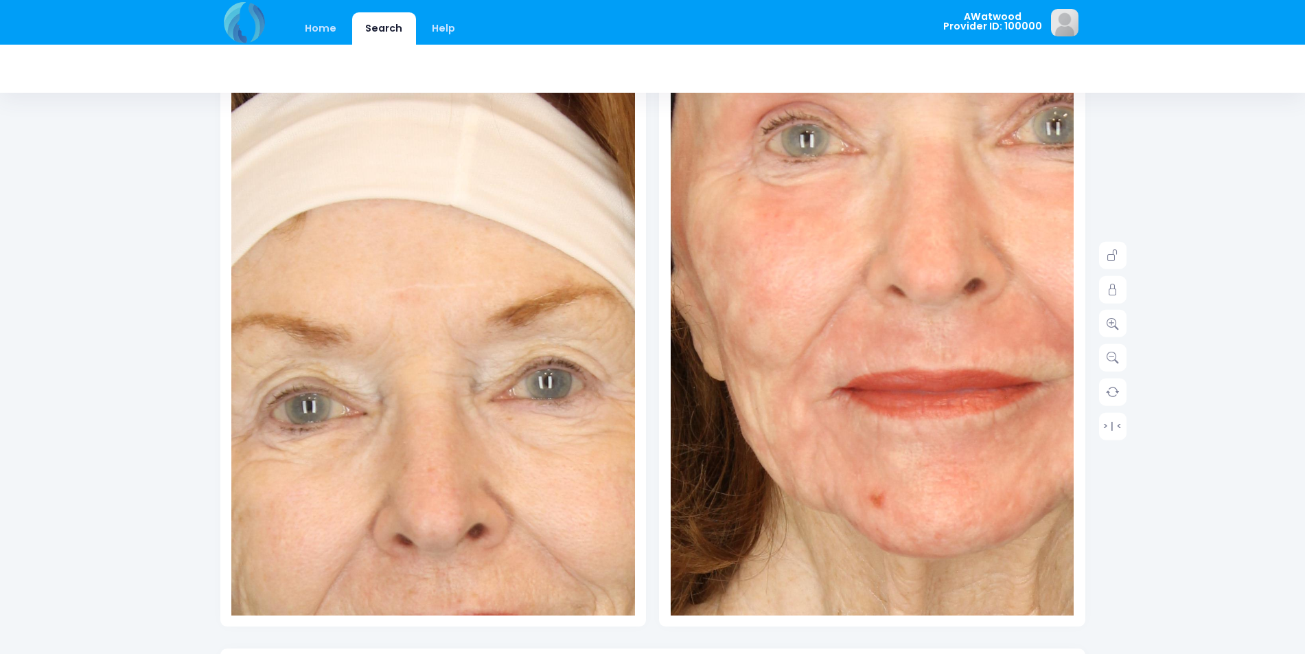
click at [387, 205] on img at bounding box center [516, 663] width 1130 height 1695
click at [1123, 286] on link at bounding box center [1112, 288] width 27 height 27
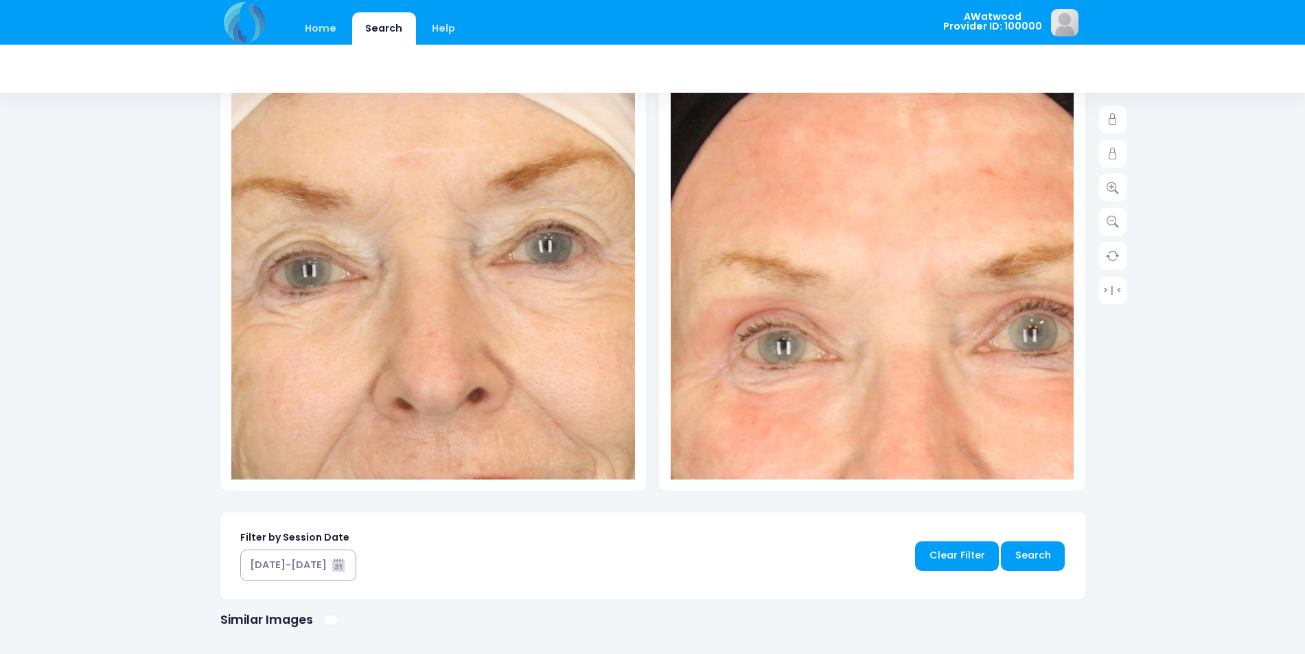
scroll to position [275, 0]
click at [1117, 159] on link at bounding box center [1112, 151] width 27 height 27
click at [1118, 119] on icon at bounding box center [1113, 118] width 12 height 12
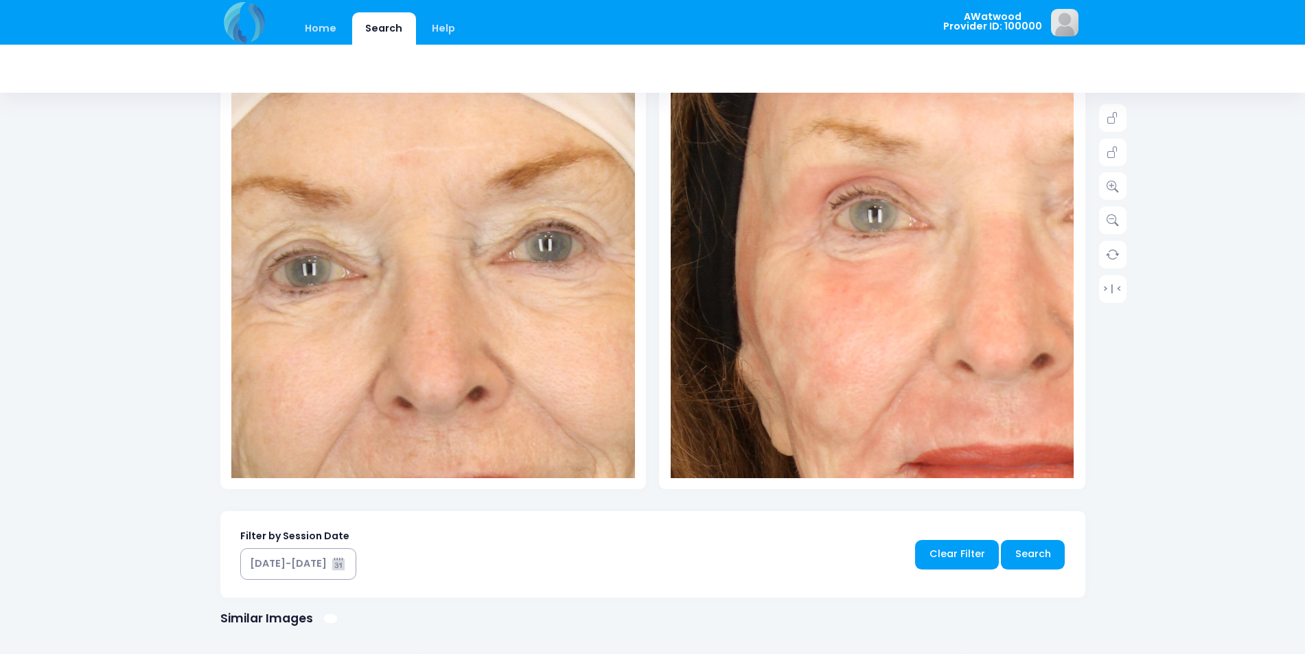
click at [759, 93] on img at bounding box center [1076, 474] width 1130 height 1695
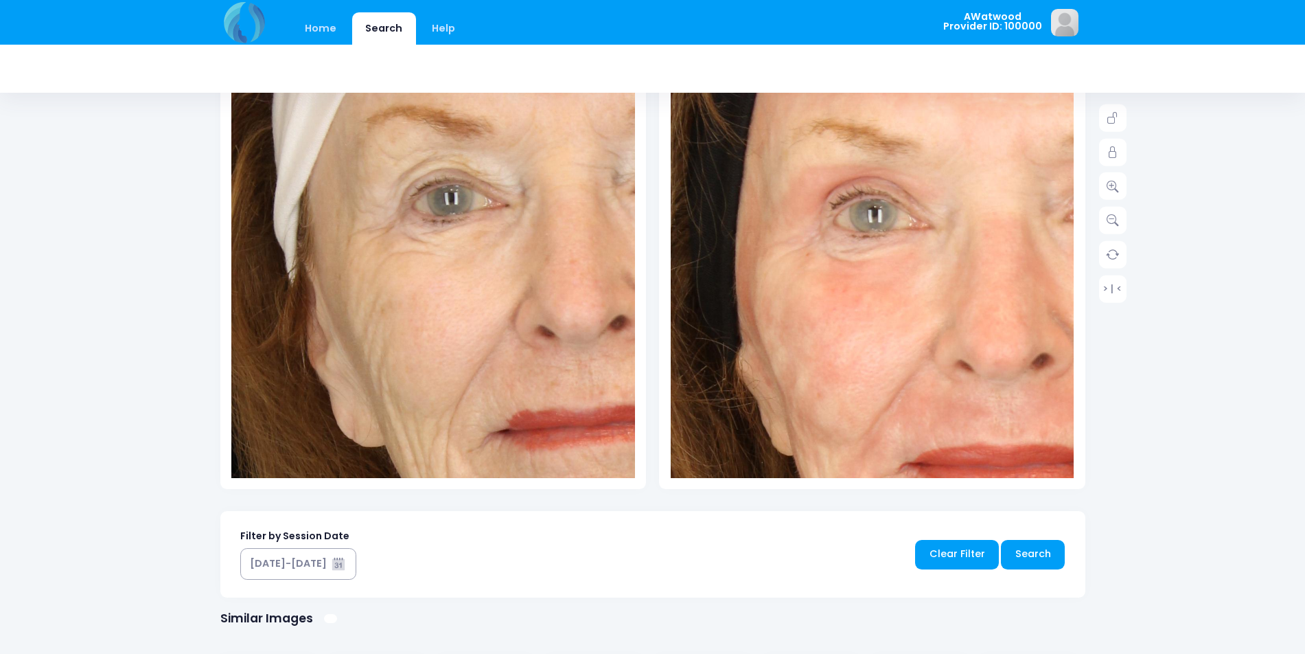
click at [308, 102] on img at bounding box center [658, 455] width 1130 height 1695
click at [330, 34] on link "Home" at bounding box center [321, 28] width 58 height 32
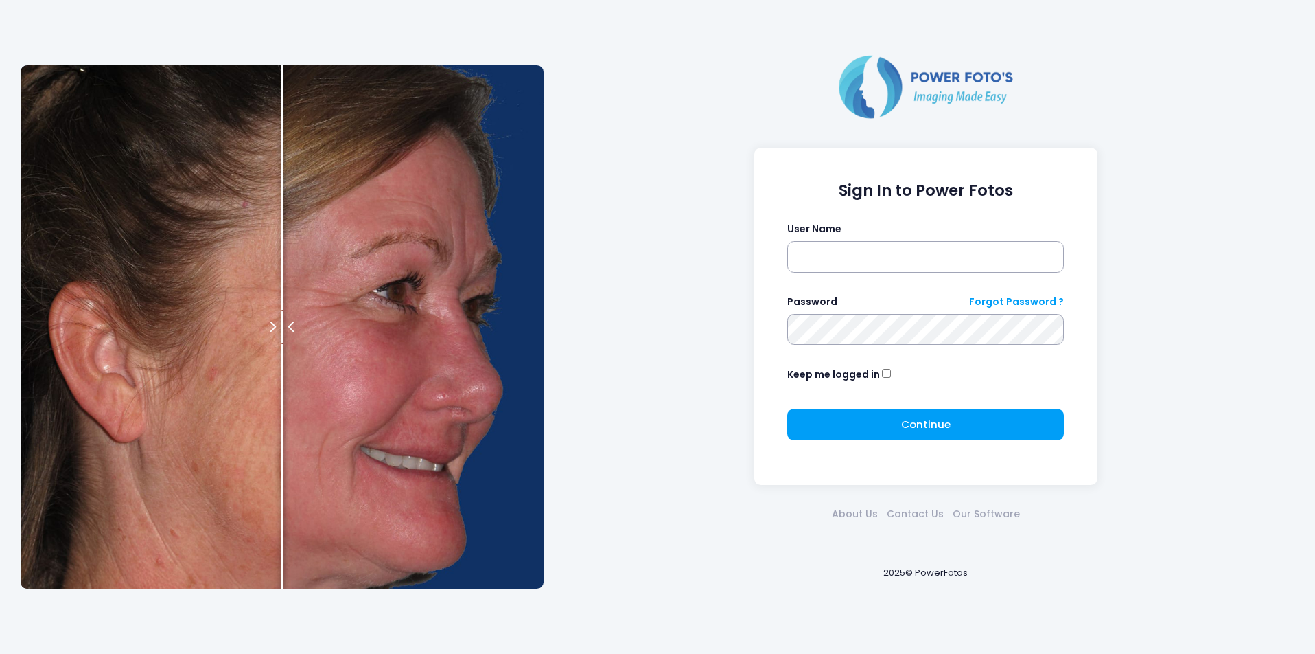
click at [822, 238] on div "User Name" at bounding box center [925, 247] width 277 height 50
click at [822, 260] on input "text" at bounding box center [925, 257] width 277 height 32
type input "********"
click button "submit" at bounding box center [0, 0] width 0 height 0
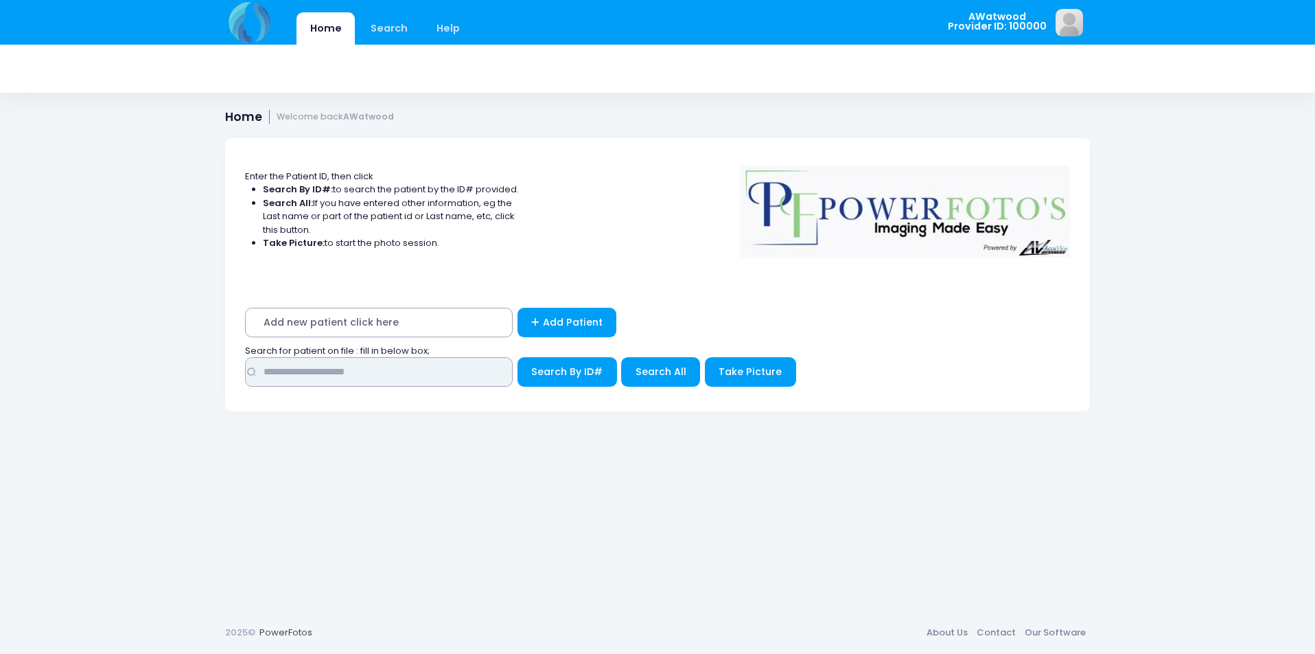
click at [327, 374] on input "text" at bounding box center [379, 372] width 268 height 30
type input "******"
click at [664, 380] on button "Search All" at bounding box center [660, 372] width 79 height 30
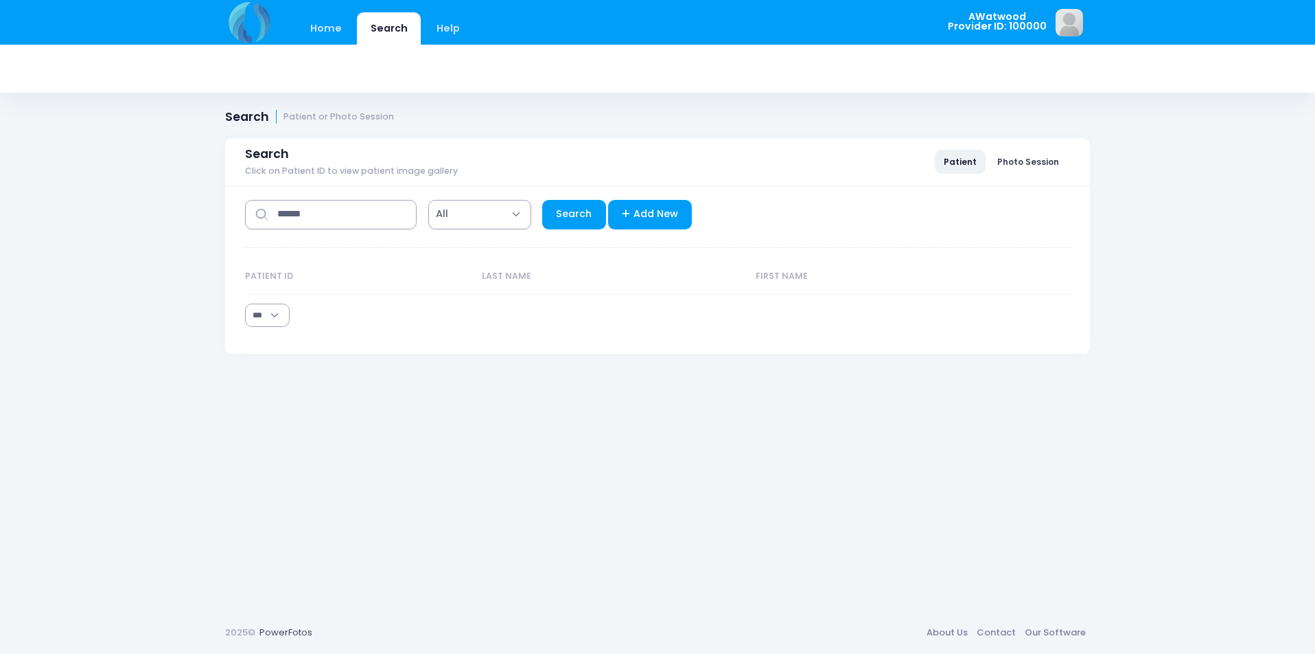
select select "***"
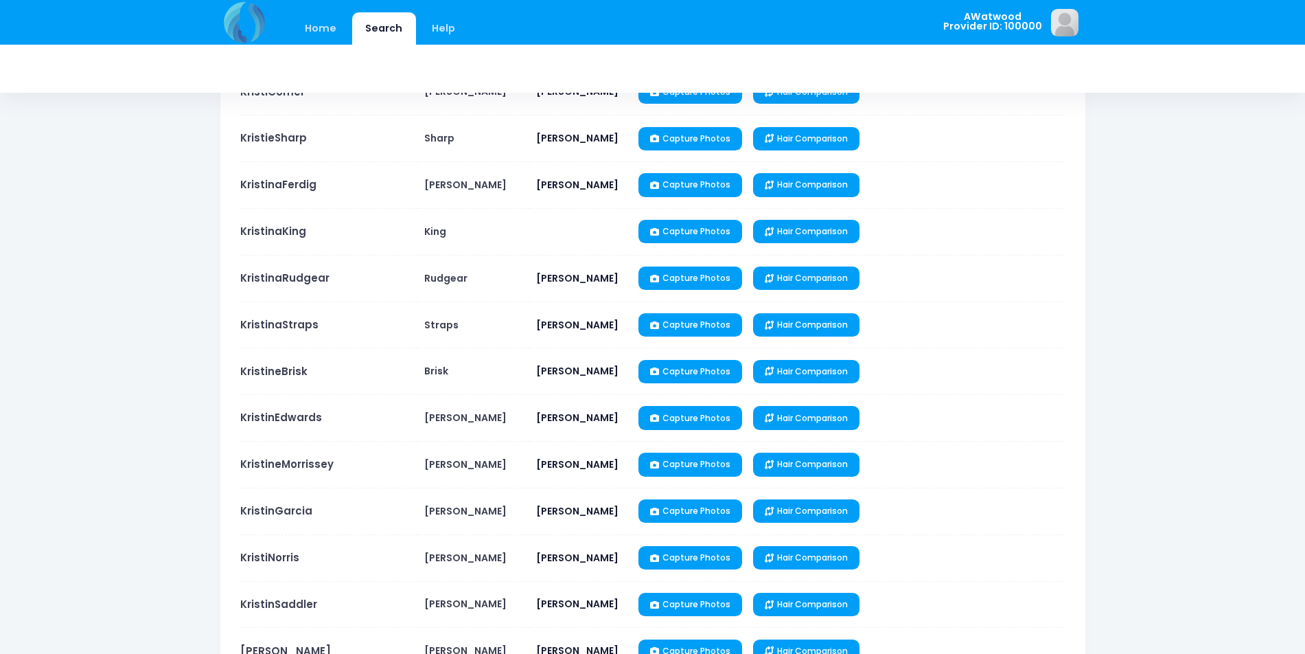
scroll to position [283, 0]
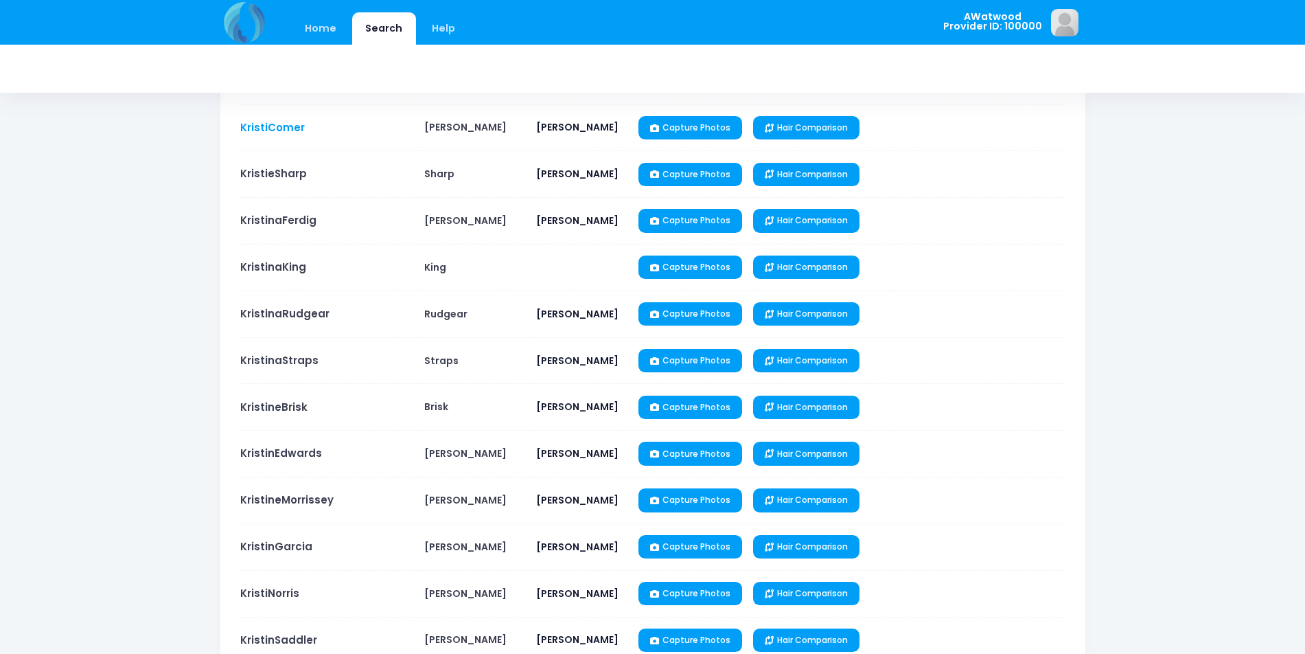
drag, startPoint x: 246, startPoint y: 148, endPoint x: 246, endPoint y: 134, distance: 14.4
click at [246, 143] on td "KristiComer" at bounding box center [329, 127] width 178 height 47
click at [246, 130] on link "KristiComer" at bounding box center [272, 127] width 65 height 14
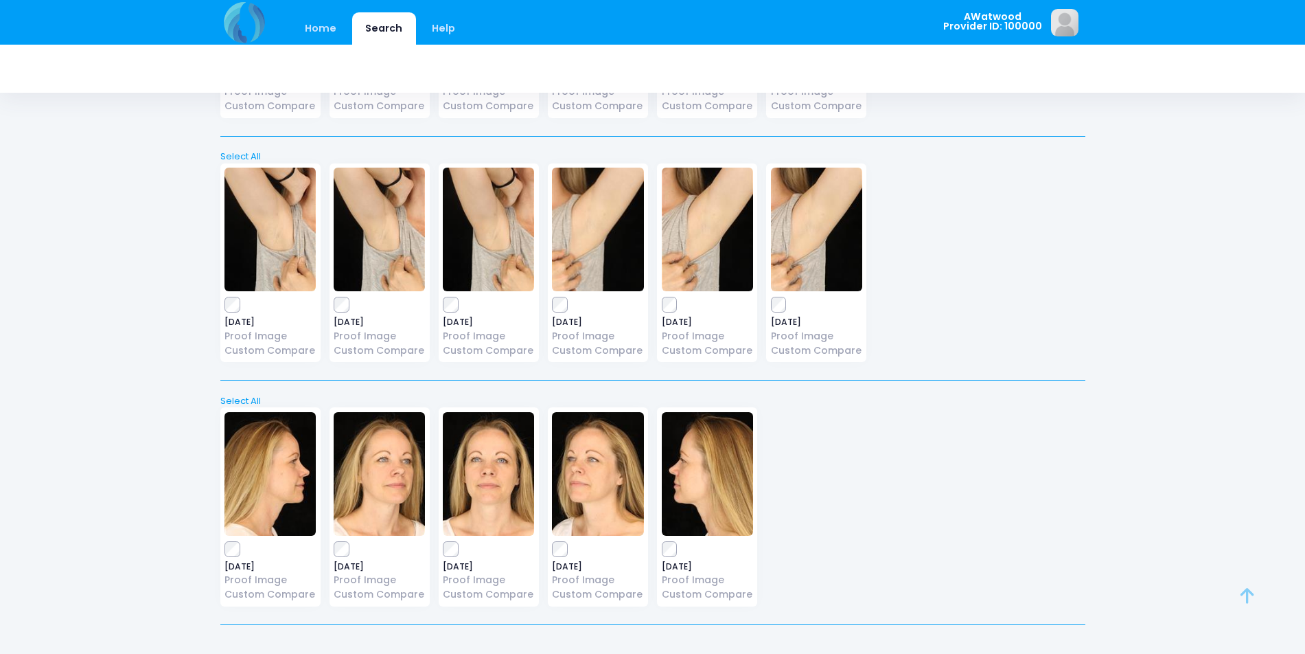
scroll to position [273, 0]
